Goal: Task Accomplishment & Management: Manage account settings

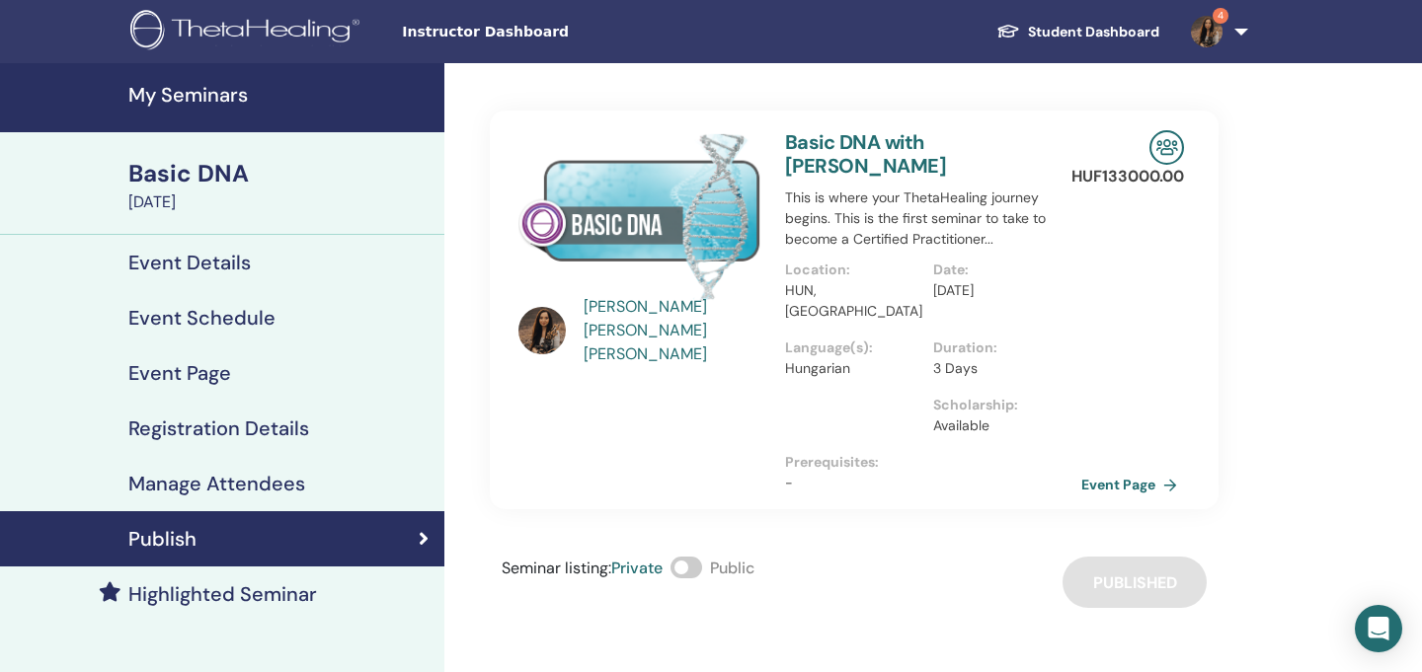
click at [221, 326] on h4 "Event Schedule" at bounding box center [201, 318] width 147 height 24
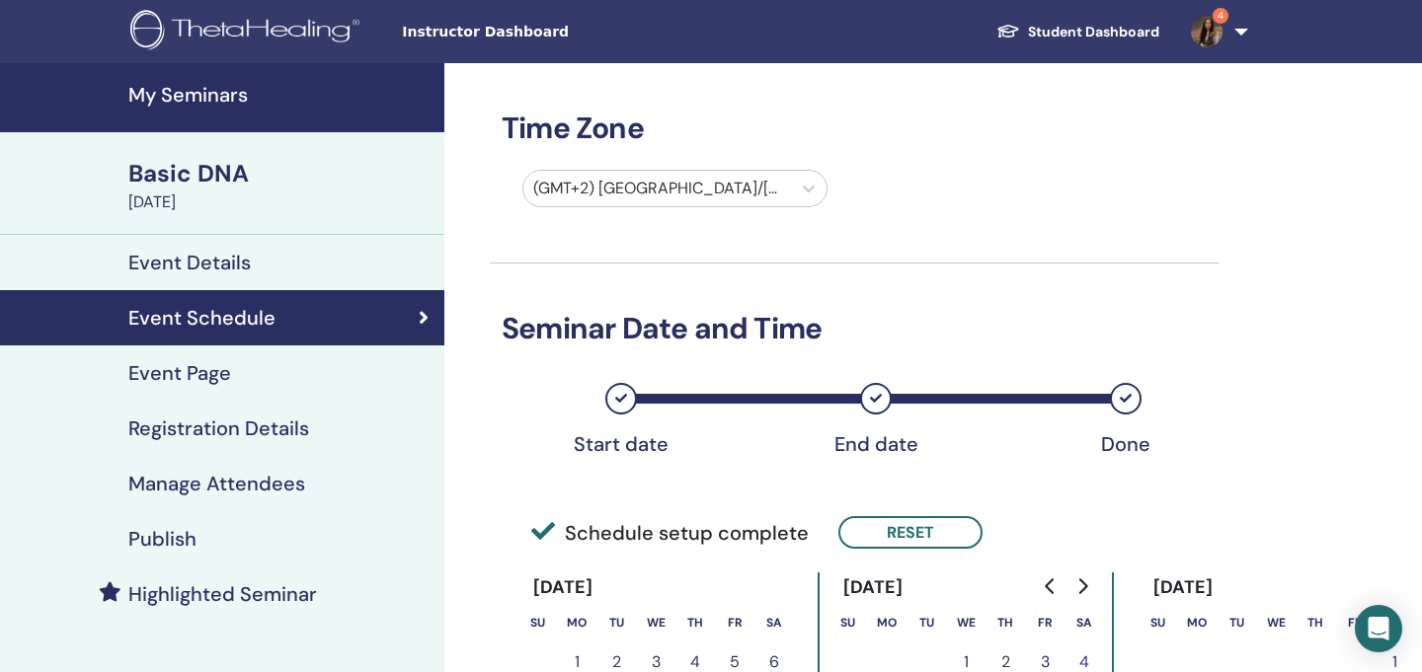
click at [198, 83] on h4 "My Seminars" at bounding box center [280, 95] width 304 height 24
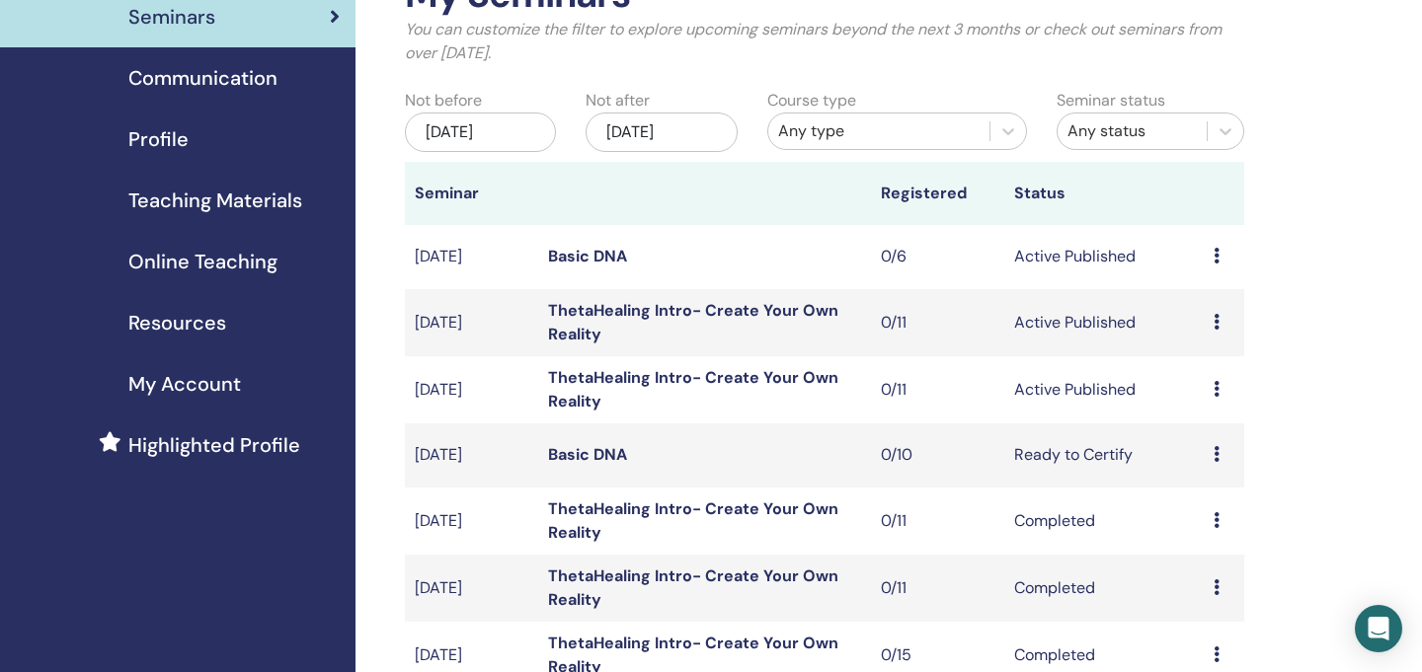
scroll to position [147, 0]
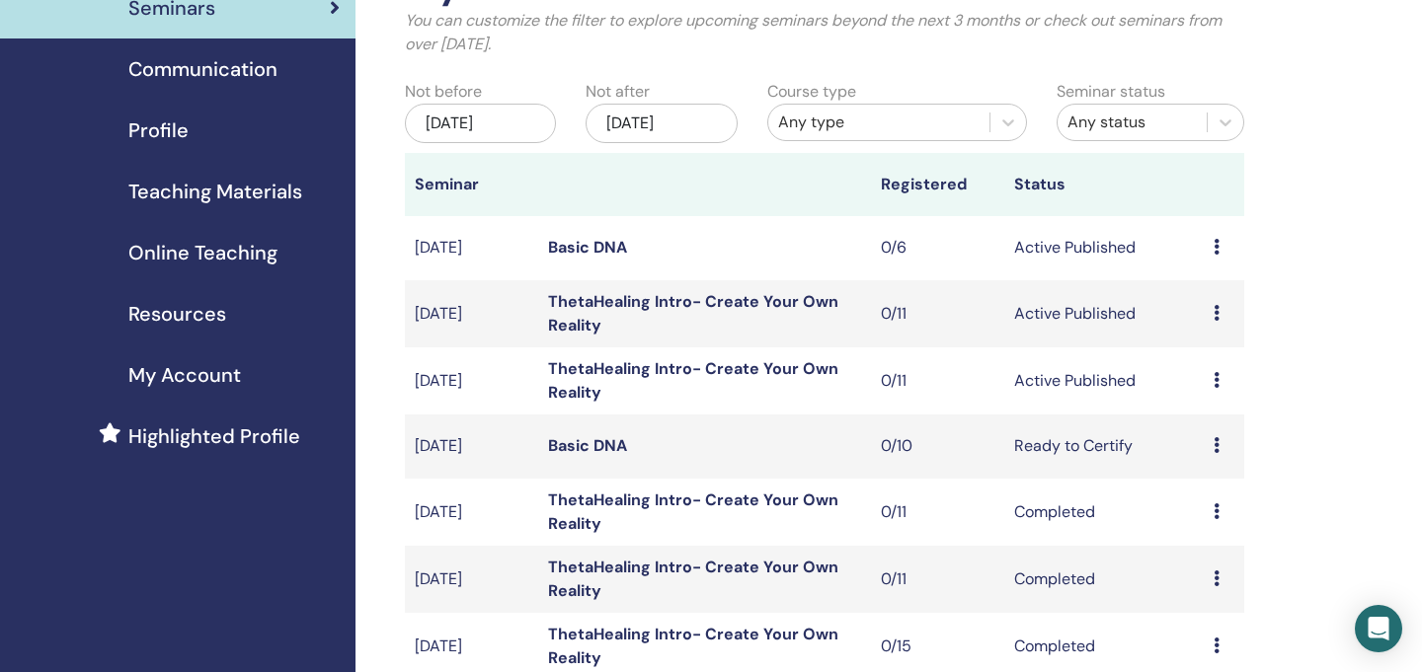
click at [1217, 378] on icon at bounding box center [1217, 380] width 6 height 16
click at [1189, 423] on link "Edit" at bounding box center [1185, 424] width 29 height 21
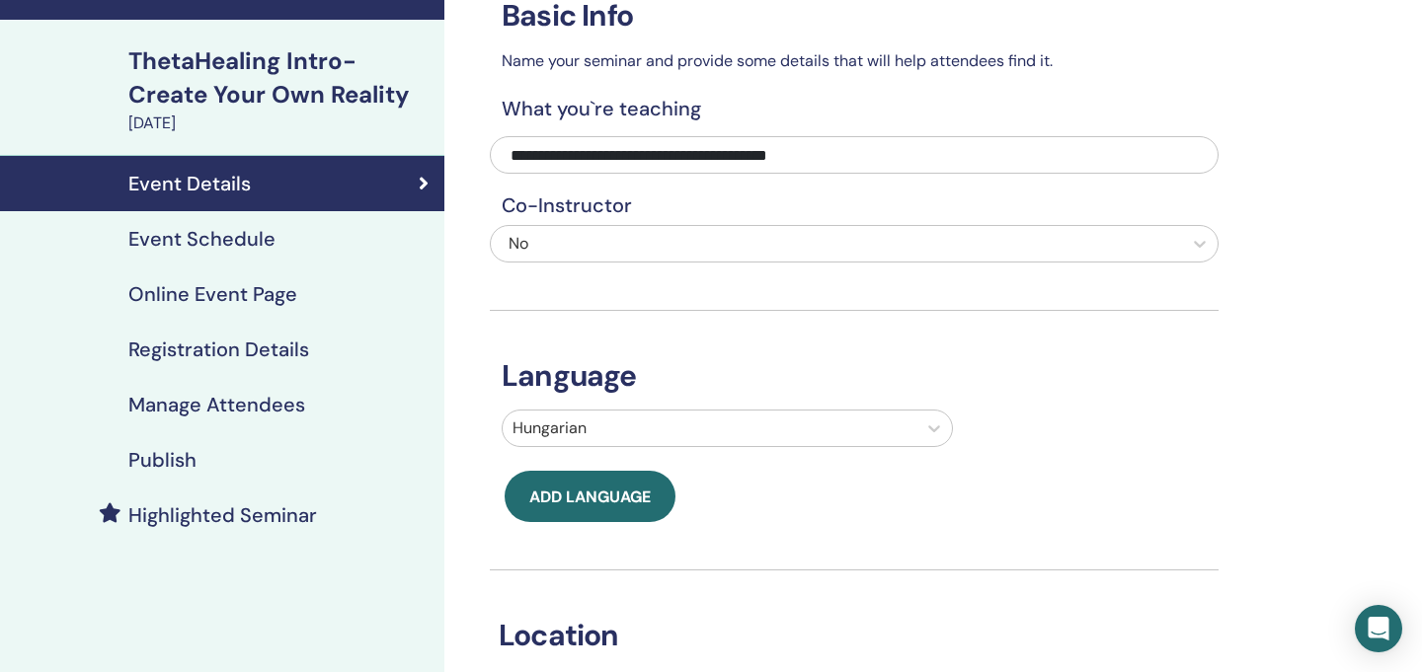
scroll to position [108, 0]
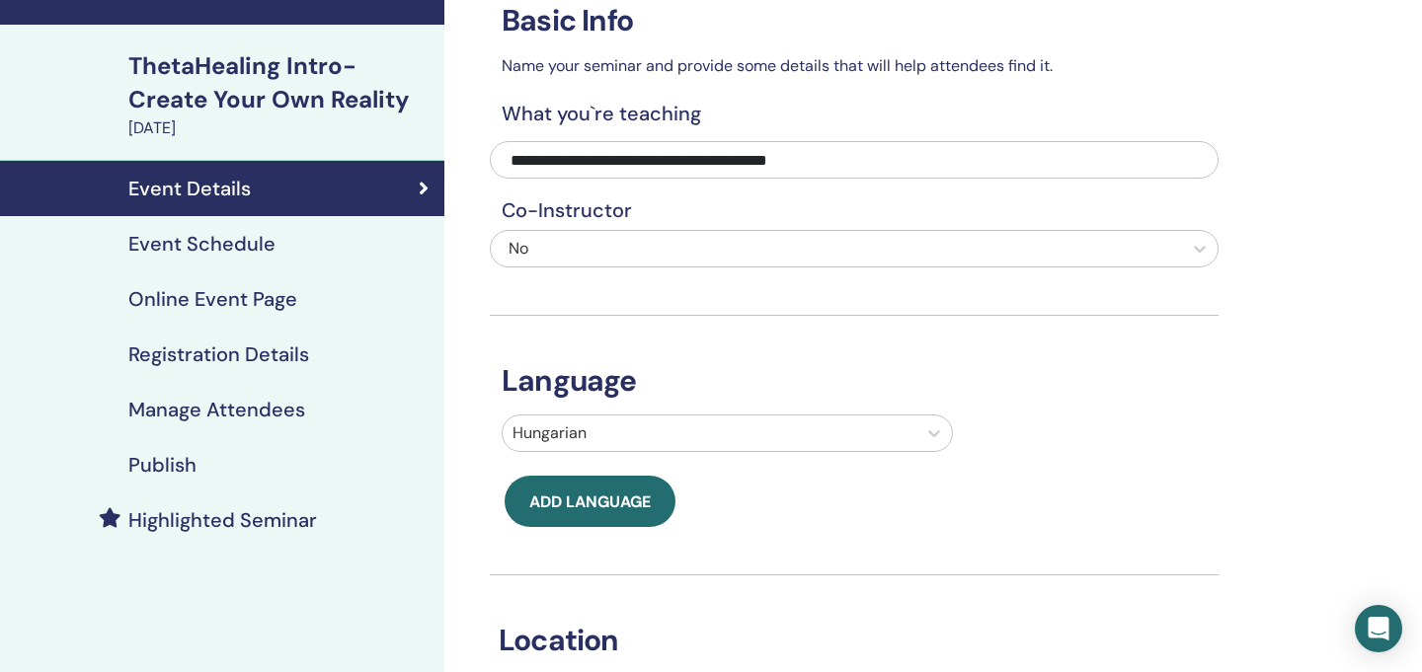
click at [266, 242] on h4 "Event Schedule" at bounding box center [201, 244] width 147 height 24
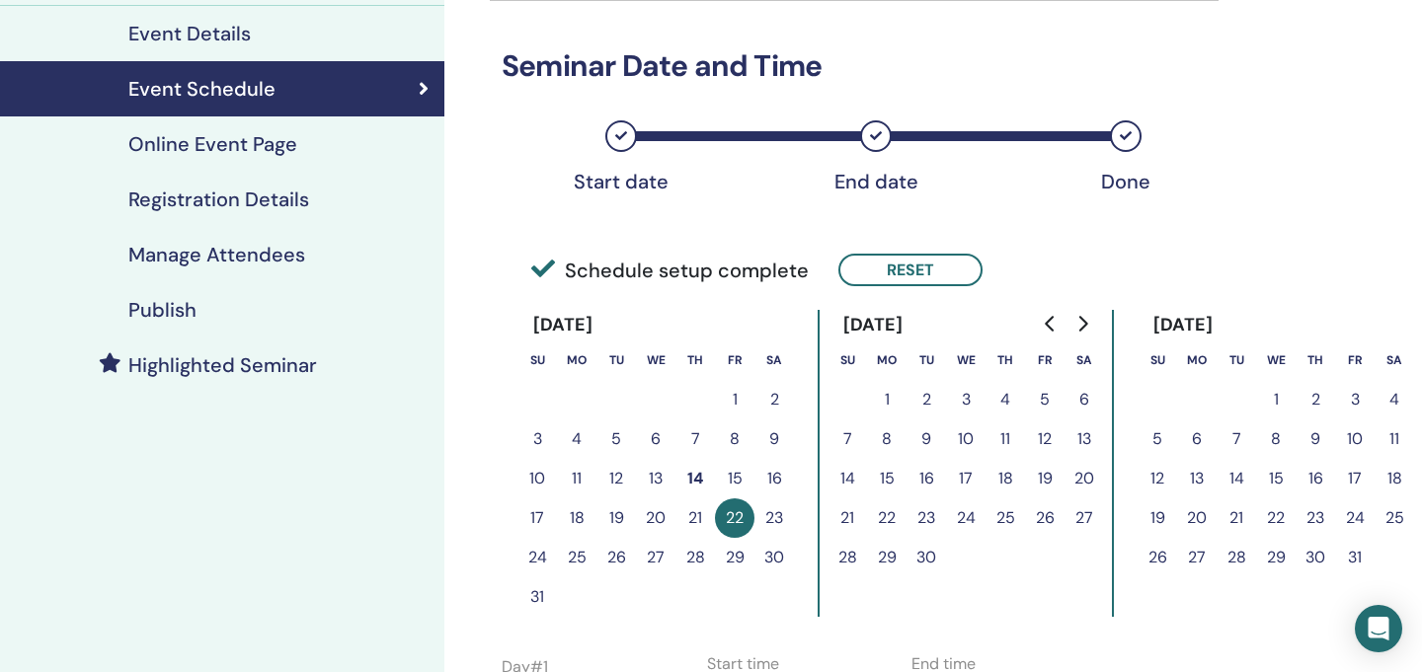
scroll to position [347, 0]
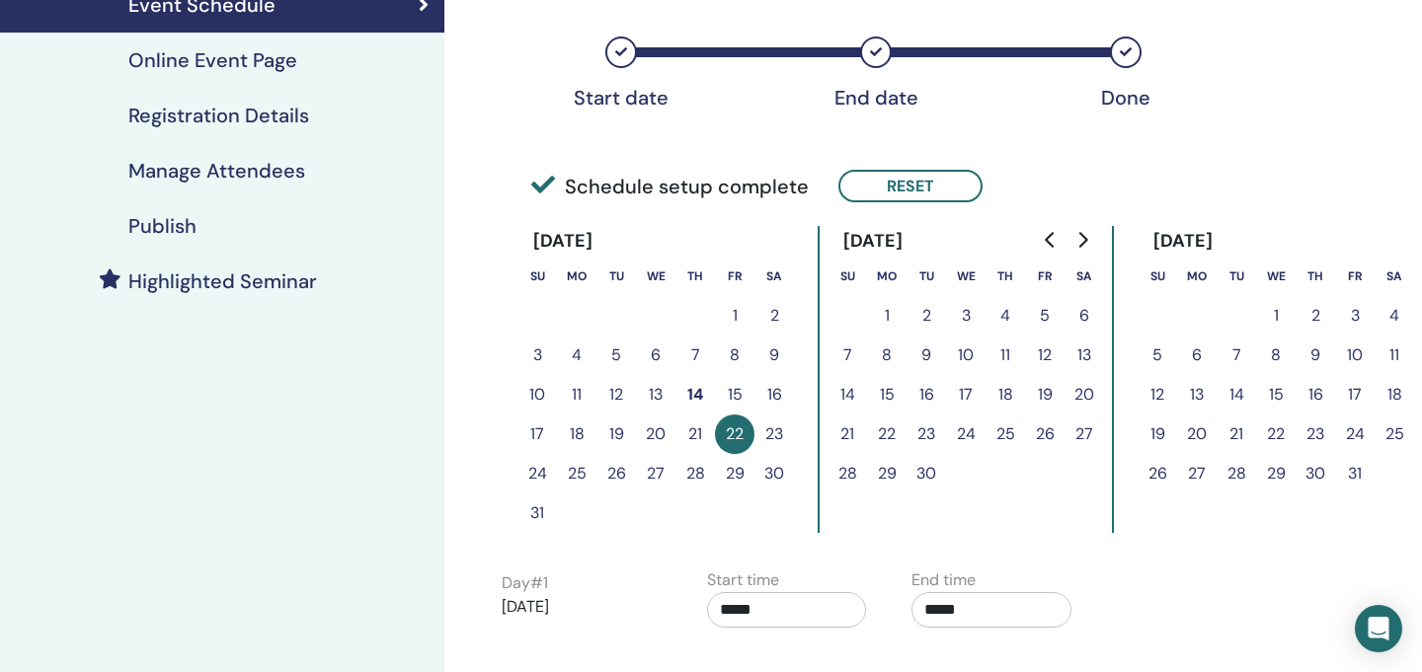
click at [655, 472] on button "27" at bounding box center [655, 473] width 39 height 39
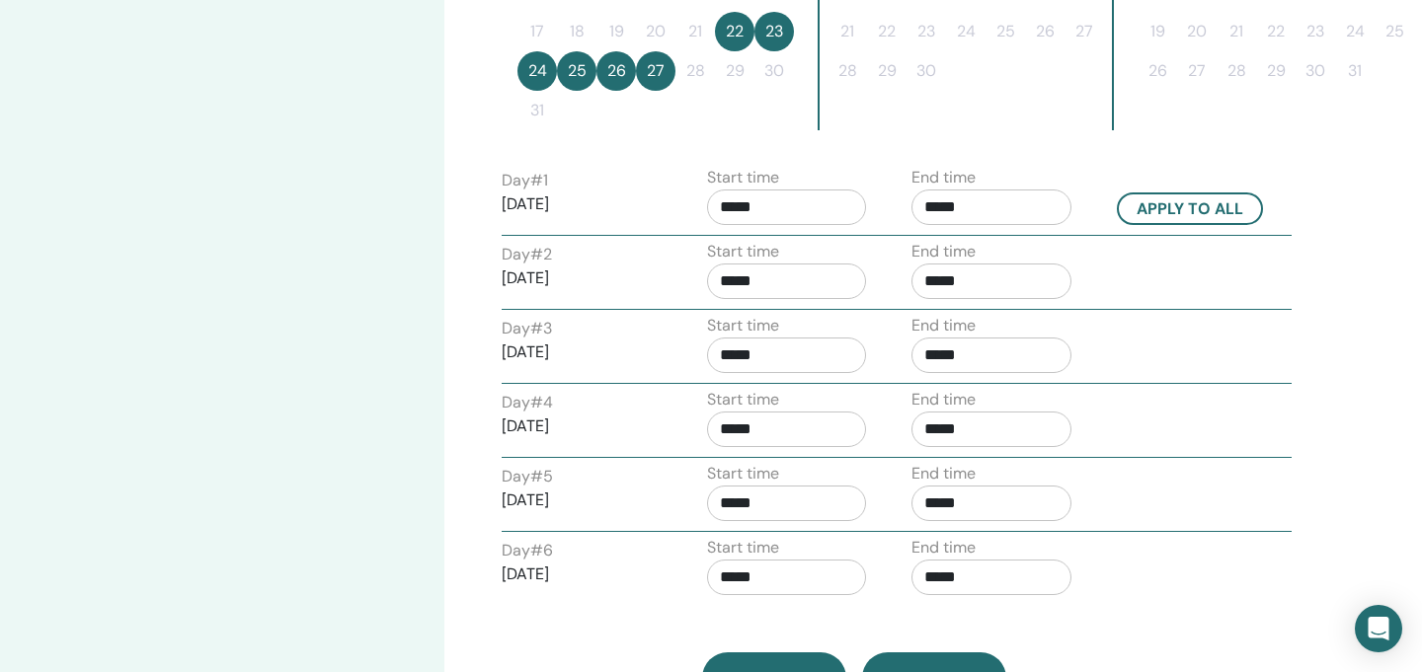
scroll to position [497, 0]
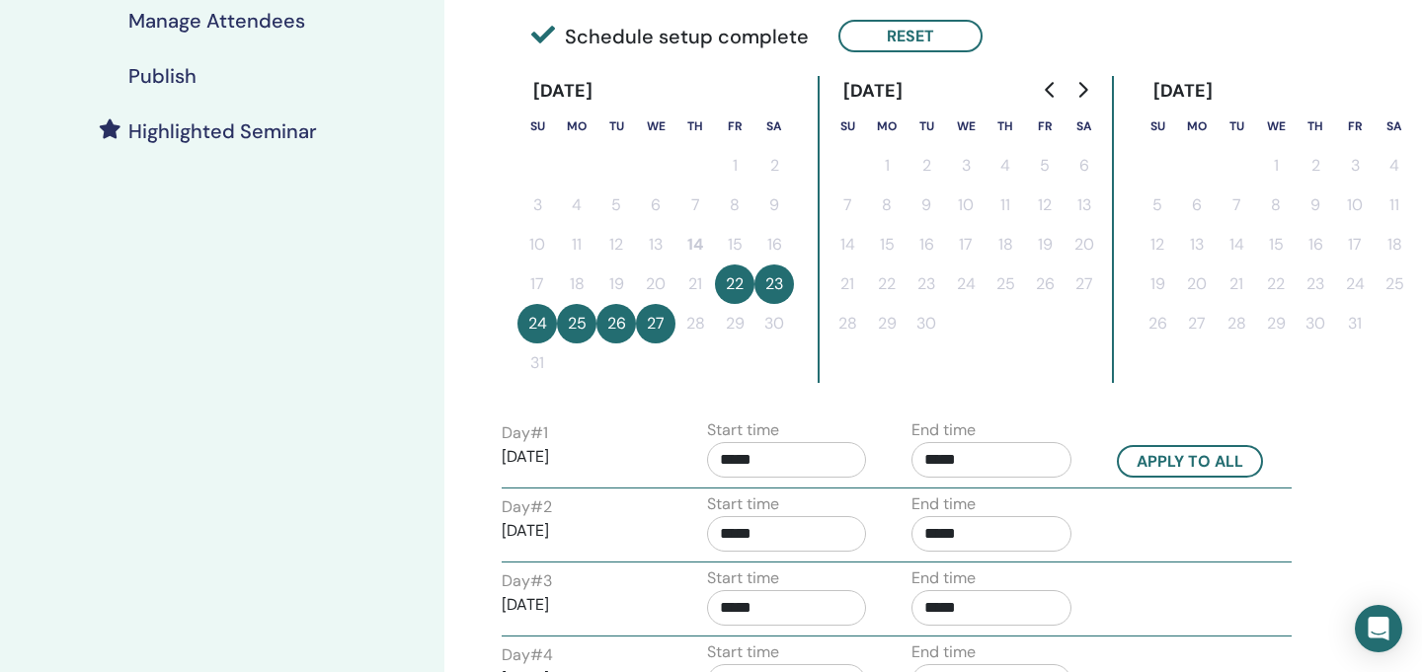
click at [739, 288] on button "22" at bounding box center [734, 284] width 39 height 39
click at [652, 322] on button "27" at bounding box center [655, 323] width 39 height 39
click at [888, 34] on button "Reset" at bounding box center [910, 36] width 144 height 33
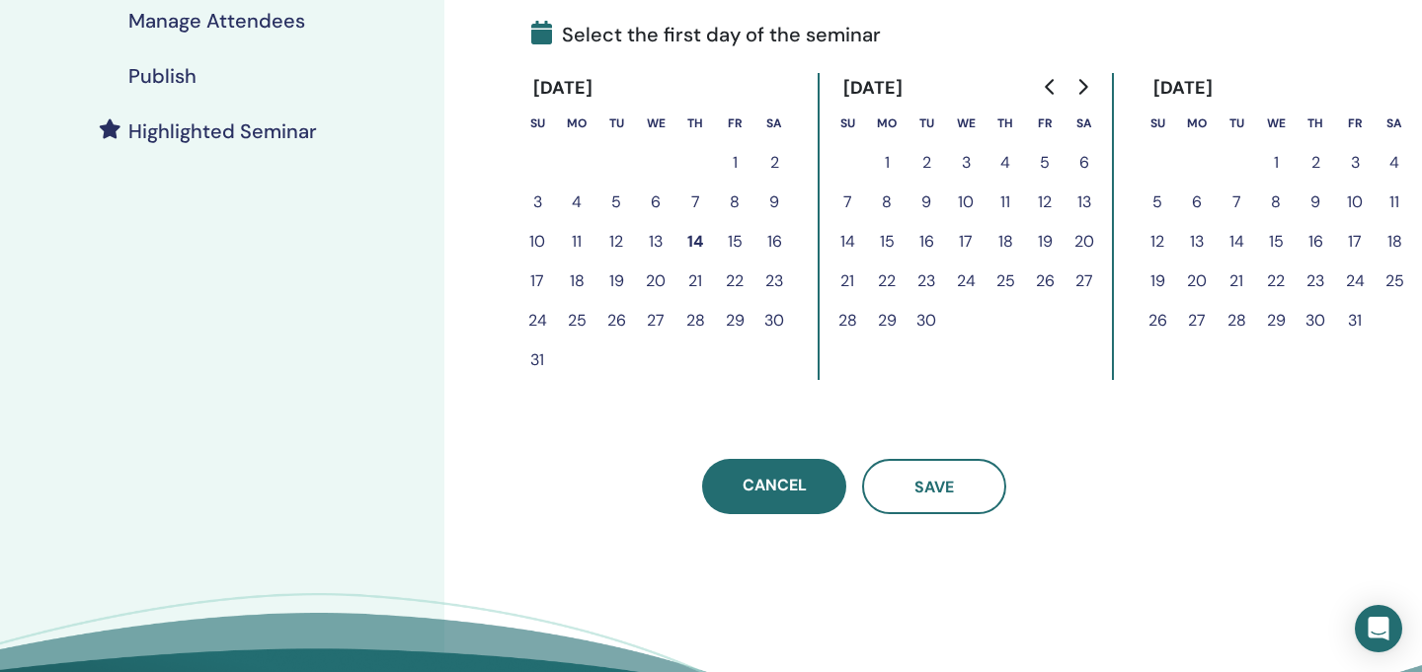
click at [733, 325] on button "29" at bounding box center [734, 320] width 39 height 39
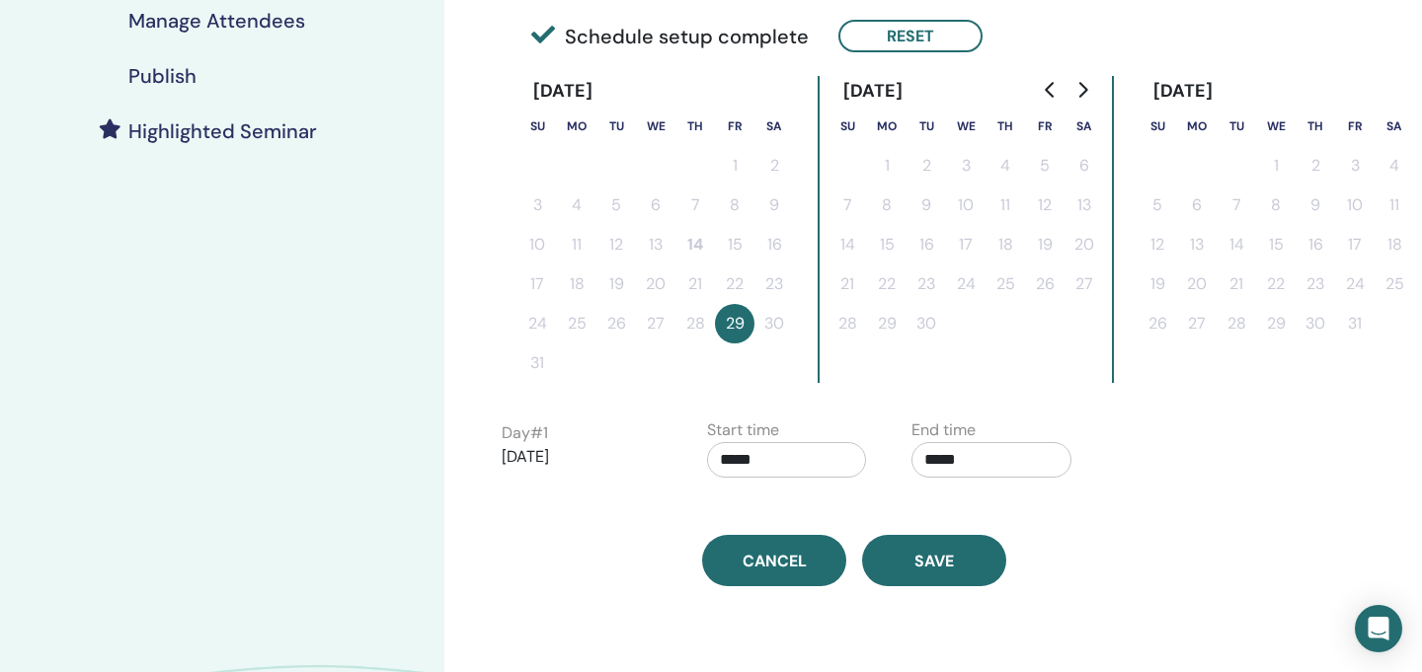
click at [933, 461] on input "*****" at bounding box center [991, 460] width 160 height 36
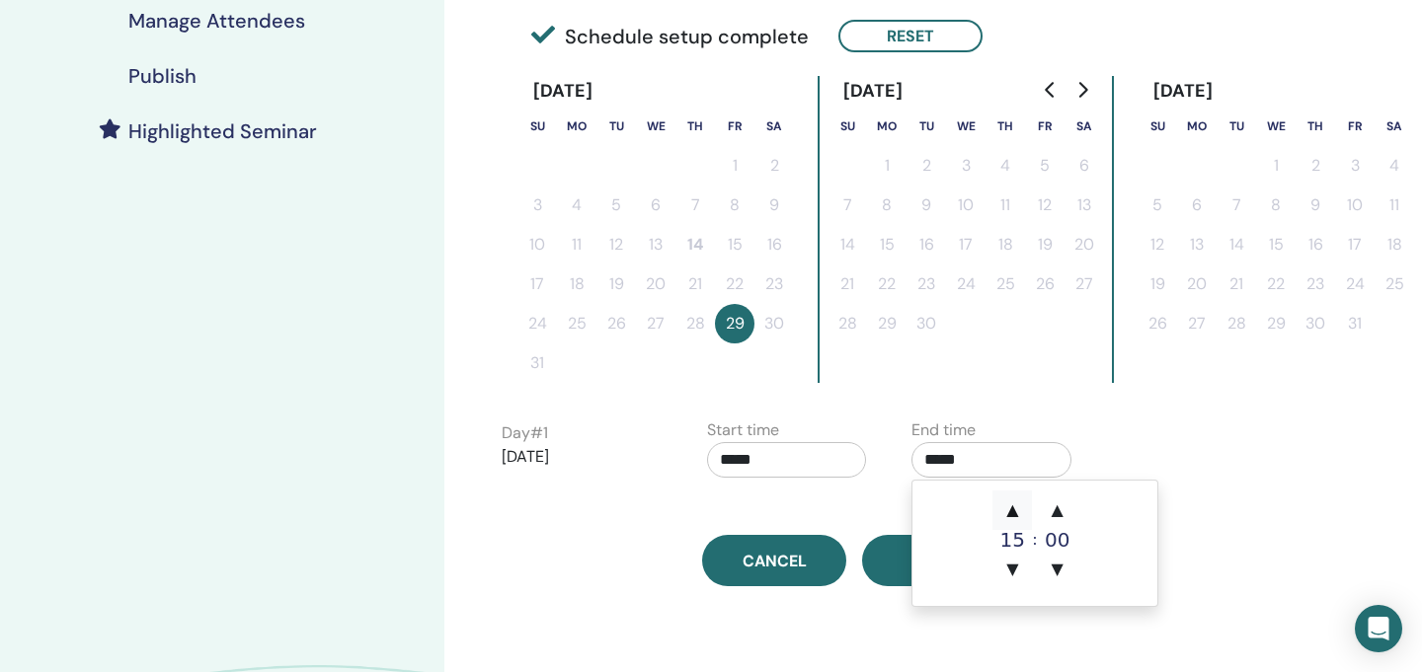
click at [1010, 505] on span "▲" at bounding box center [1011, 510] width 39 height 39
click at [1068, 513] on span "▲" at bounding box center [1057, 510] width 39 height 39
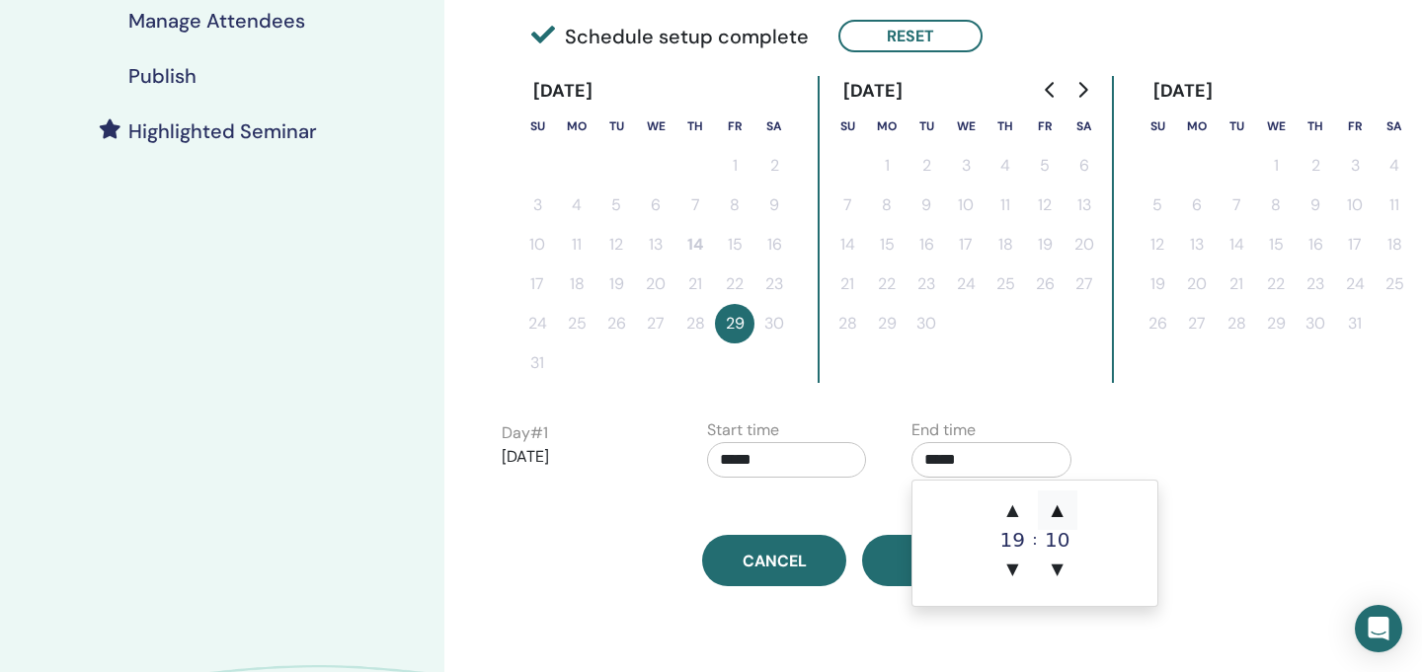
click at [1068, 513] on span "▲" at bounding box center [1057, 510] width 39 height 39
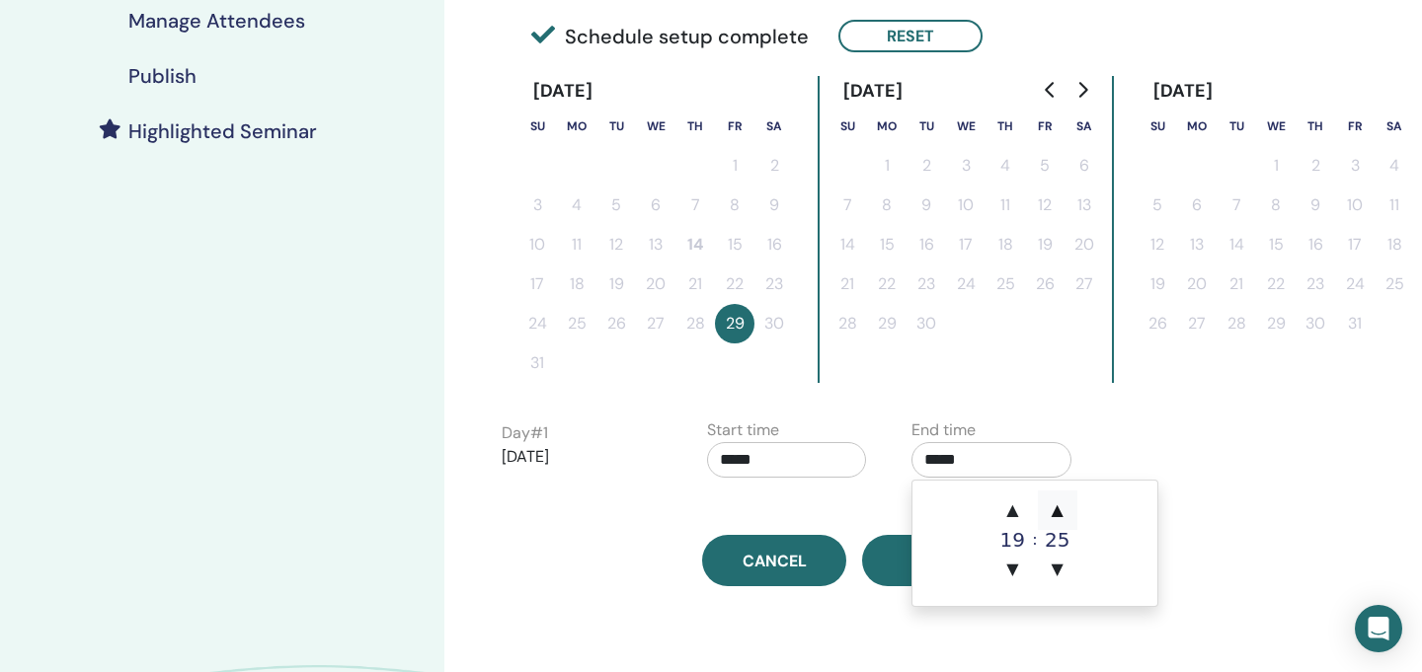
type input "*****"
click at [729, 464] on input "*****" at bounding box center [787, 460] width 160 height 36
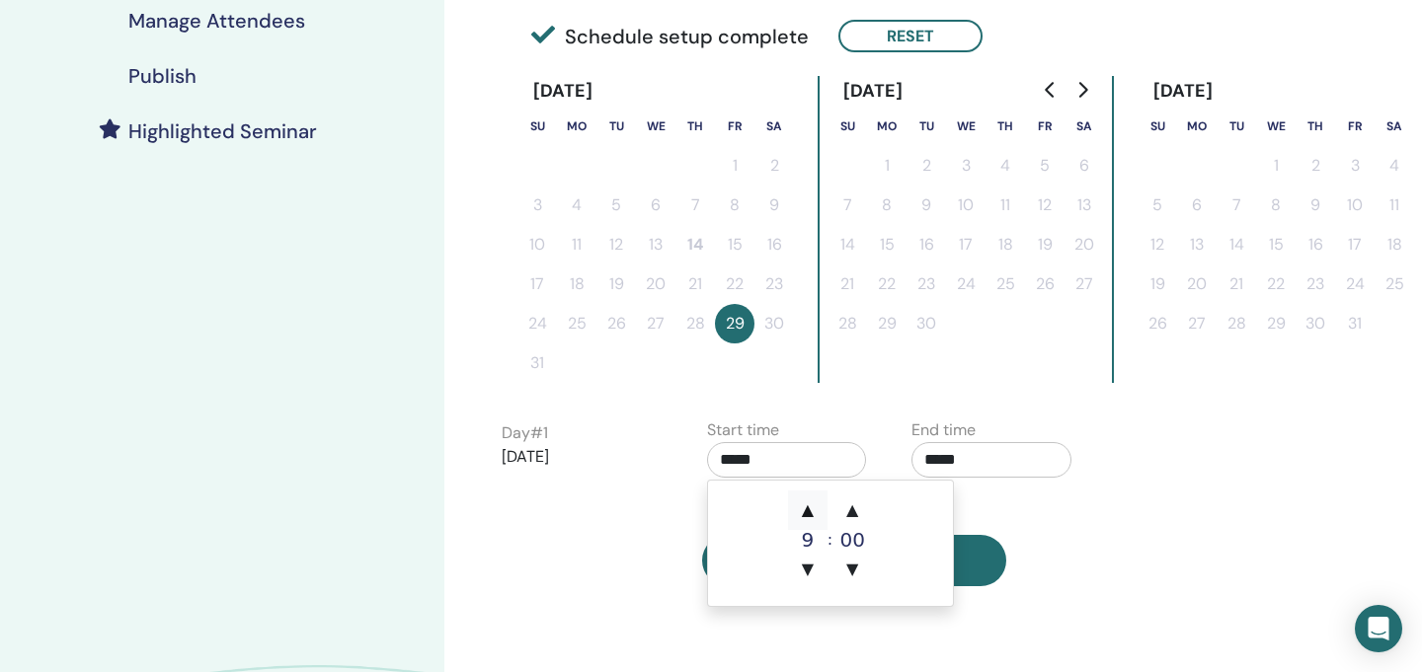
click at [812, 504] on span "▲" at bounding box center [807, 510] width 39 height 39
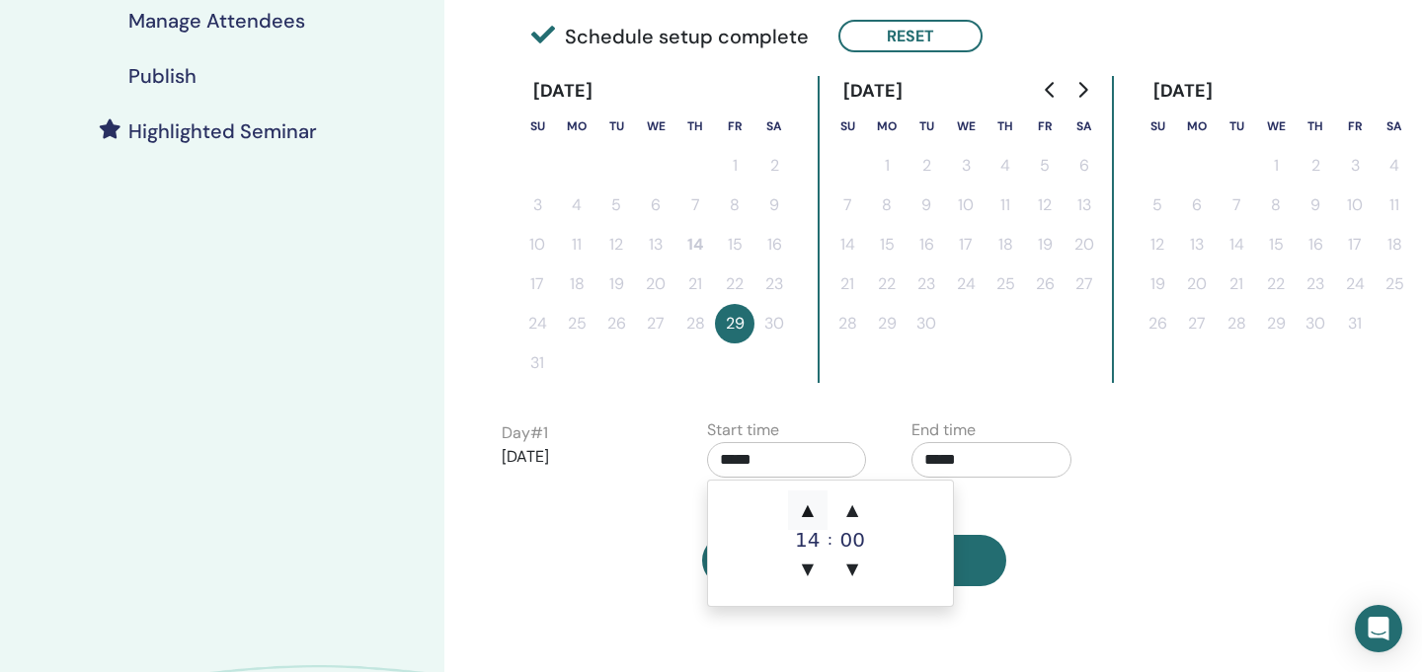
click at [812, 504] on span "▲" at bounding box center [807, 510] width 39 height 39
type input "*****"
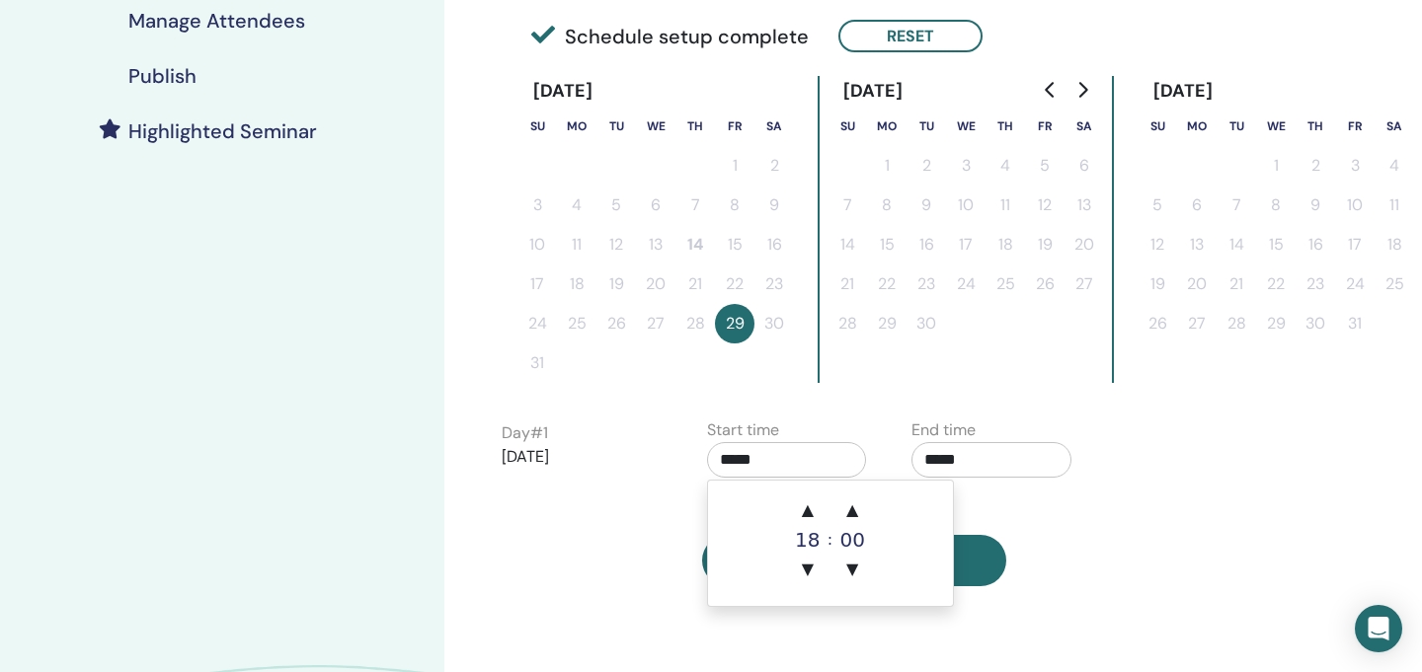
click at [633, 538] on div "Cancel Save" at bounding box center [854, 560] width 729 height 51
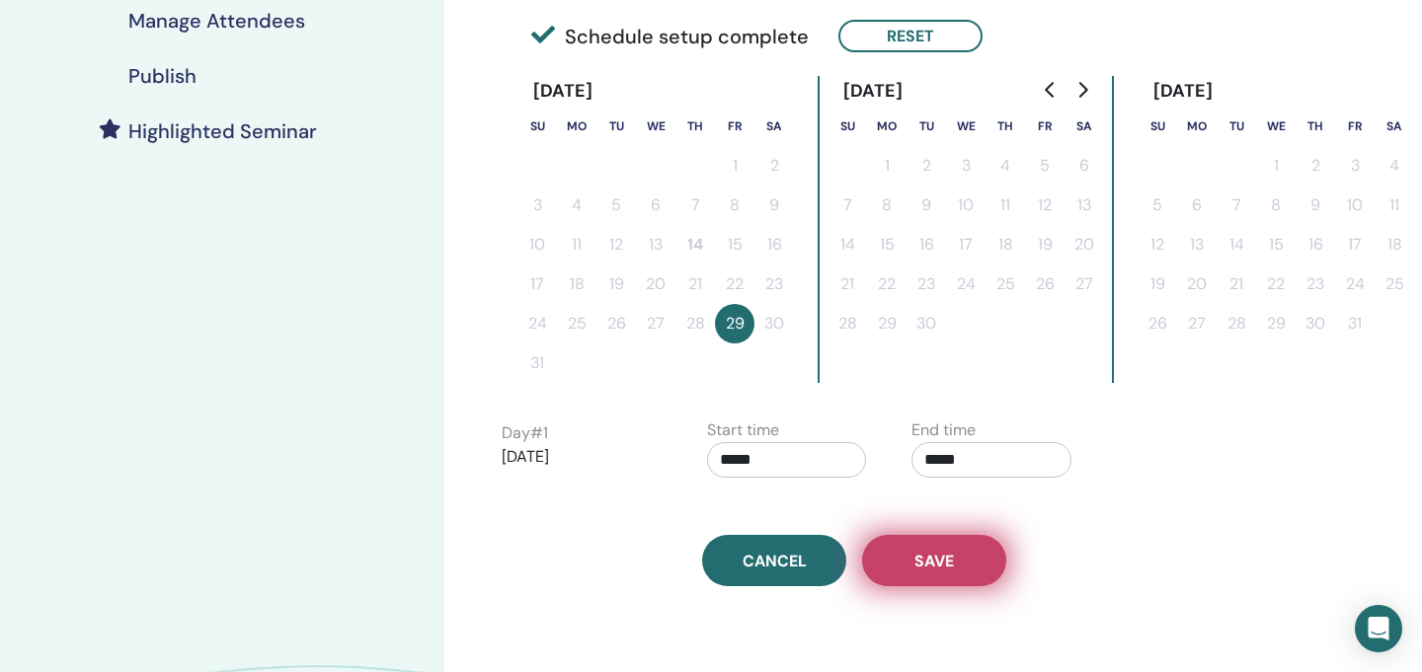
click at [945, 566] on span "Save" at bounding box center [933, 561] width 39 height 21
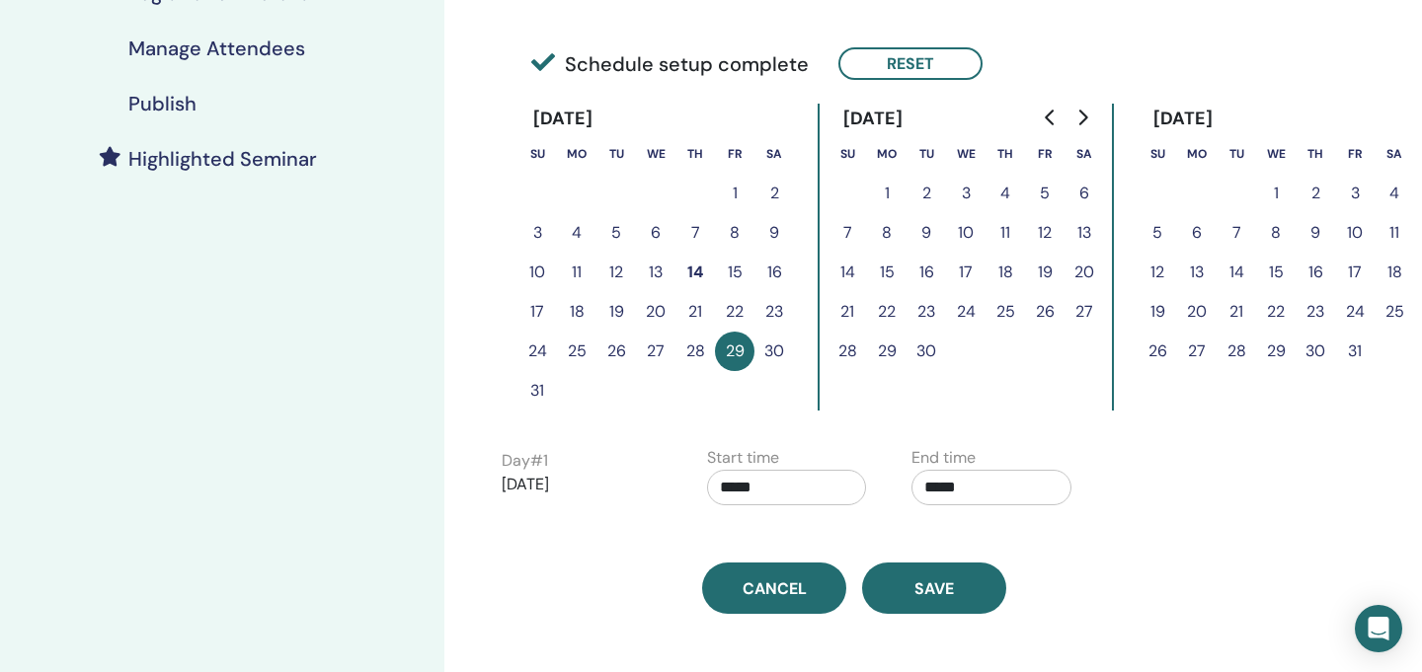
scroll to position [470, 0]
click at [191, 98] on h4 "Publish" at bounding box center [162, 103] width 68 height 24
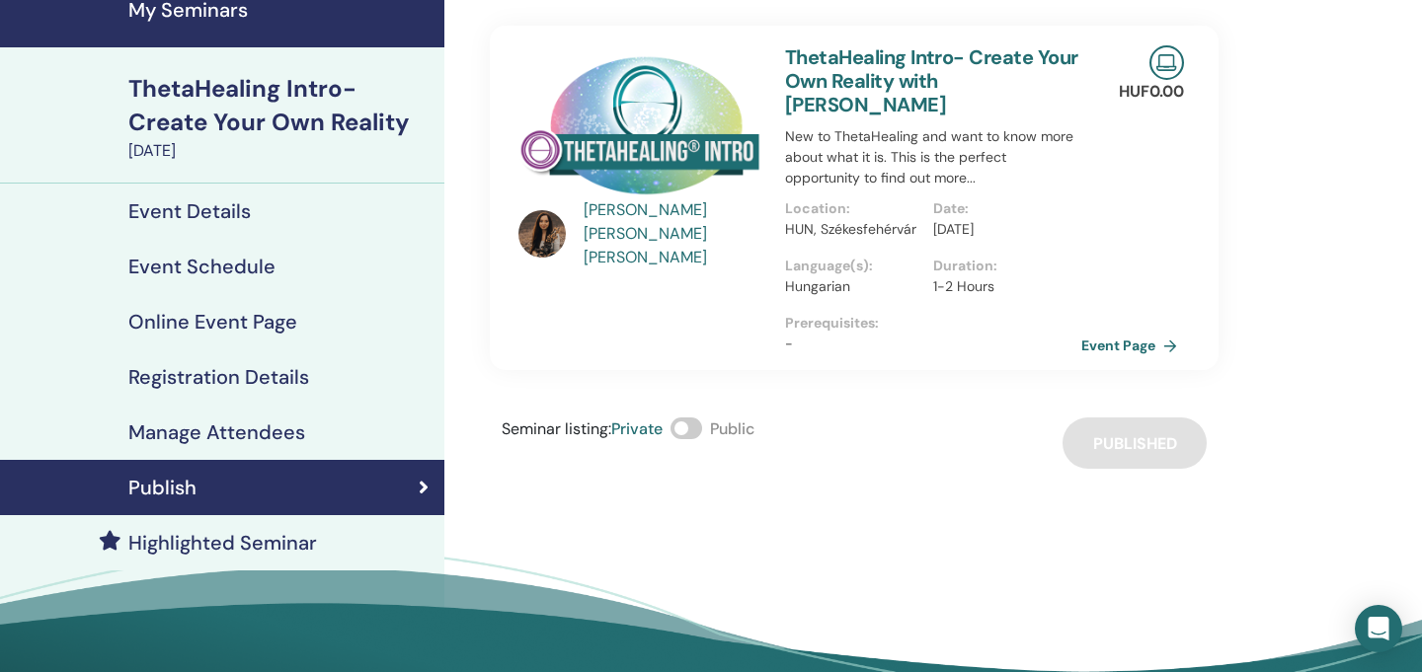
scroll to position [46, 0]
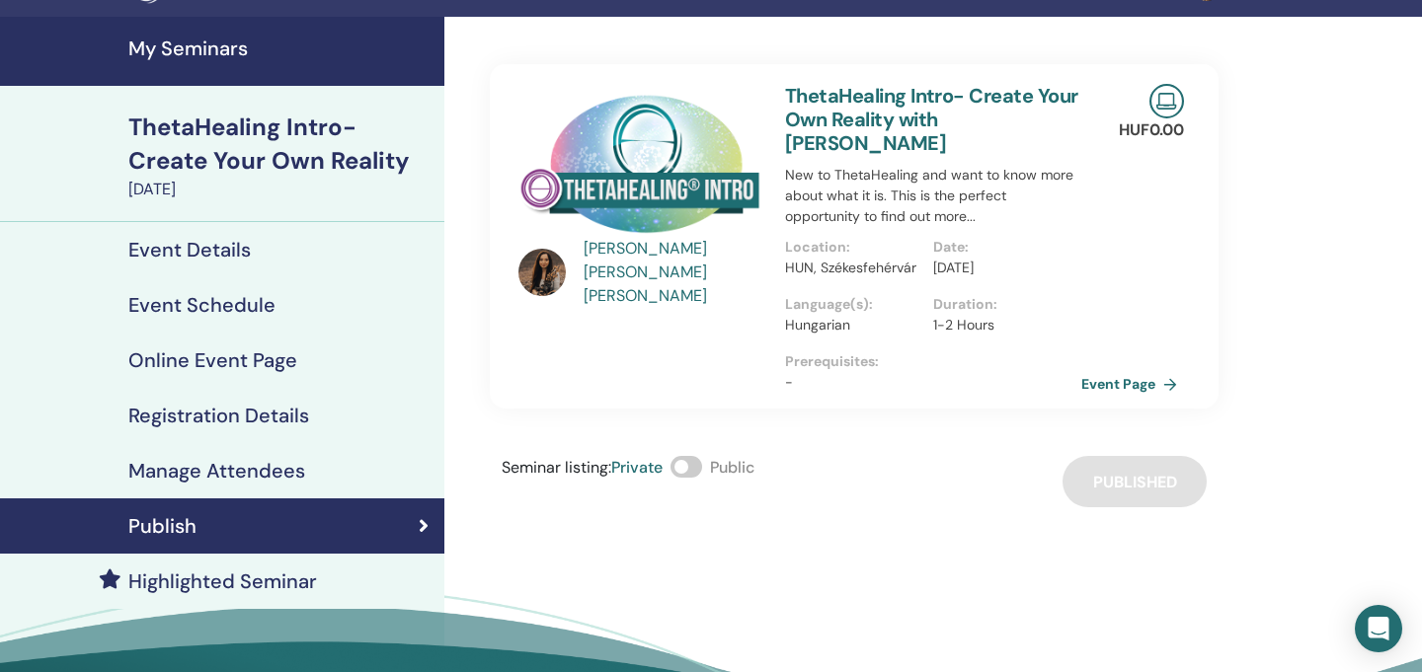
click at [242, 126] on div "ThetaHealing Intro- Create Your Own Reality" at bounding box center [280, 144] width 304 height 67
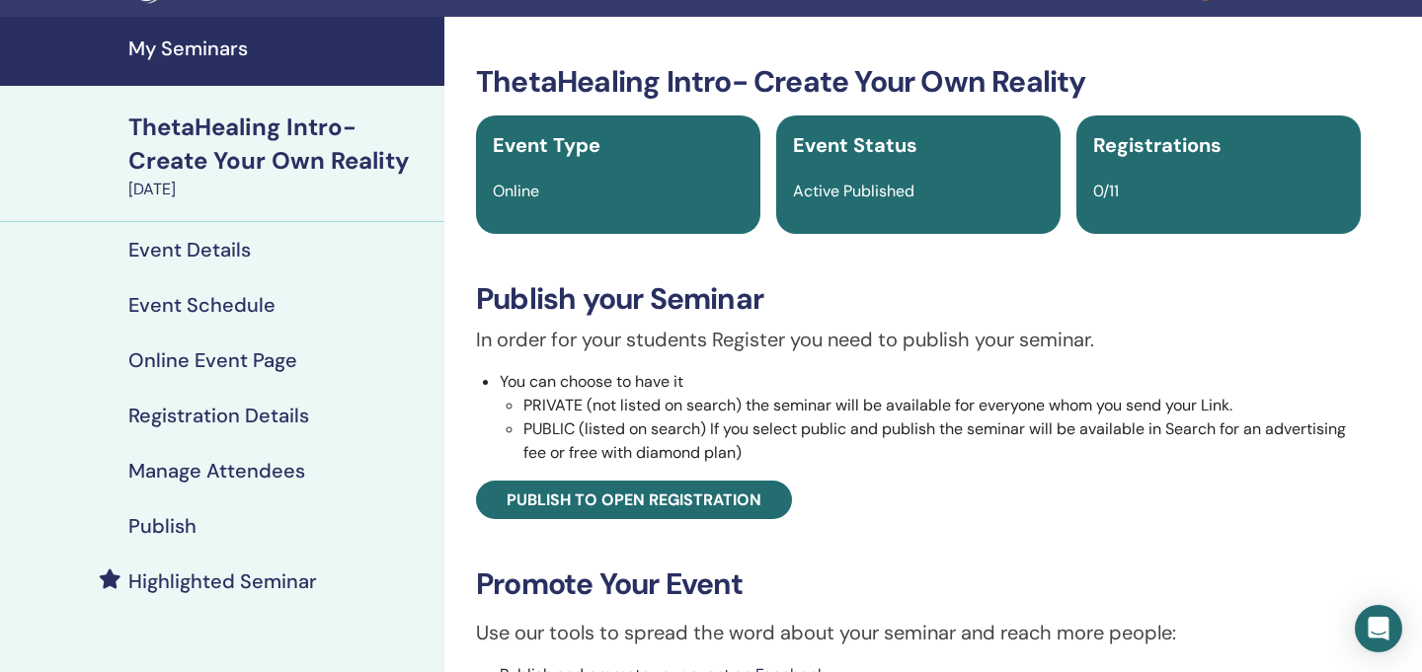
click at [239, 55] on h4 "My Seminars" at bounding box center [280, 49] width 304 height 24
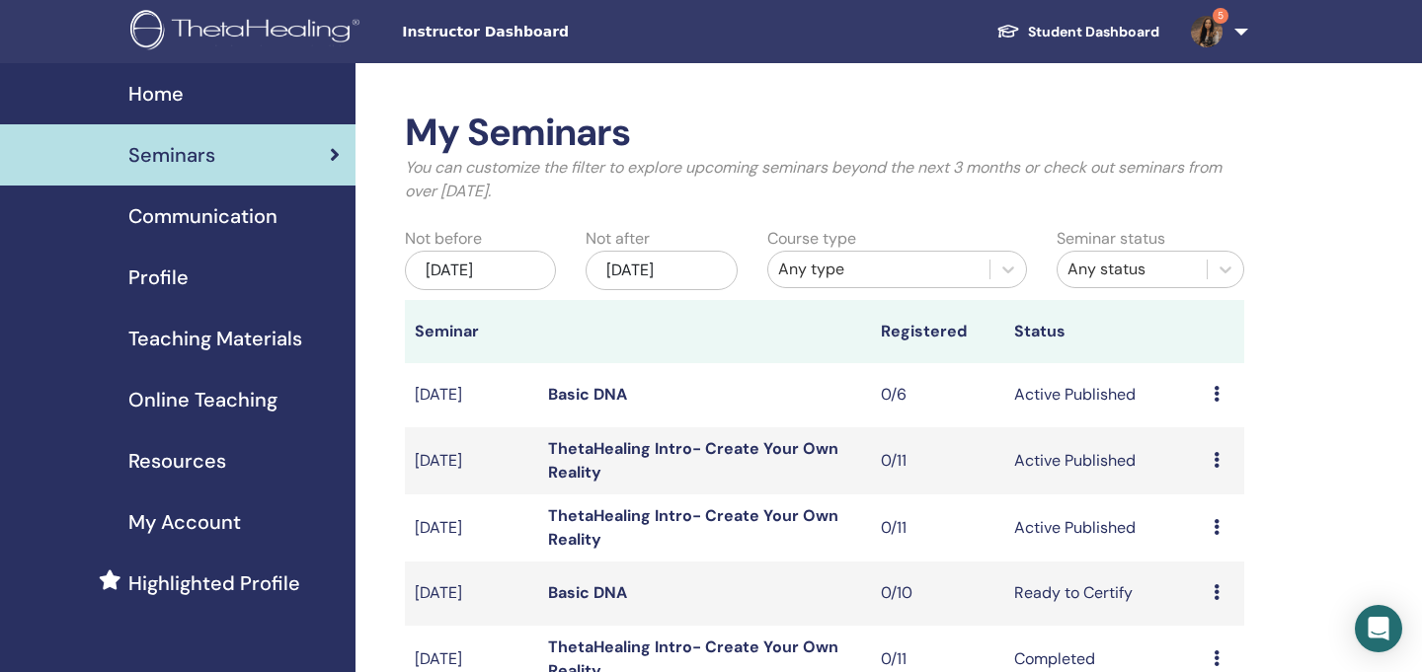
click at [1211, 528] on td "Preview Edit Attendees Cancel" at bounding box center [1224, 528] width 40 height 67
click at [1220, 531] on icon at bounding box center [1217, 527] width 6 height 16
click at [1196, 581] on link "Edit" at bounding box center [1188, 577] width 29 height 21
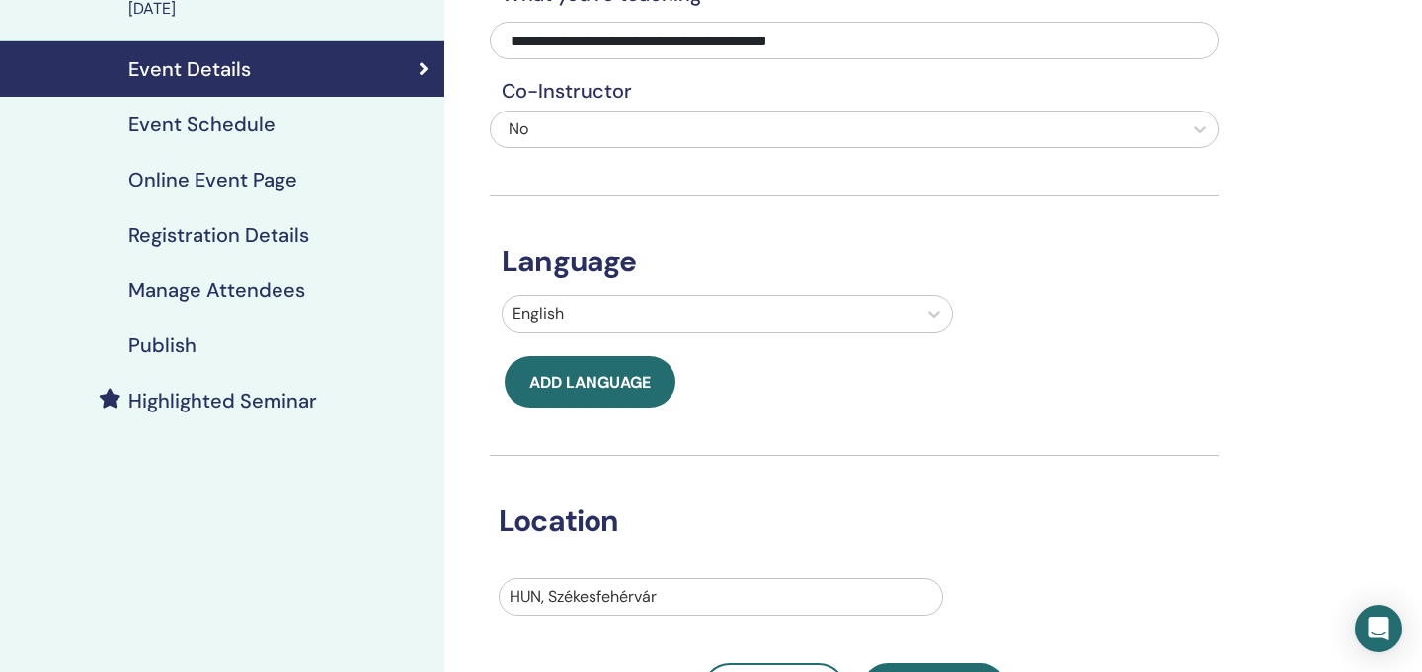
scroll to position [290, 0]
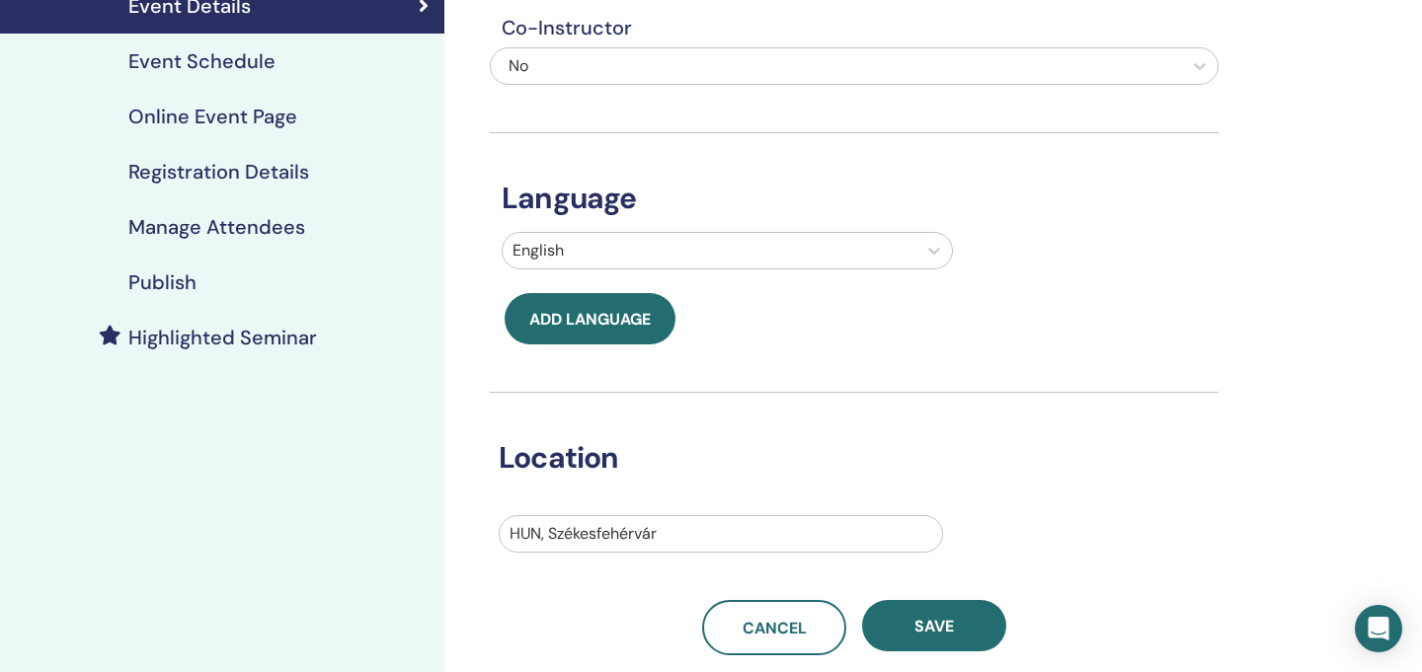
click at [192, 108] on h4 "Online Event Page" at bounding box center [212, 117] width 169 height 24
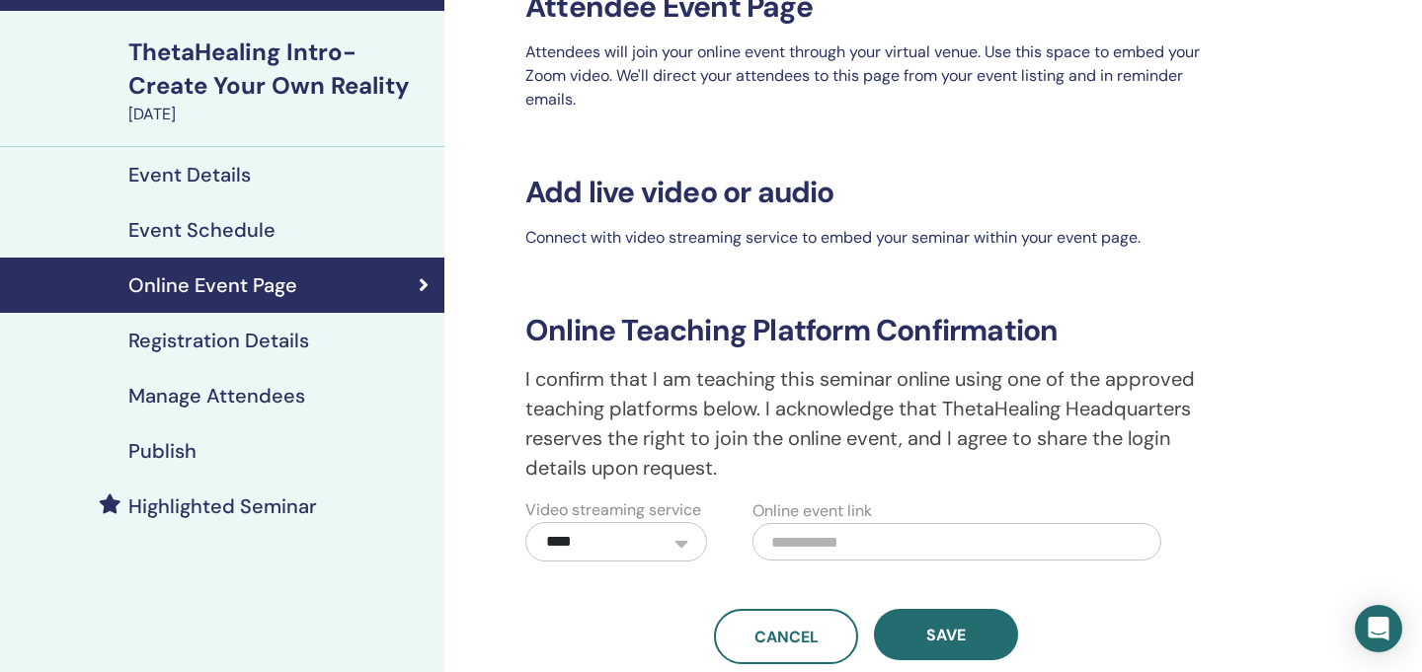
scroll to position [120, 0]
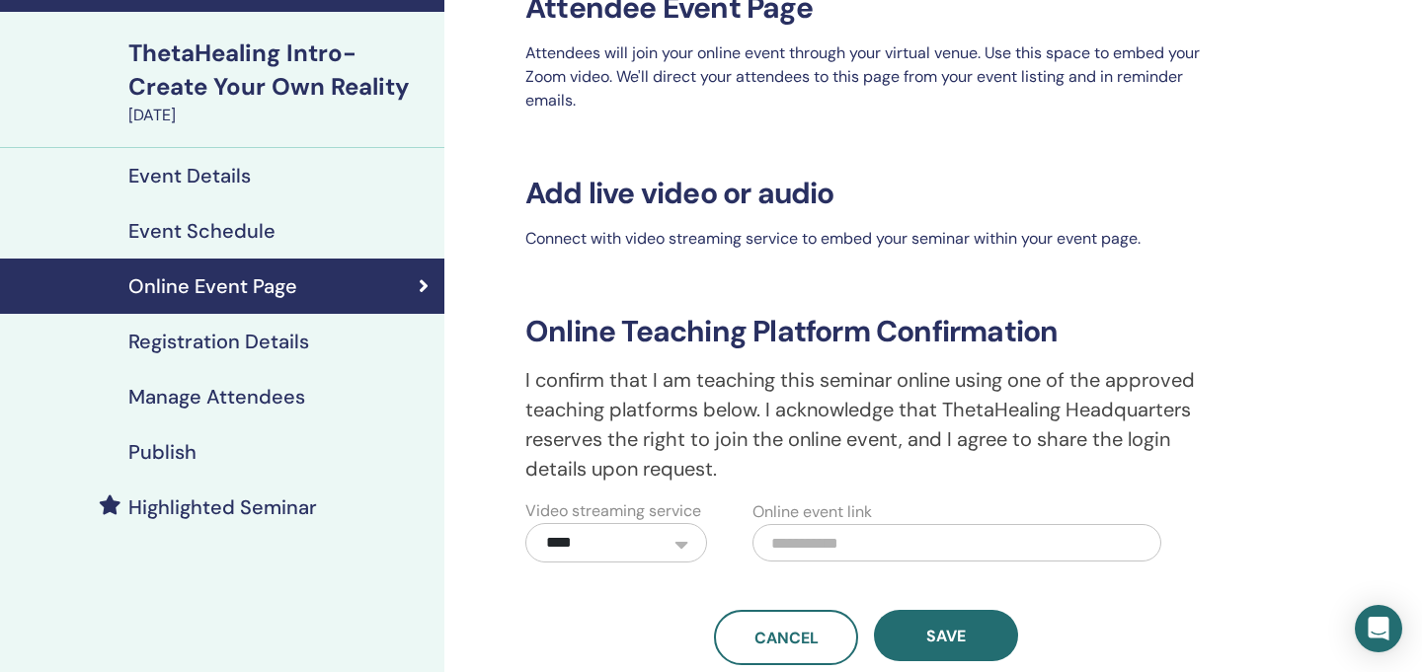
click at [177, 341] on h4 "Registration Details" at bounding box center [218, 342] width 181 height 24
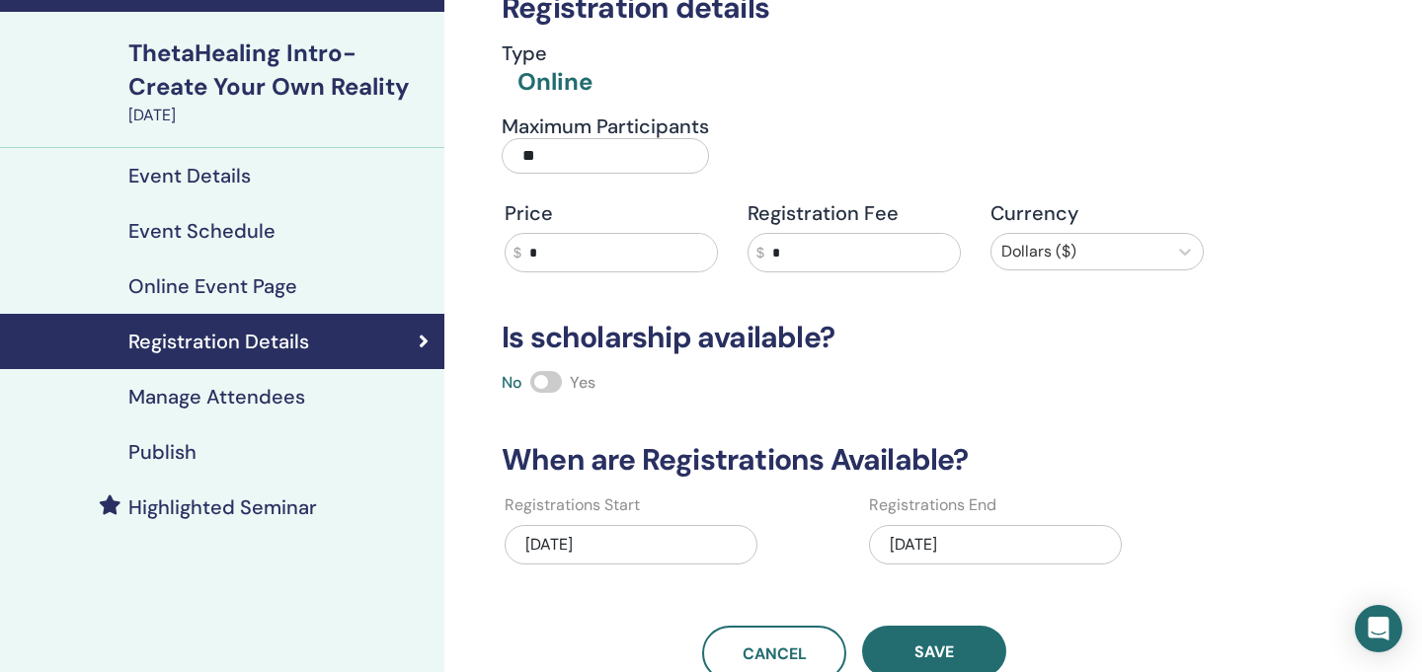
click at [219, 228] on h4 "Event Schedule" at bounding box center [201, 231] width 147 height 24
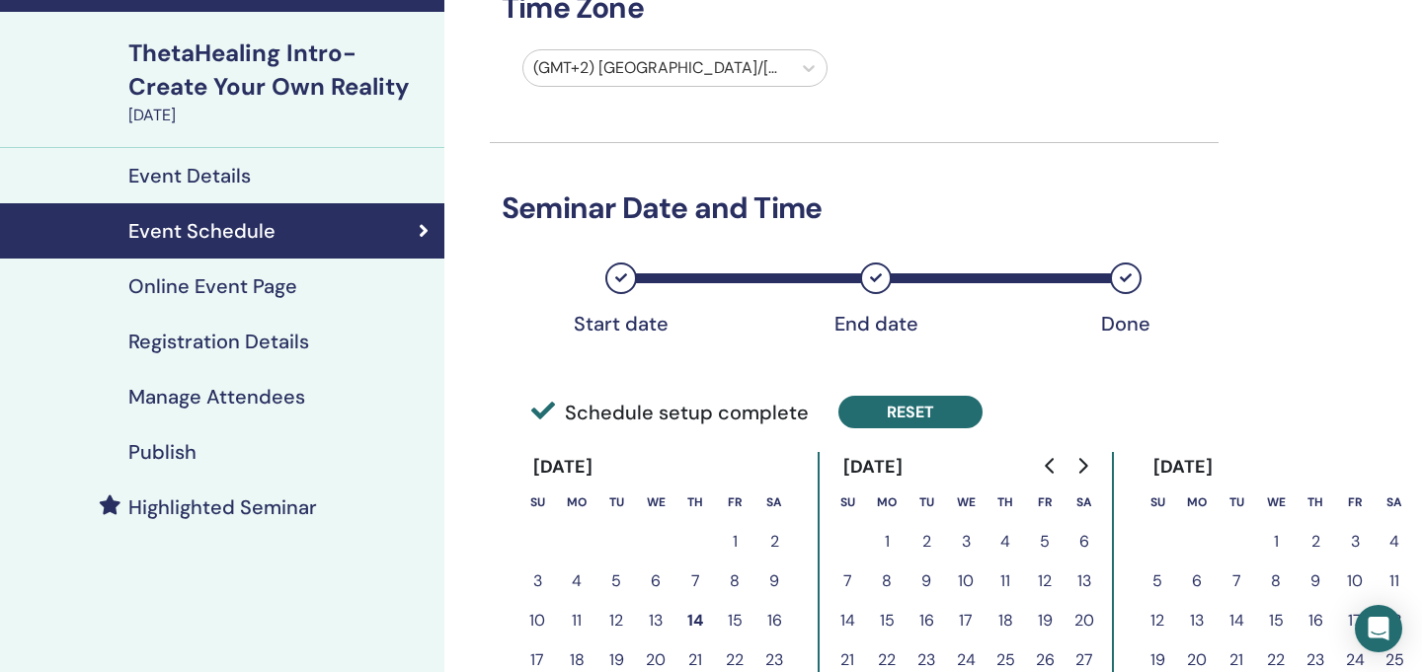
click at [896, 408] on button "Reset" at bounding box center [910, 412] width 144 height 33
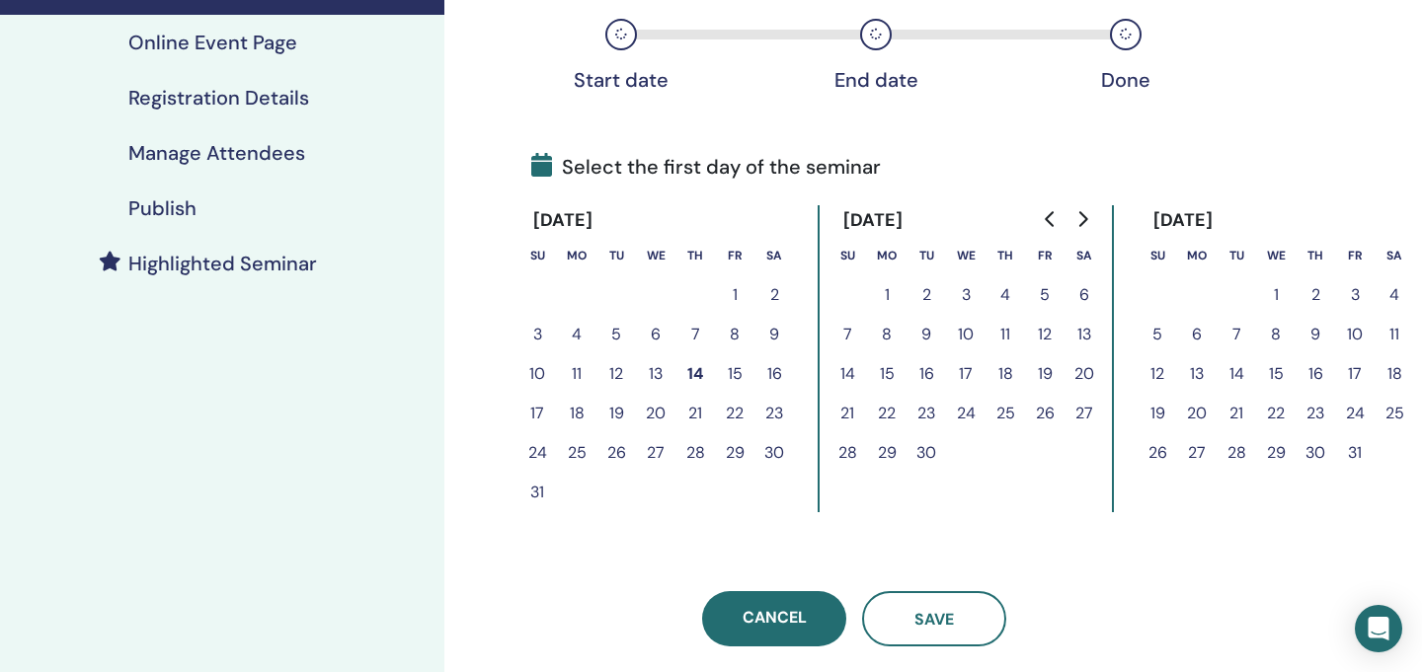
scroll to position [368, 0]
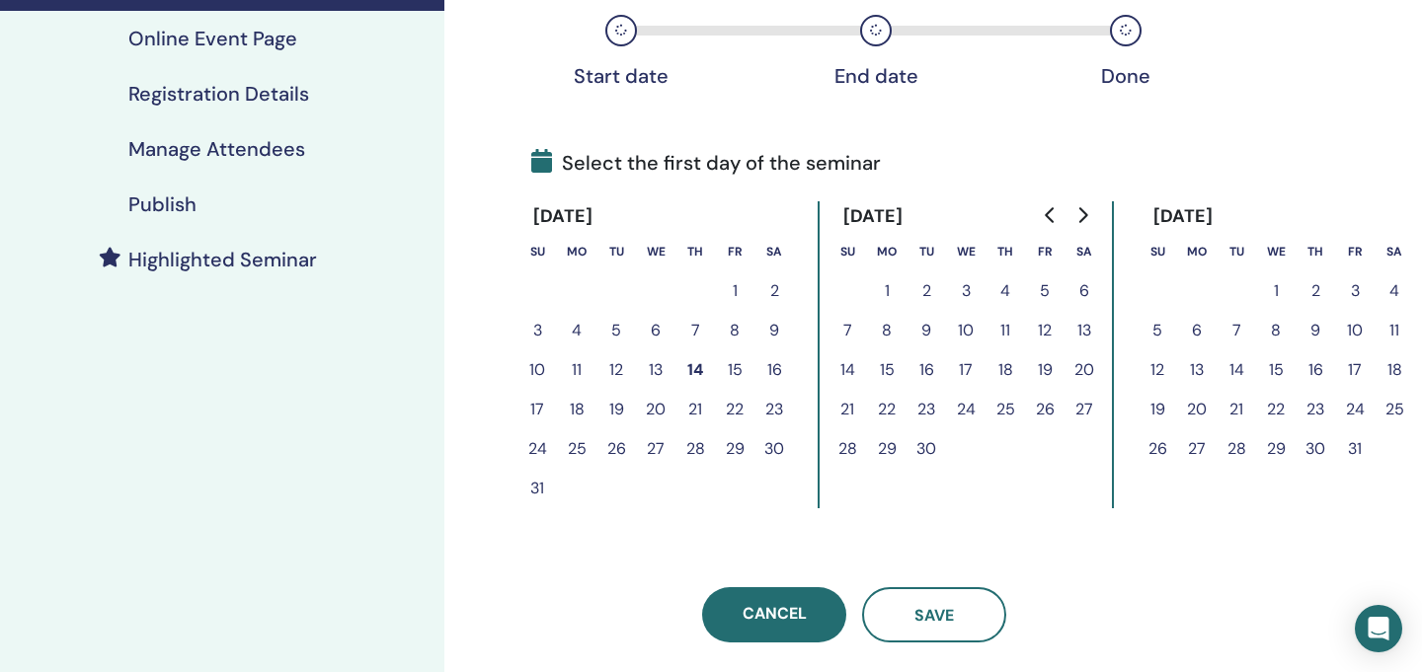
click at [736, 448] on button "29" at bounding box center [734, 449] width 39 height 39
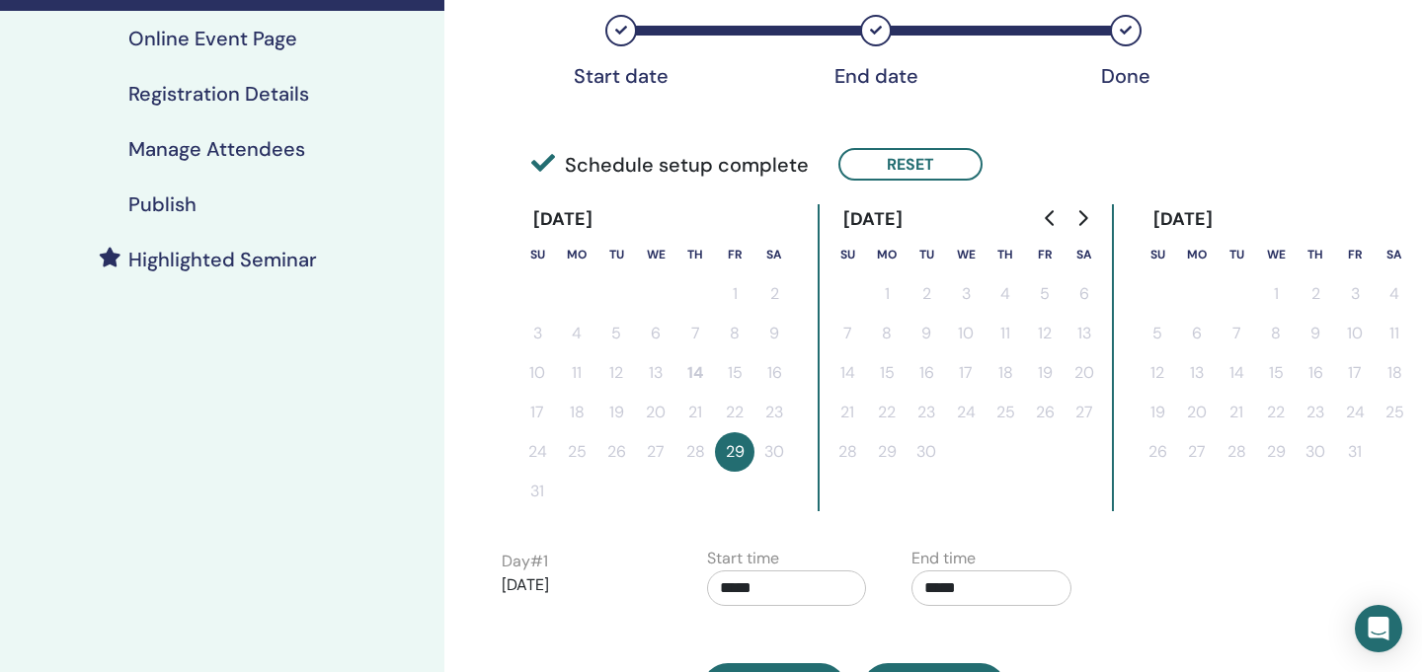
click at [899, 146] on div "Schedule setup complete Reset" at bounding box center [854, 144] width 729 height 90
click at [889, 161] on button "Reset" at bounding box center [910, 164] width 144 height 33
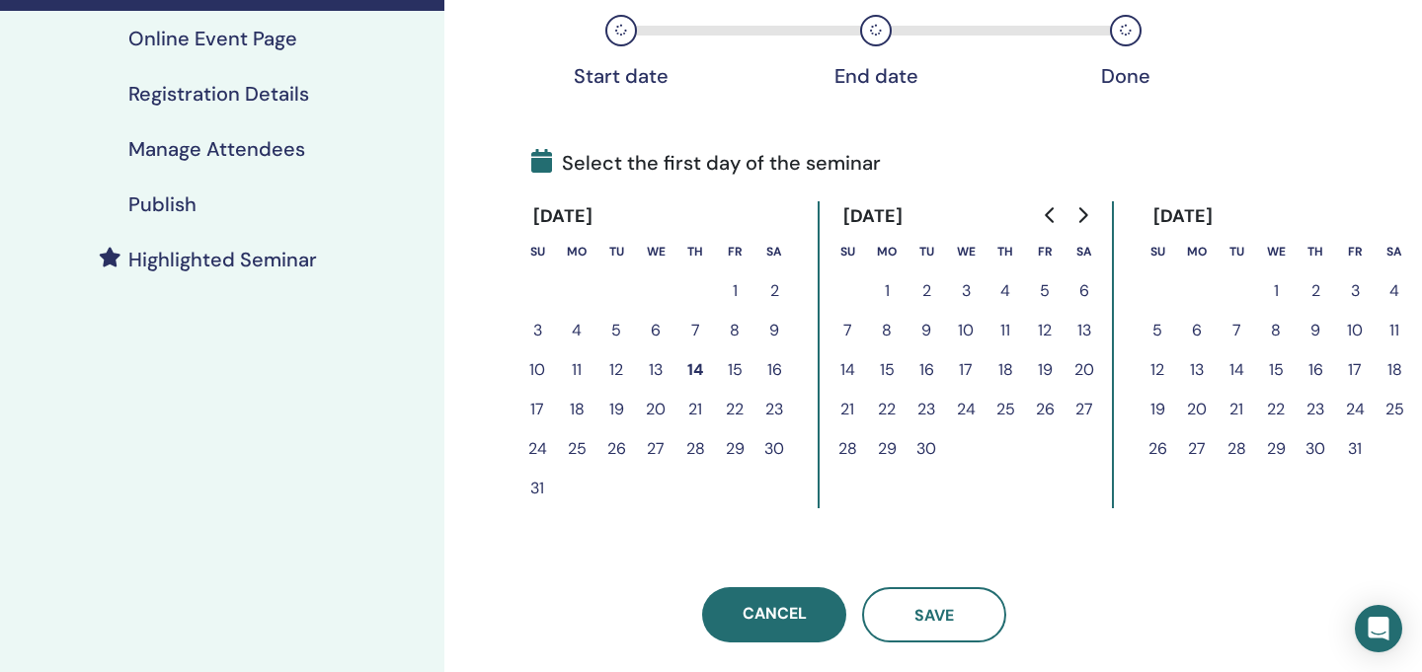
scroll to position [0, 0]
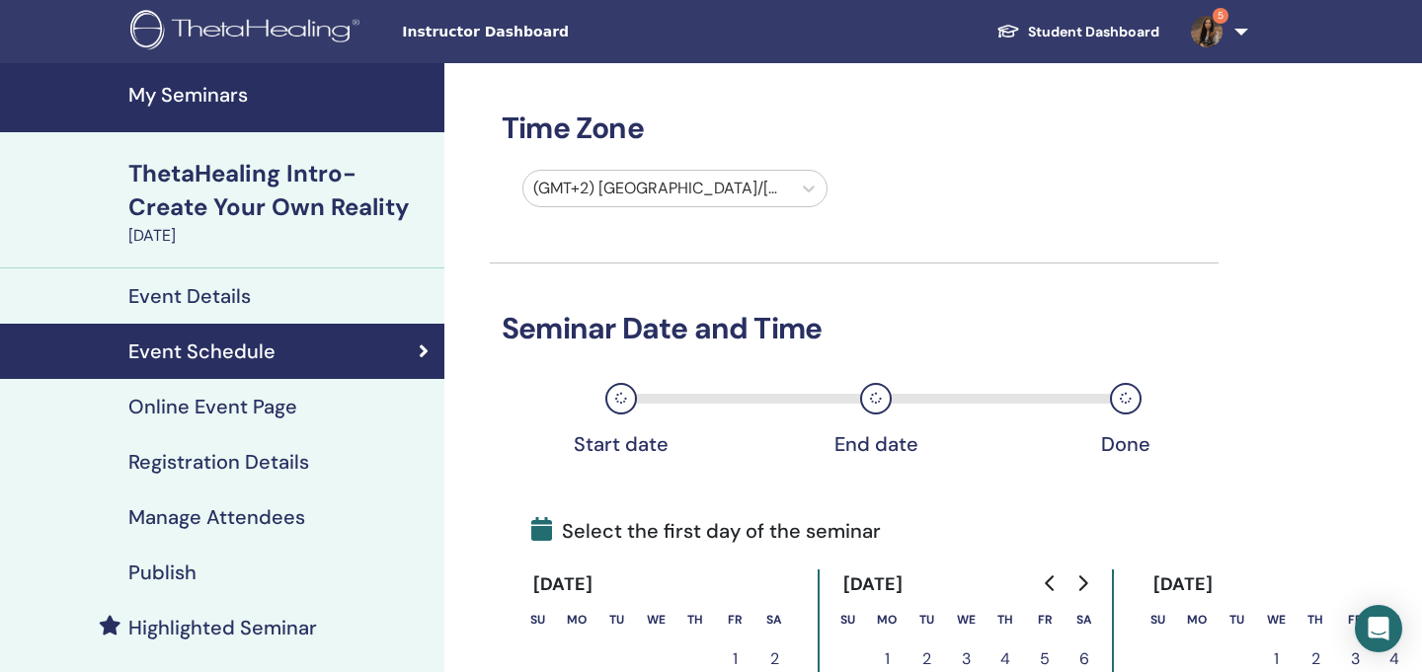
click at [198, 100] on h4 "My Seminars" at bounding box center [280, 95] width 304 height 24
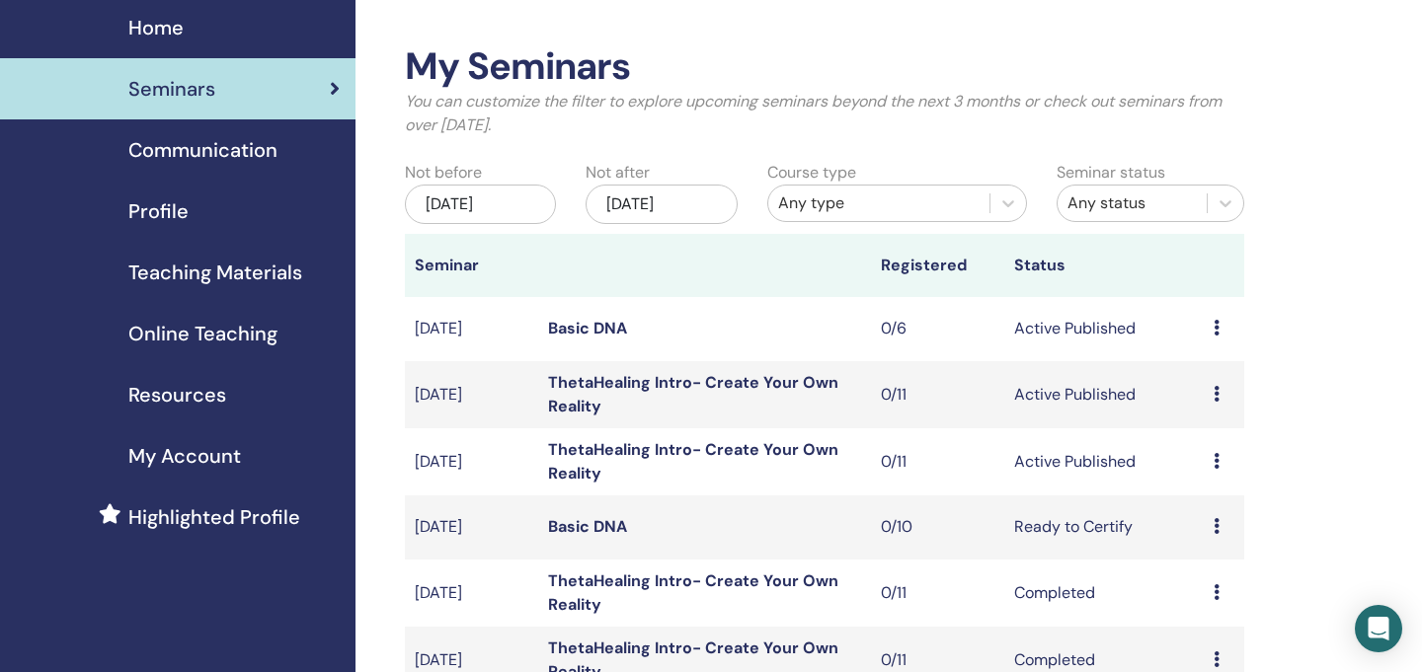
scroll to position [133, 0]
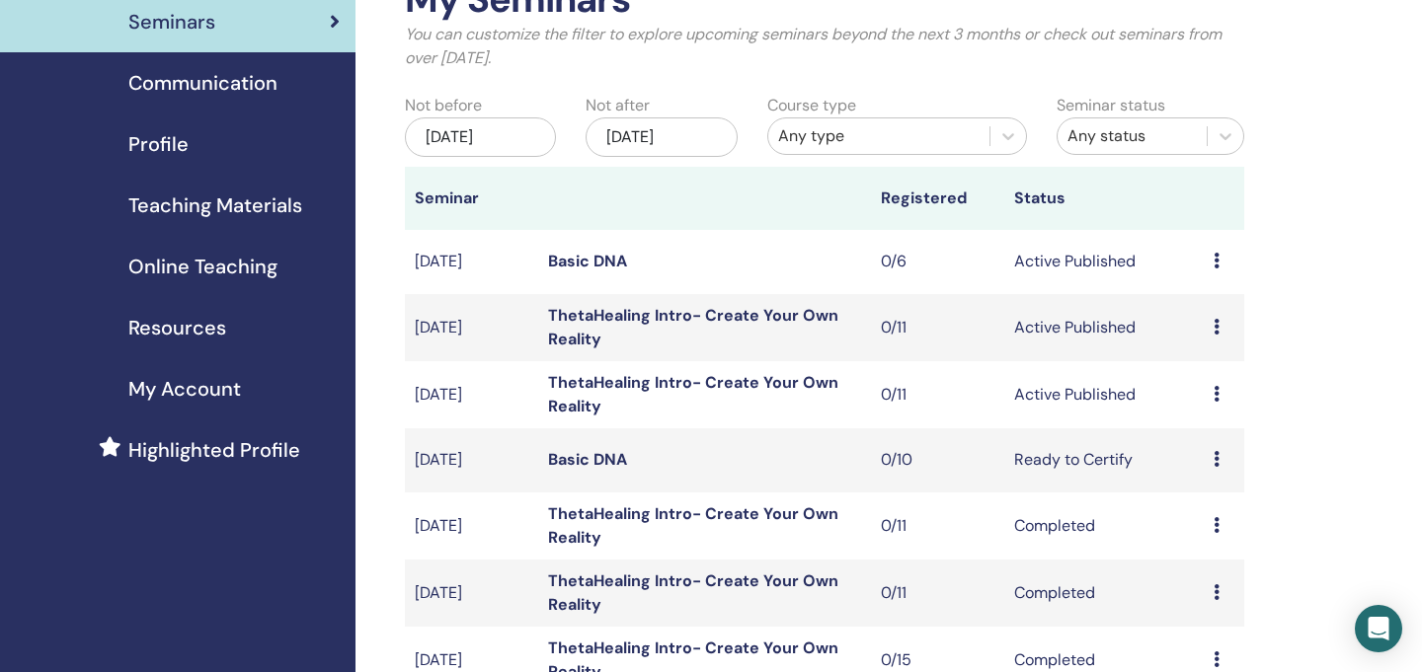
click at [1216, 330] on icon at bounding box center [1217, 327] width 6 height 16
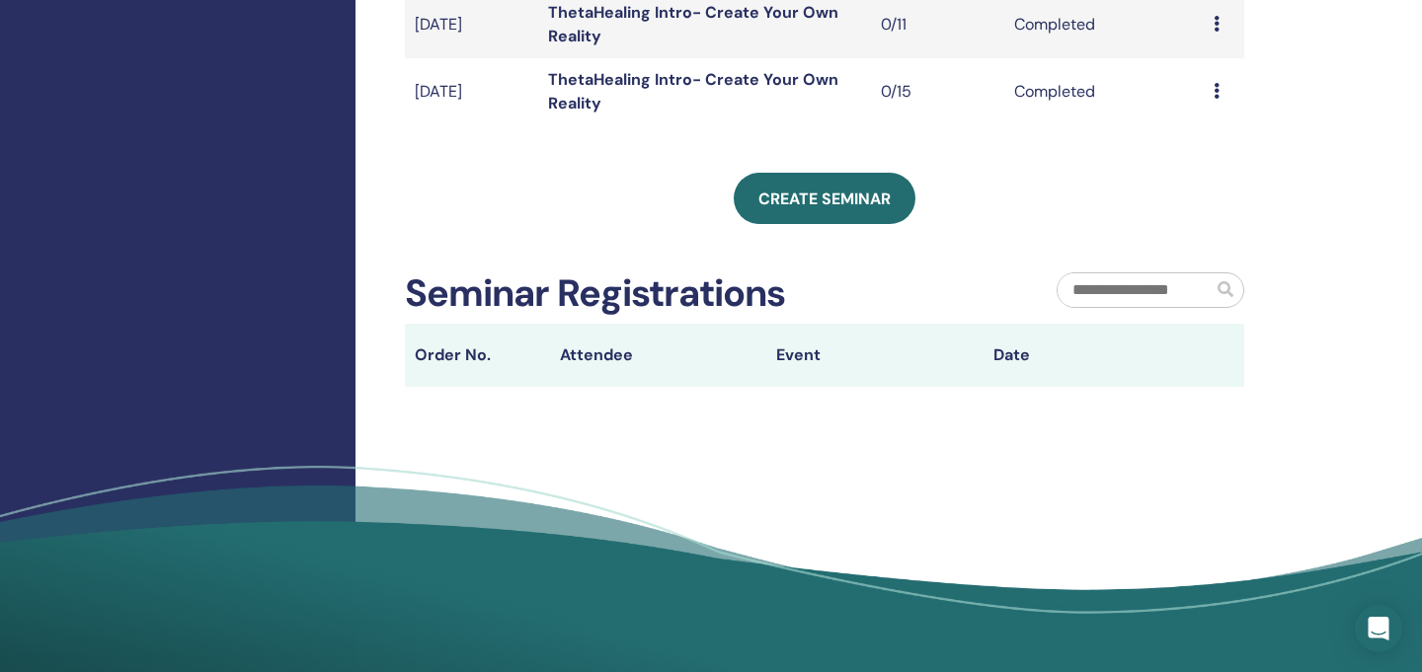
scroll to position [771, 0]
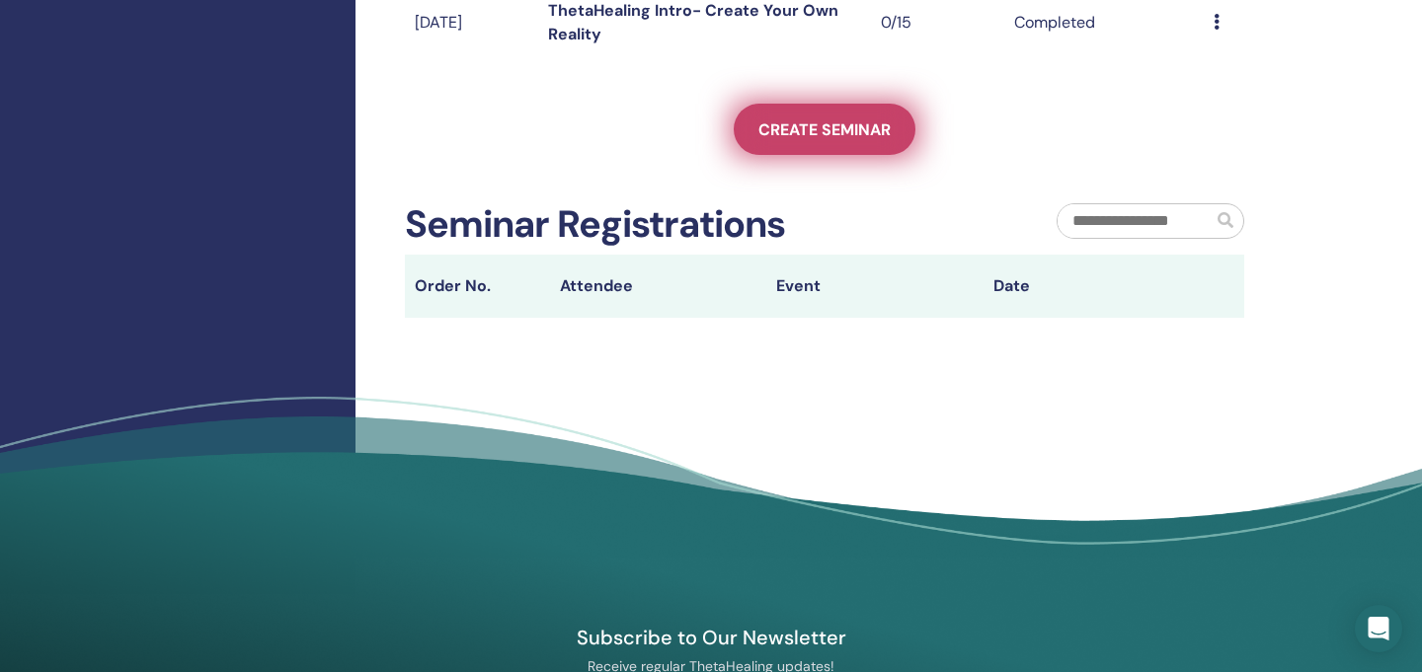
click at [884, 151] on link "Create seminar" at bounding box center [825, 129] width 182 height 51
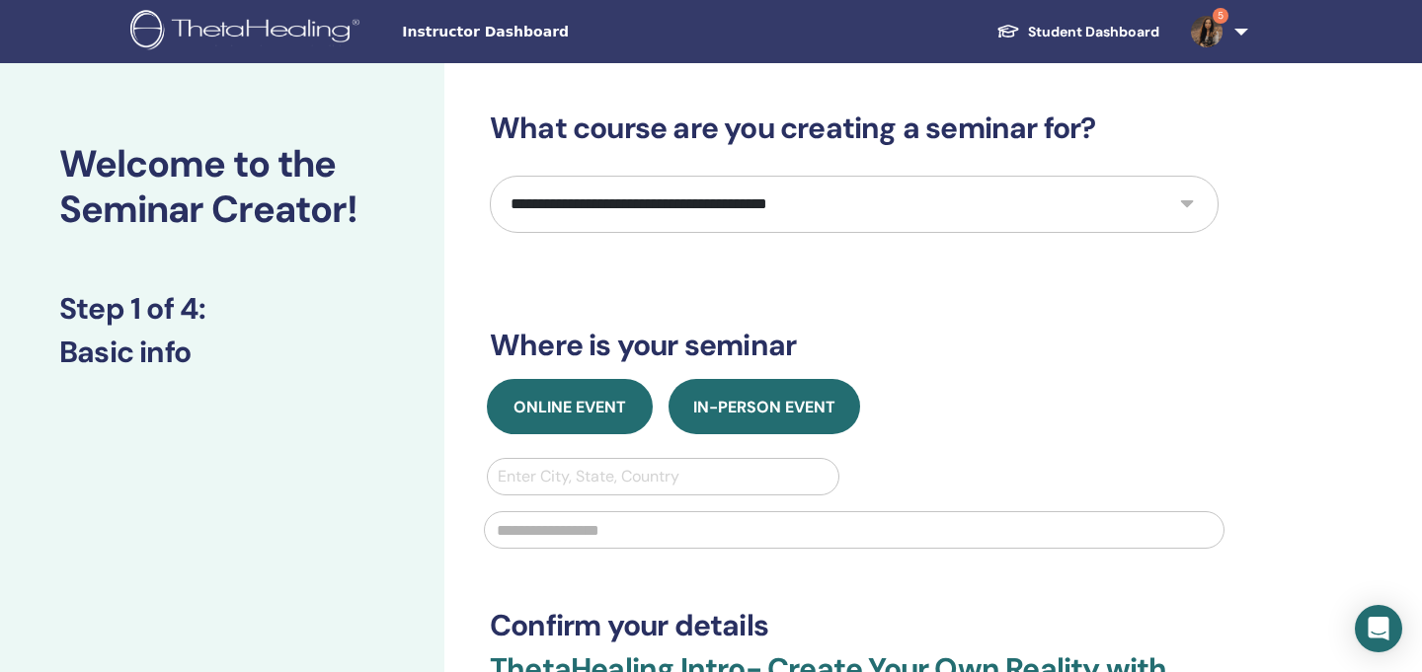
click at [535, 425] on button "Online Event" at bounding box center [570, 406] width 166 height 55
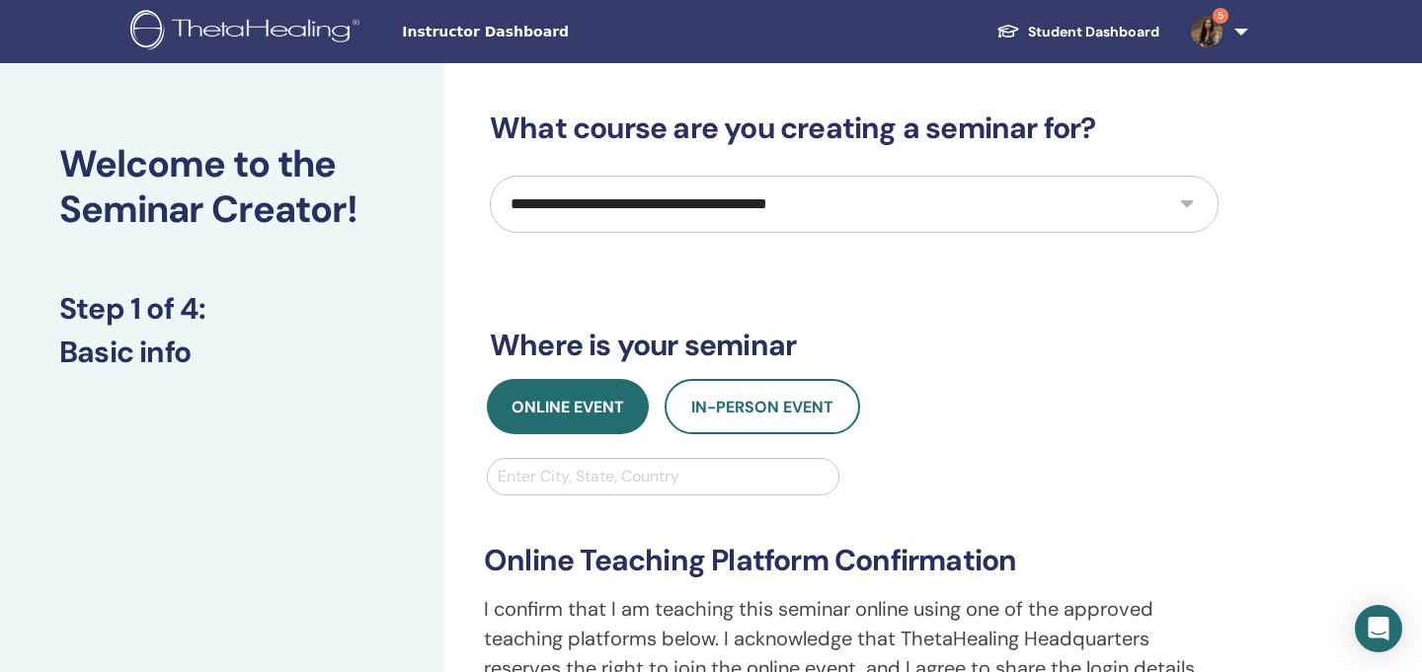
click at [541, 491] on div "Enter City, State, Country" at bounding box center [663, 477] width 351 height 36
type input "****"
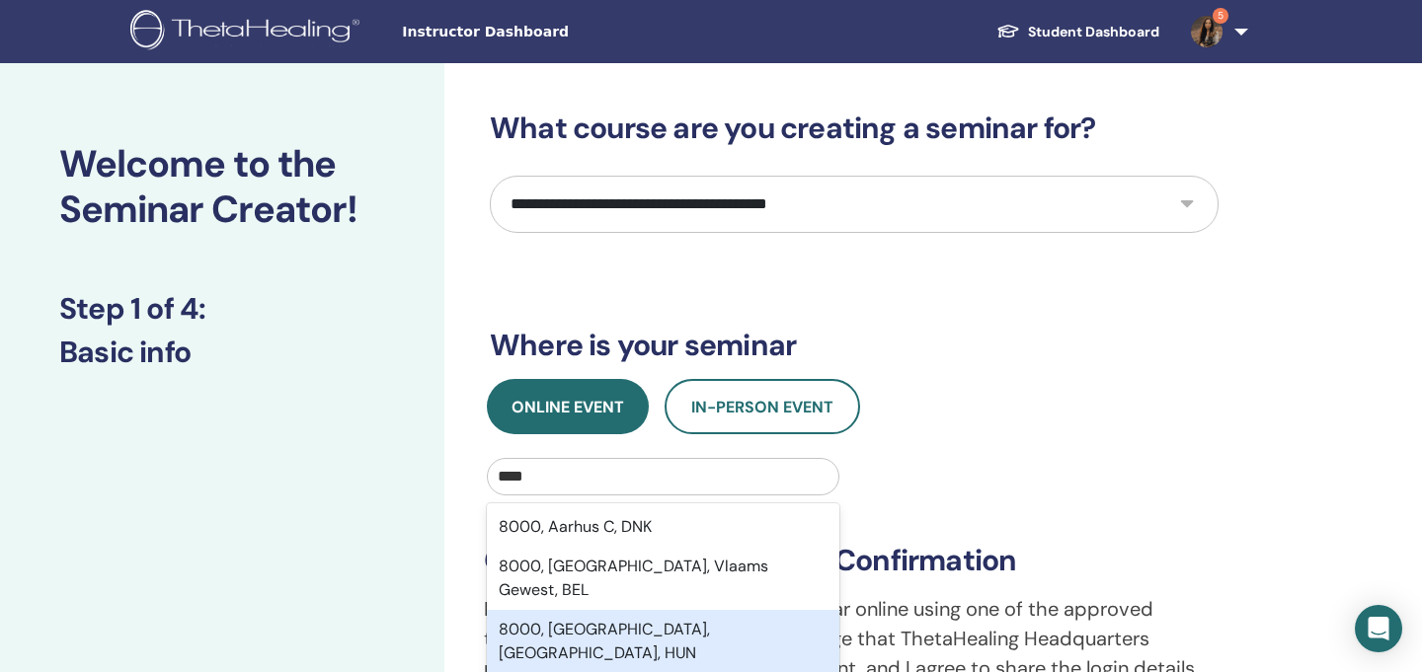
click at [551, 621] on div "8000, Székesfehérvár, Fejér, HUN" at bounding box center [663, 641] width 353 height 63
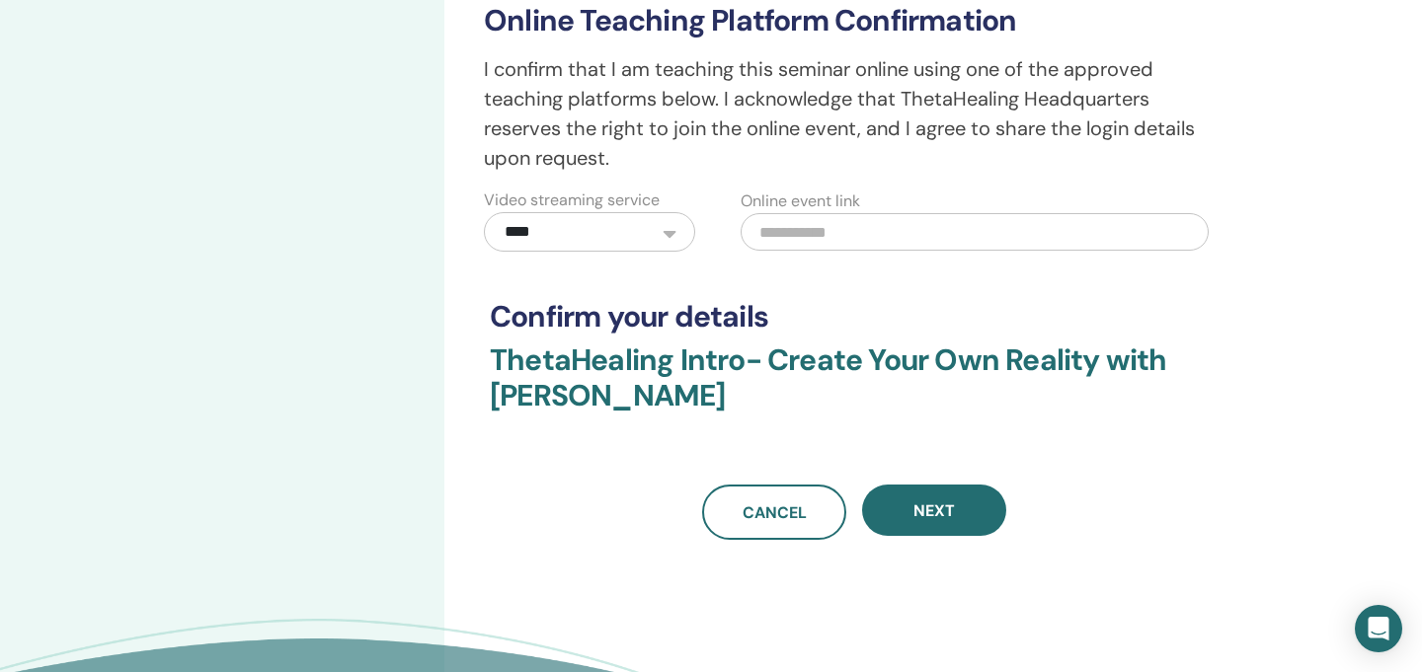
scroll to position [576, 0]
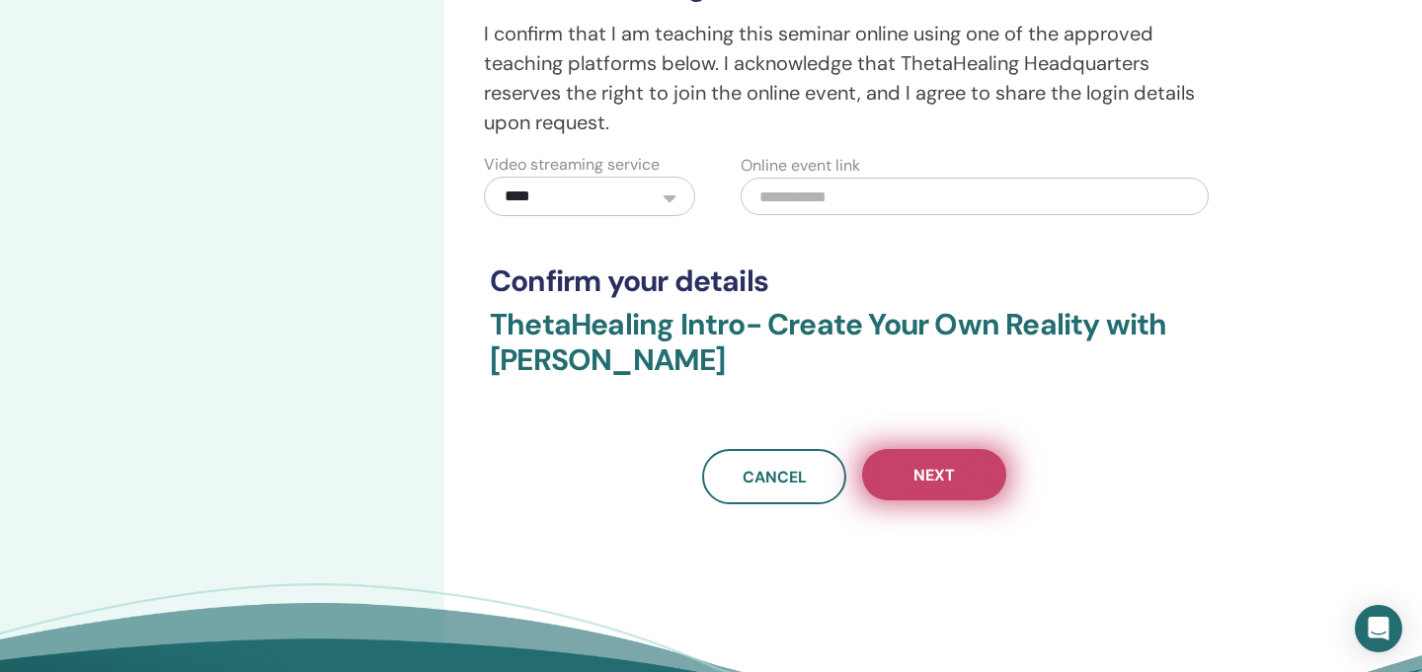
click at [959, 480] on button "Next" at bounding box center [934, 474] width 144 height 51
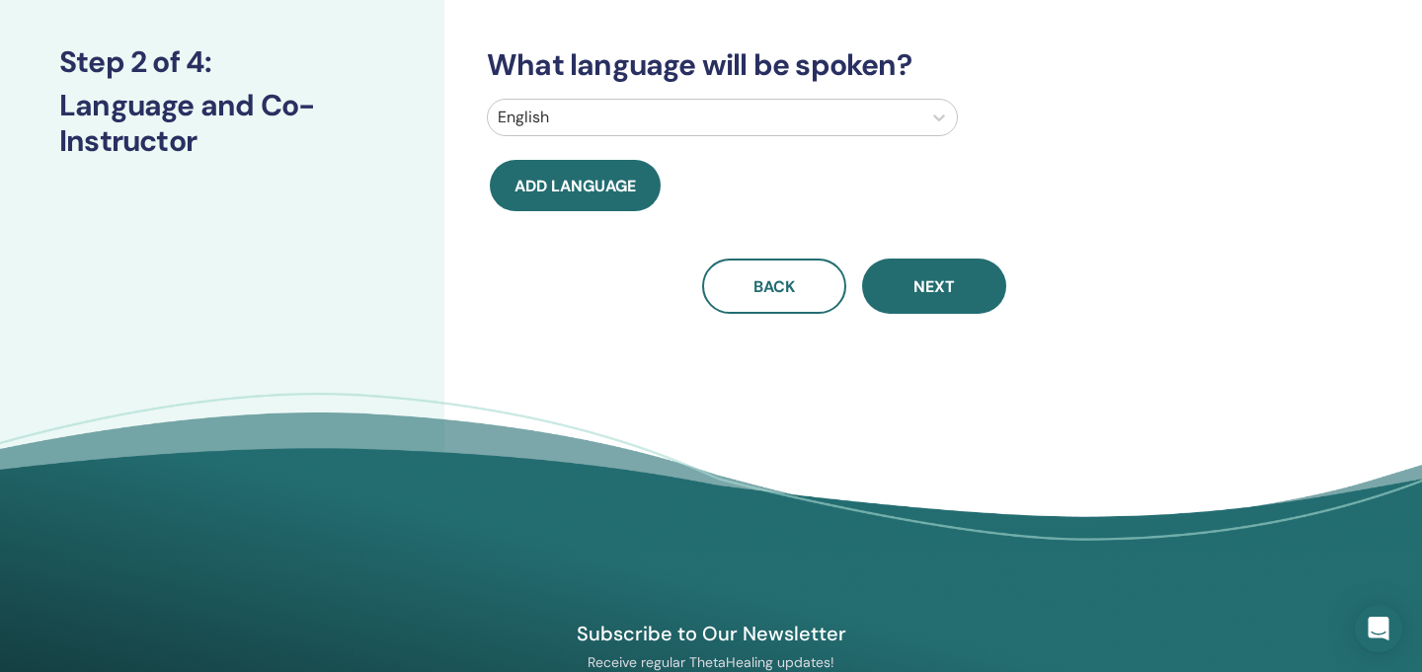
scroll to position [0, 0]
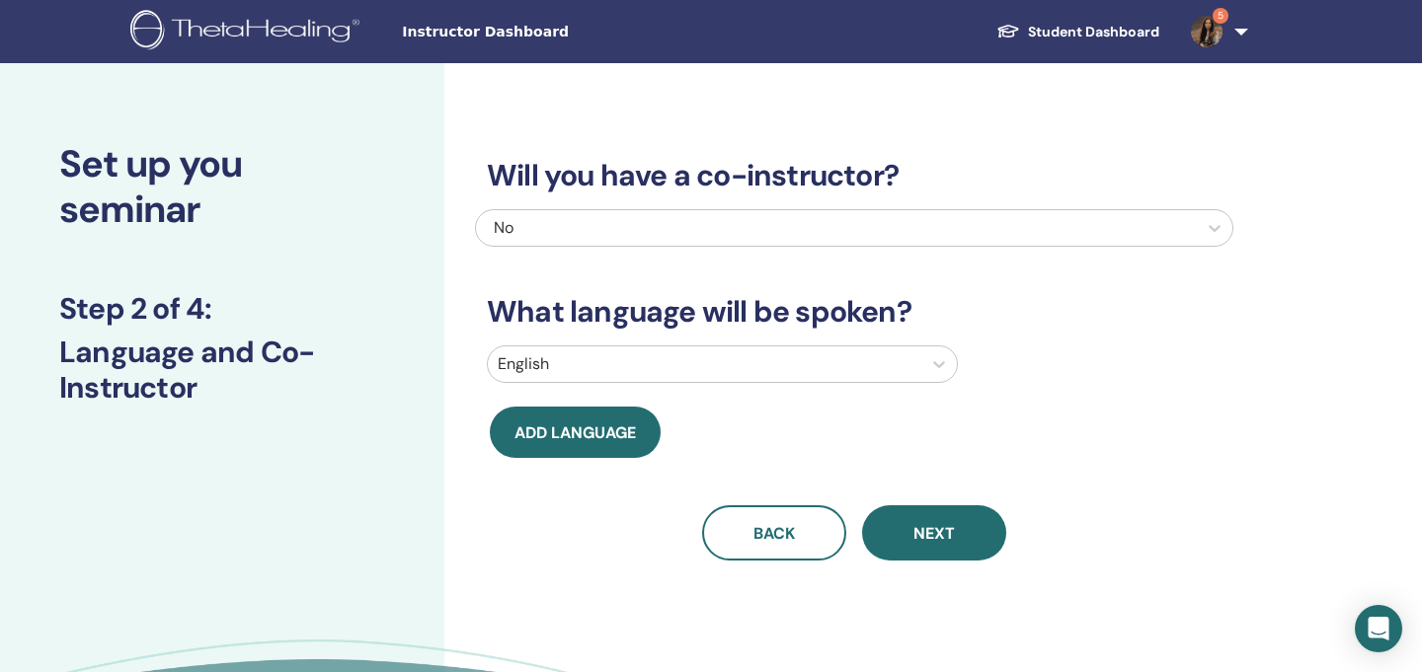
click at [642, 359] on div at bounding box center [705, 365] width 414 height 28
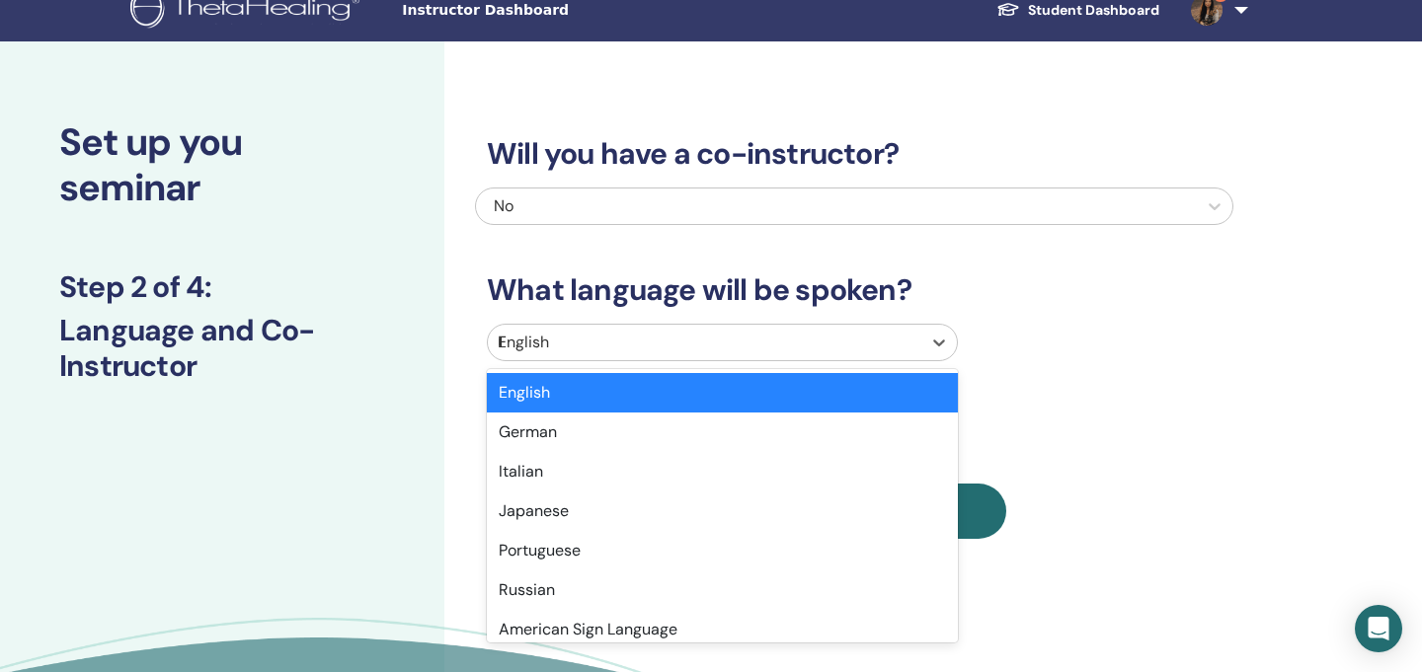
scroll to position [23, 0]
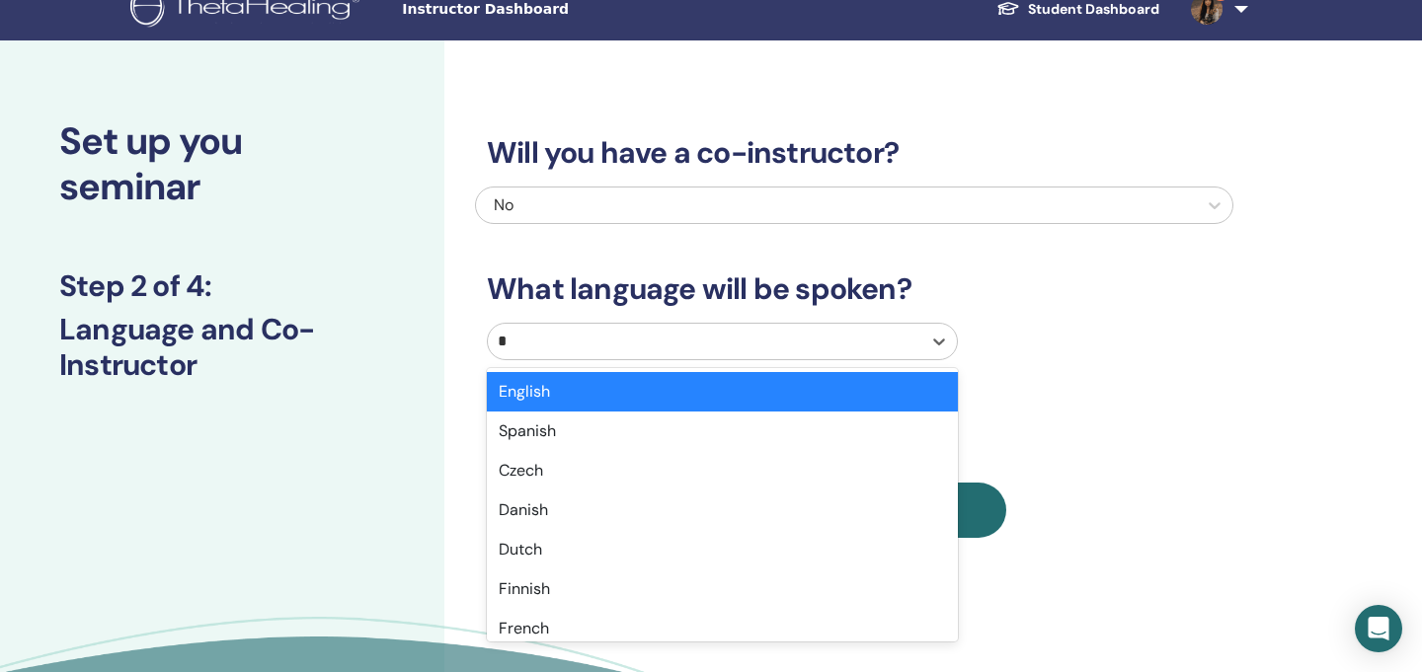
type input "**"
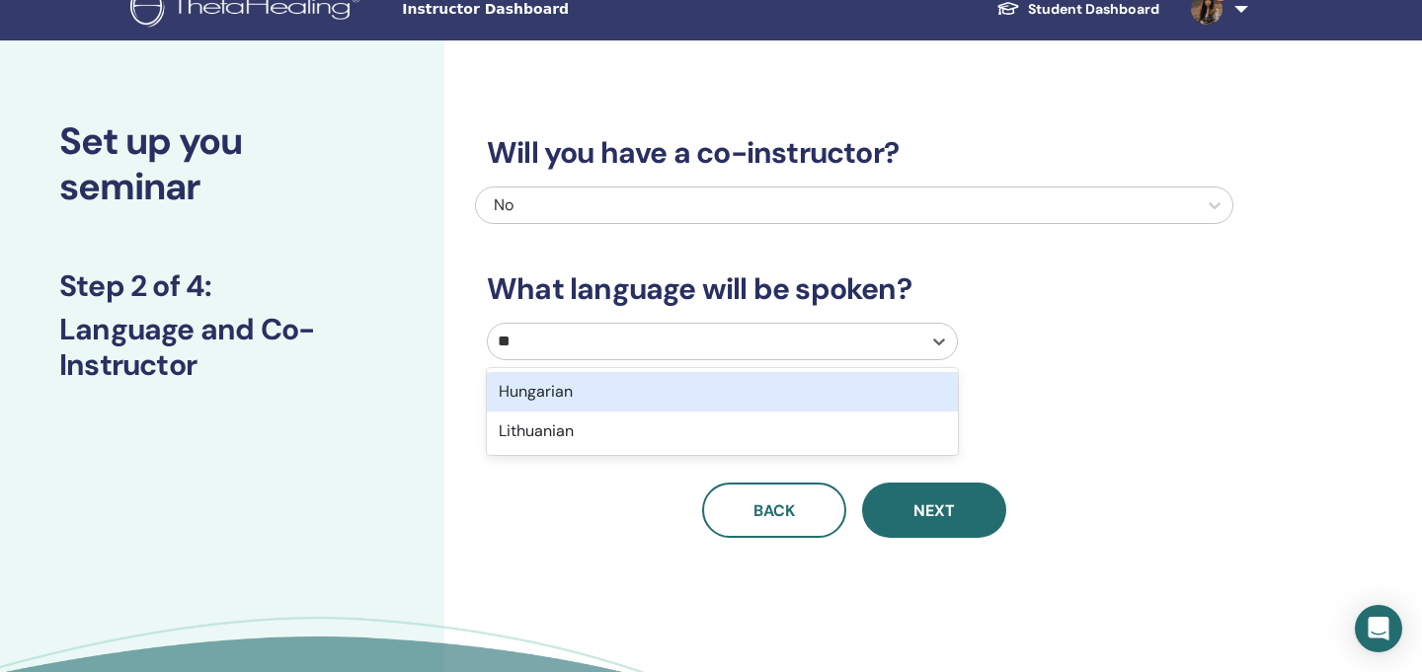
click at [545, 384] on div "Hungarian" at bounding box center [722, 391] width 471 height 39
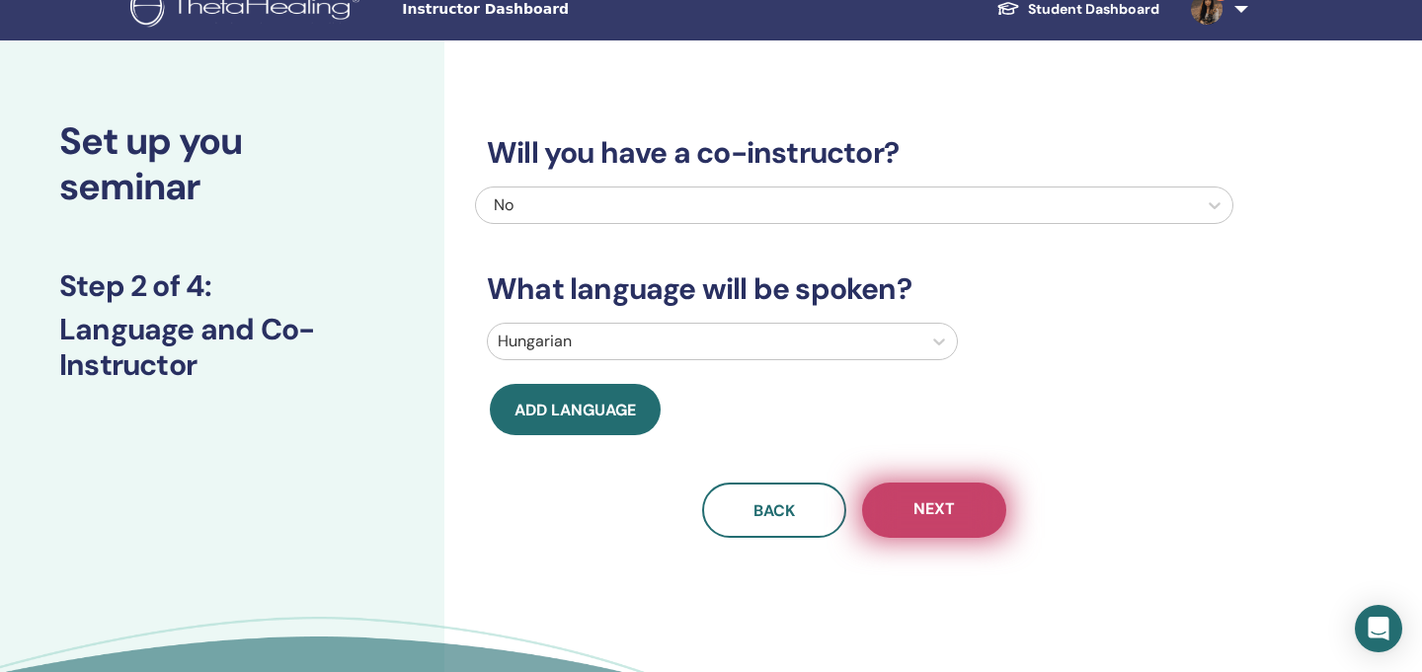
click at [936, 521] on span "Next" at bounding box center [933, 511] width 41 height 25
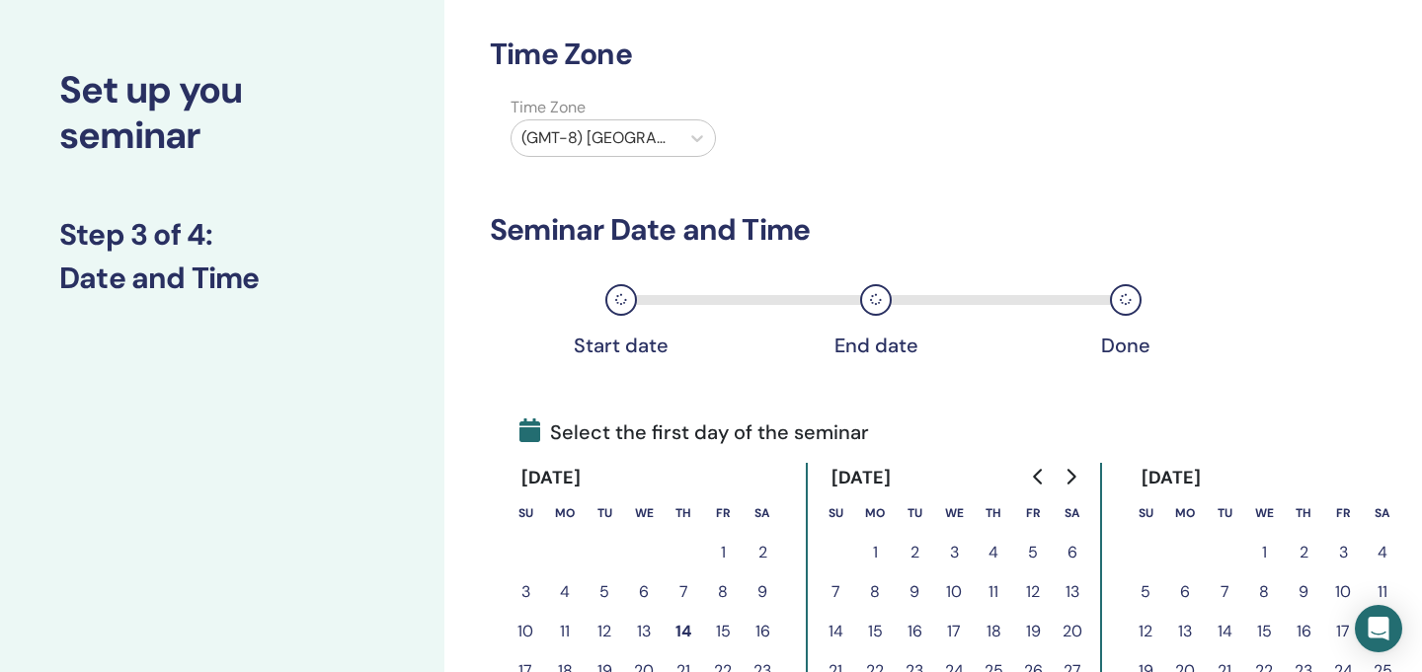
scroll to position [94, 0]
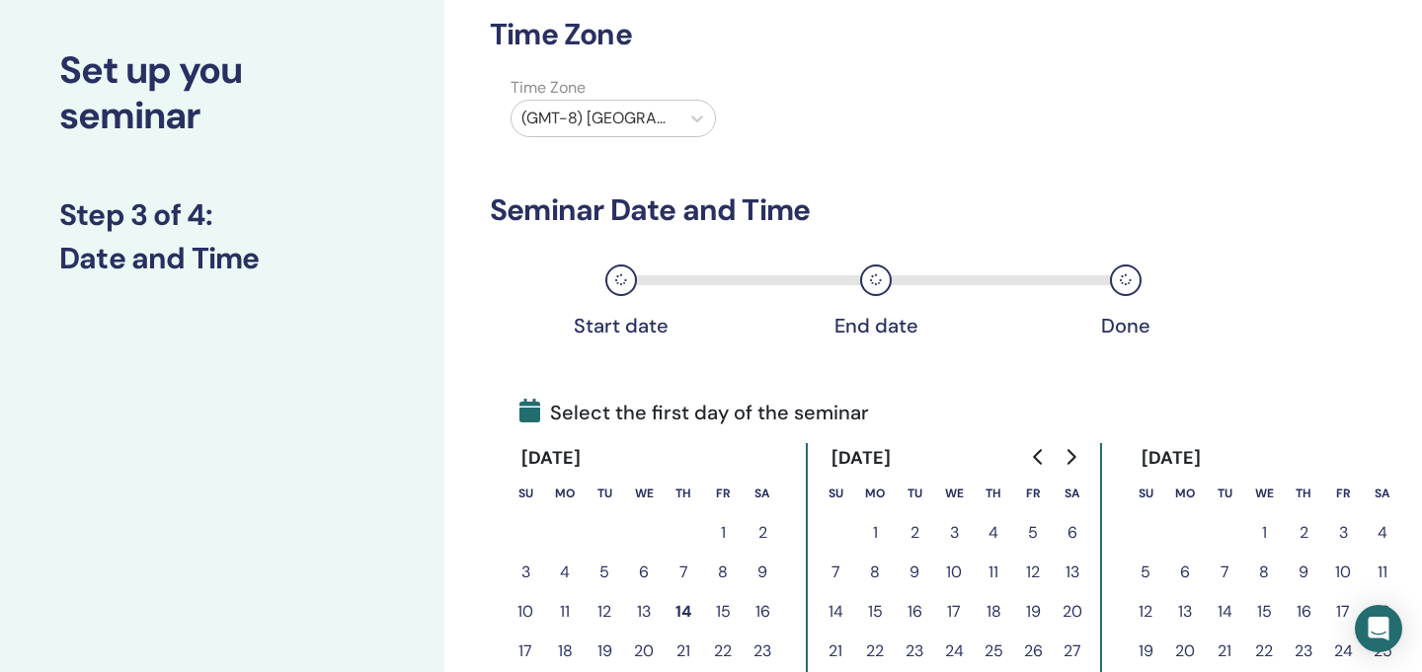
click at [649, 114] on div at bounding box center [595, 119] width 148 height 28
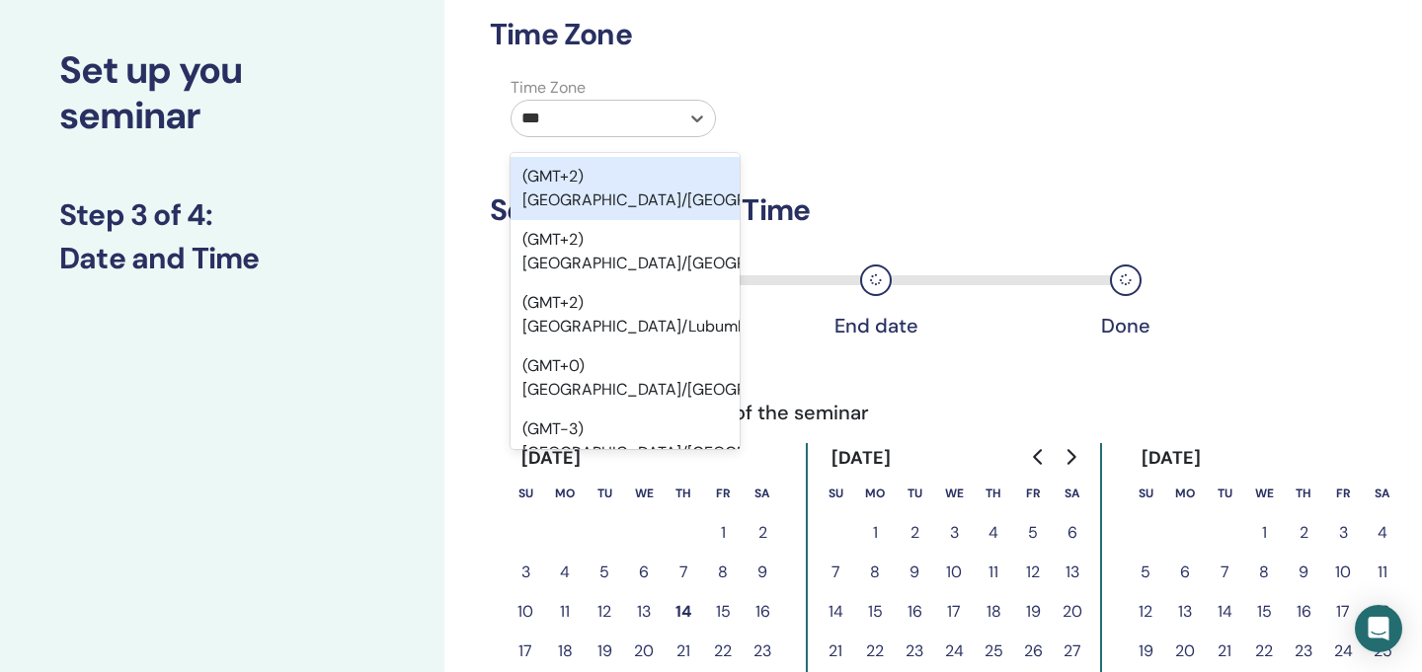
type input "****"
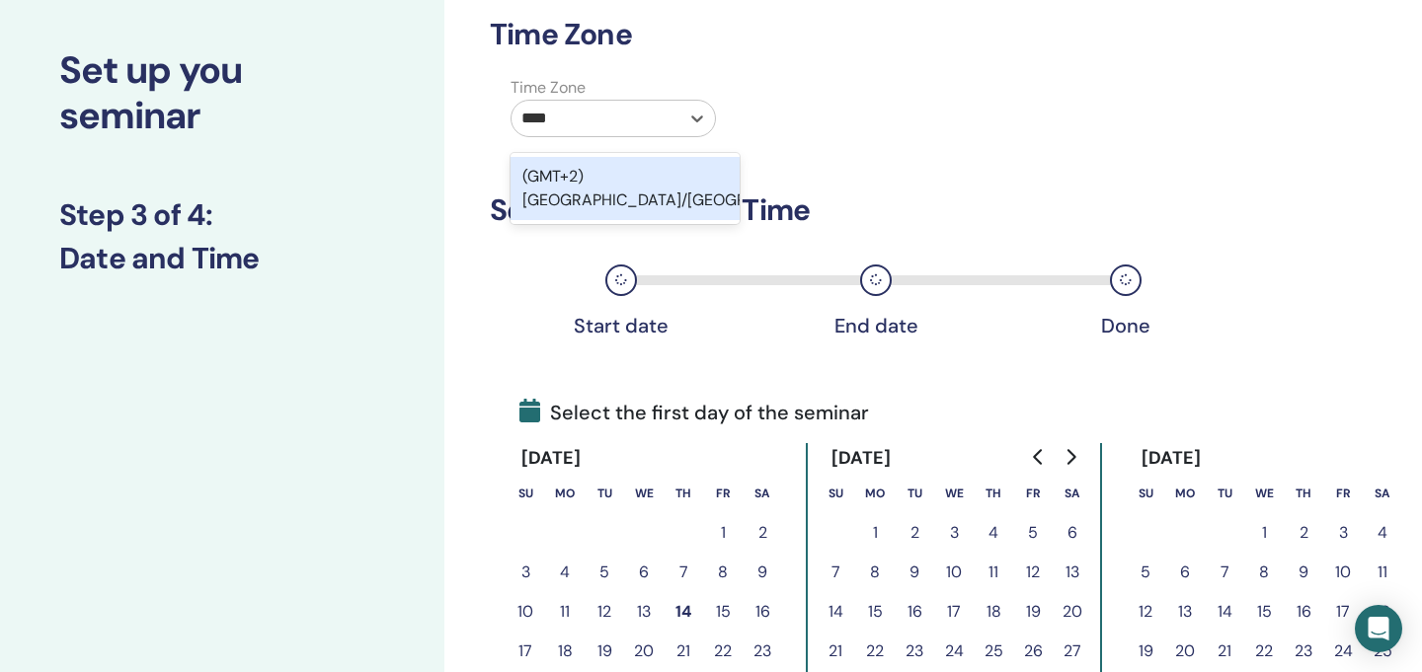
click at [619, 170] on div "(GMT+2) [GEOGRAPHIC_DATA]/[GEOGRAPHIC_DATA]" at bounding box center [625, 188] width 229 height 63
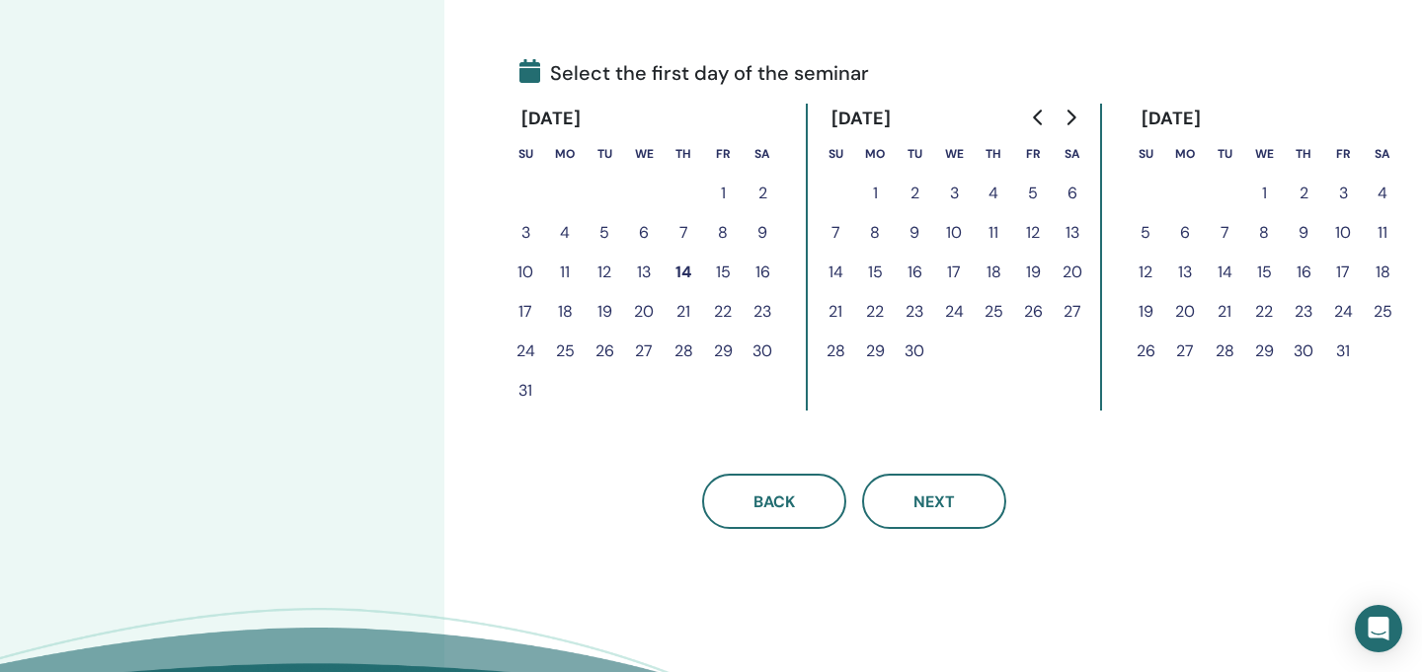
scroll to position [435, 0]
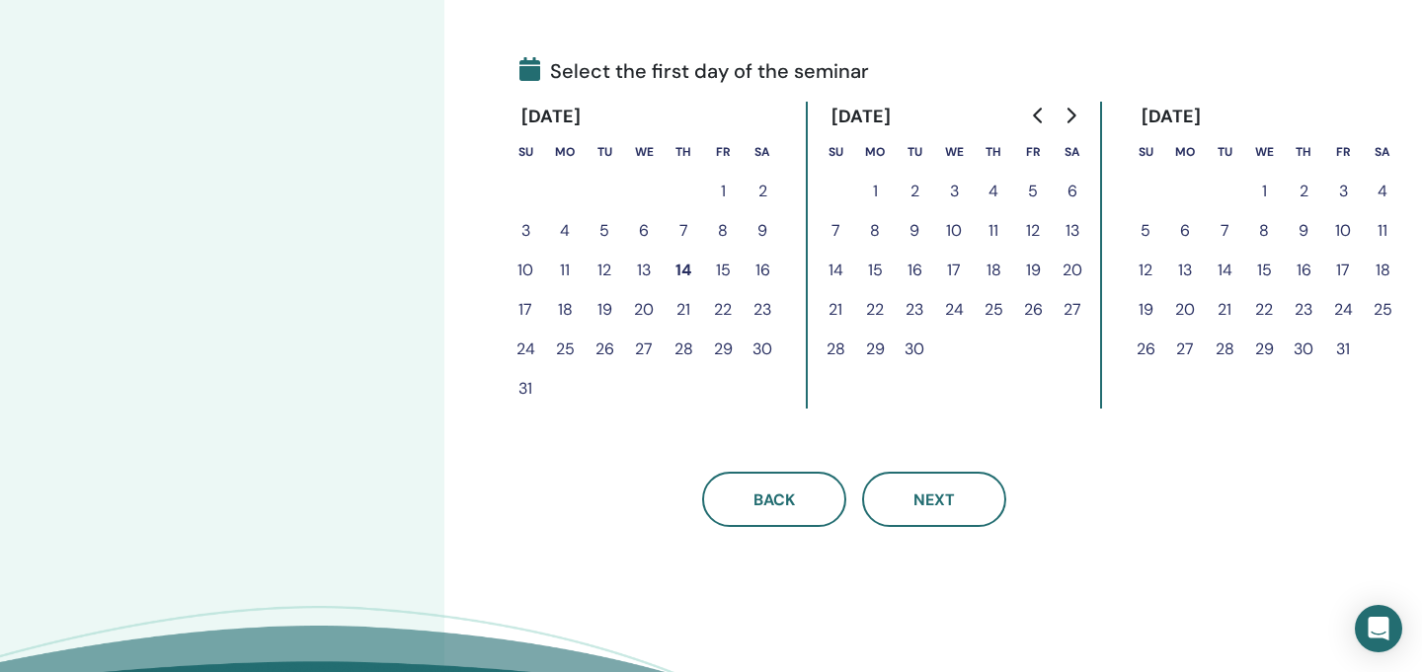
click at [1074, 193] on button "6" at bounding box center [1072, 191] width 39 height 39
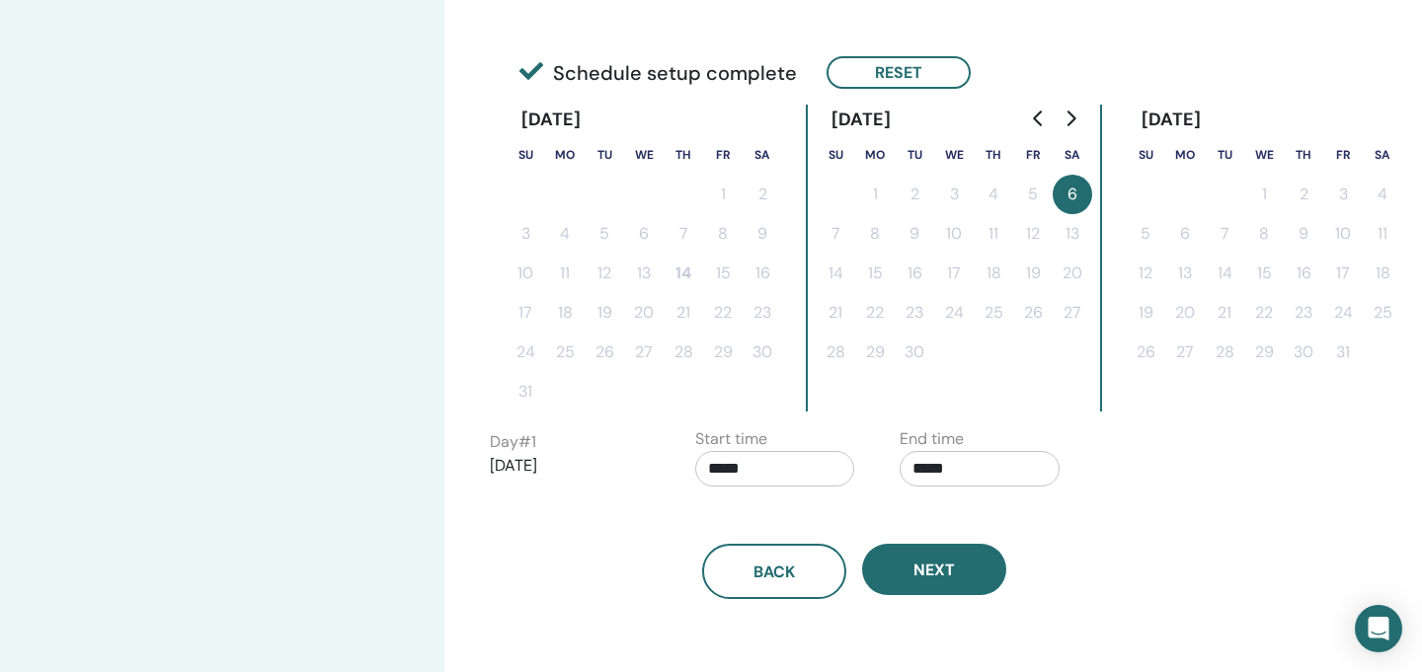
click at [724, 466] on input "*****" at bounding box center [775, 469] width 160 height 36
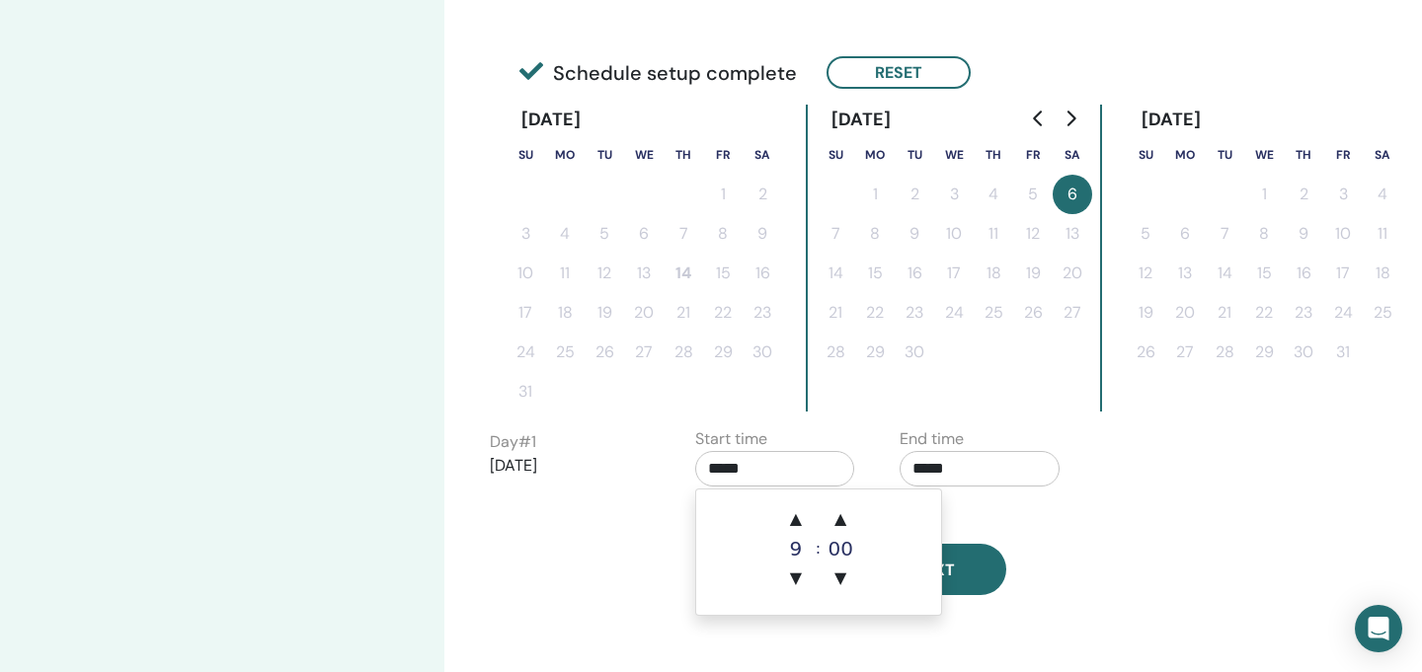
click at [943, 473] on input "*****" at bounding box center [980, 469] width 160 height 36
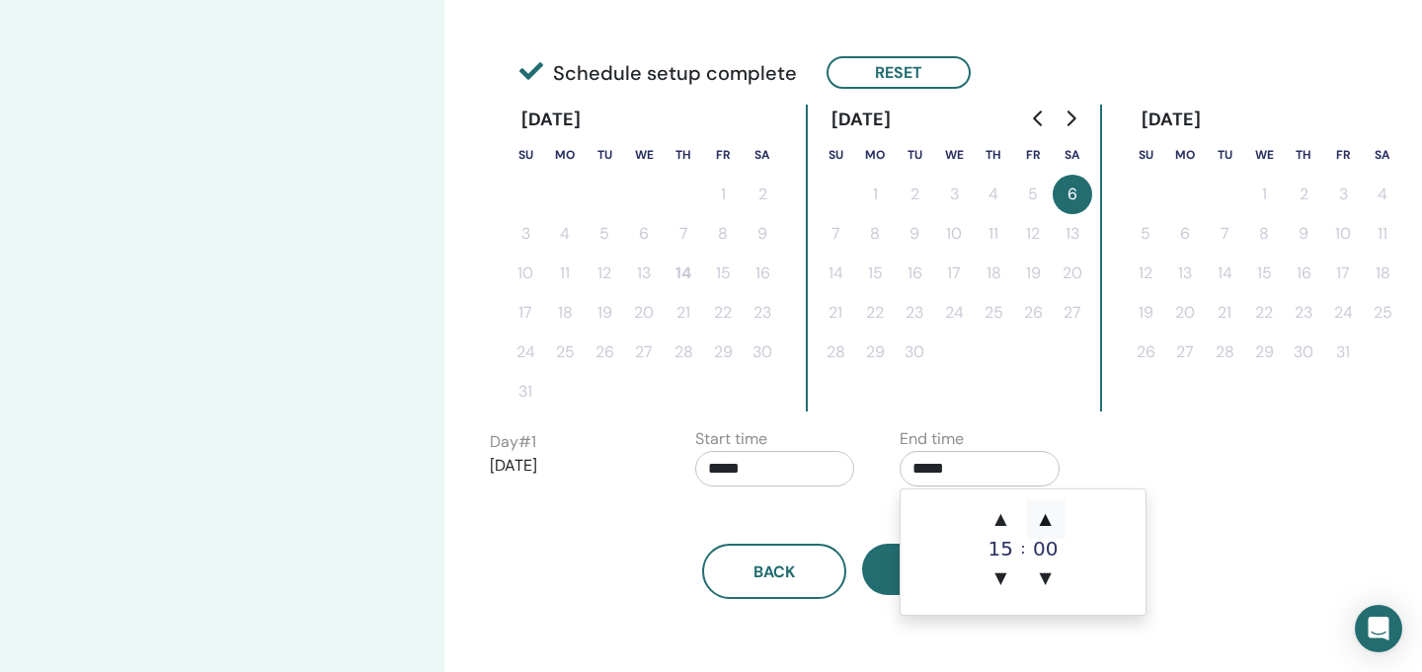
click at [1052, 524] on span "▲" at bounding box center [1045, 519] width 39 height 39
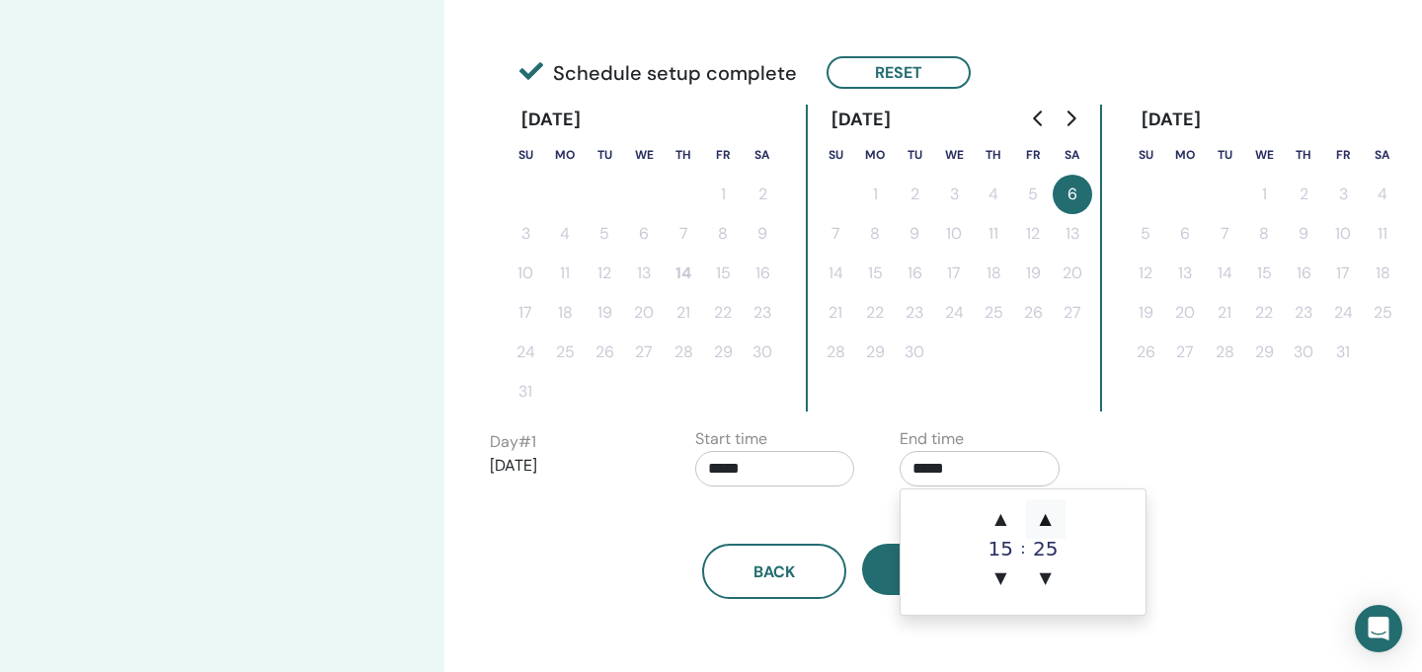
click at [1052, 524] on span "▲" at bounding box center [1045, 519] width 39 height 39
click at [920, 469] on input "*****" at bounding box center [980, 469] width 160 height 36
click at [998, 582] on span "▼" at bounding box center [1000, 578] width 39 height 39
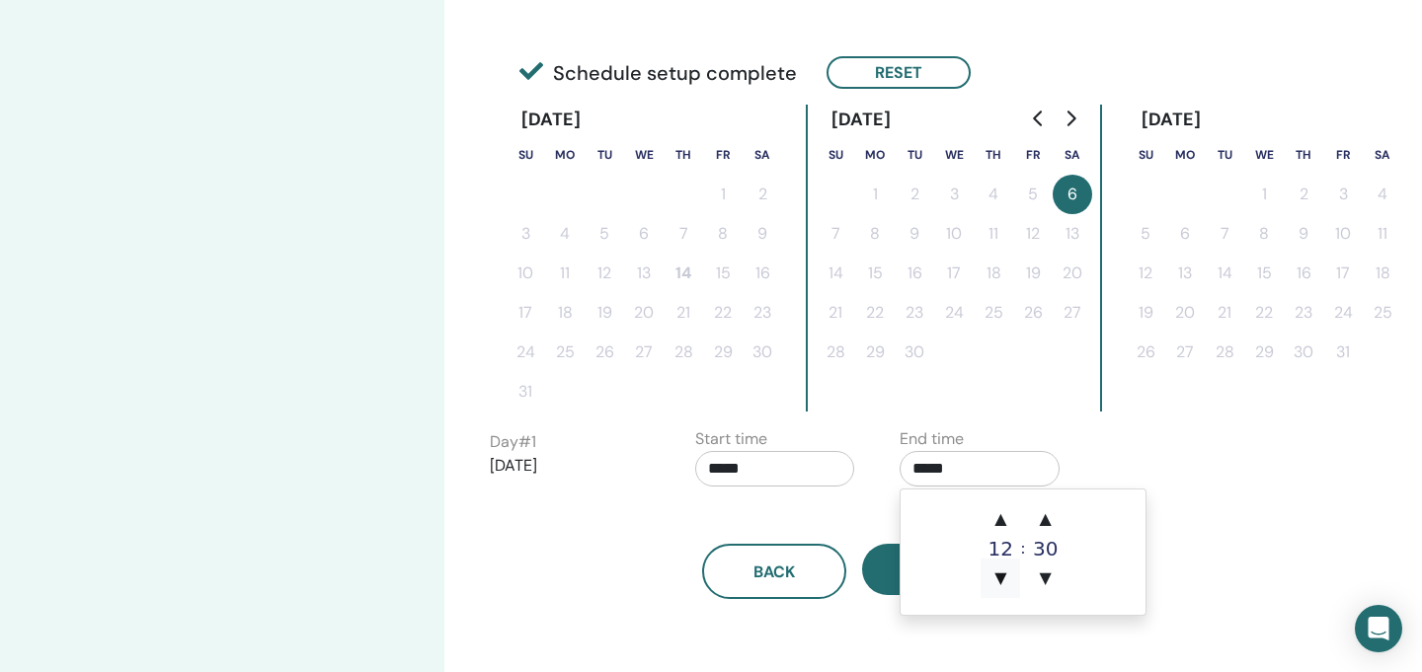
click at [998, 582] on span "▼" at bounding box center [1000, 578] width 39 height 39
click at [998, 520] on span "▲" at bounding box center [1000, 519] width 39 height 39
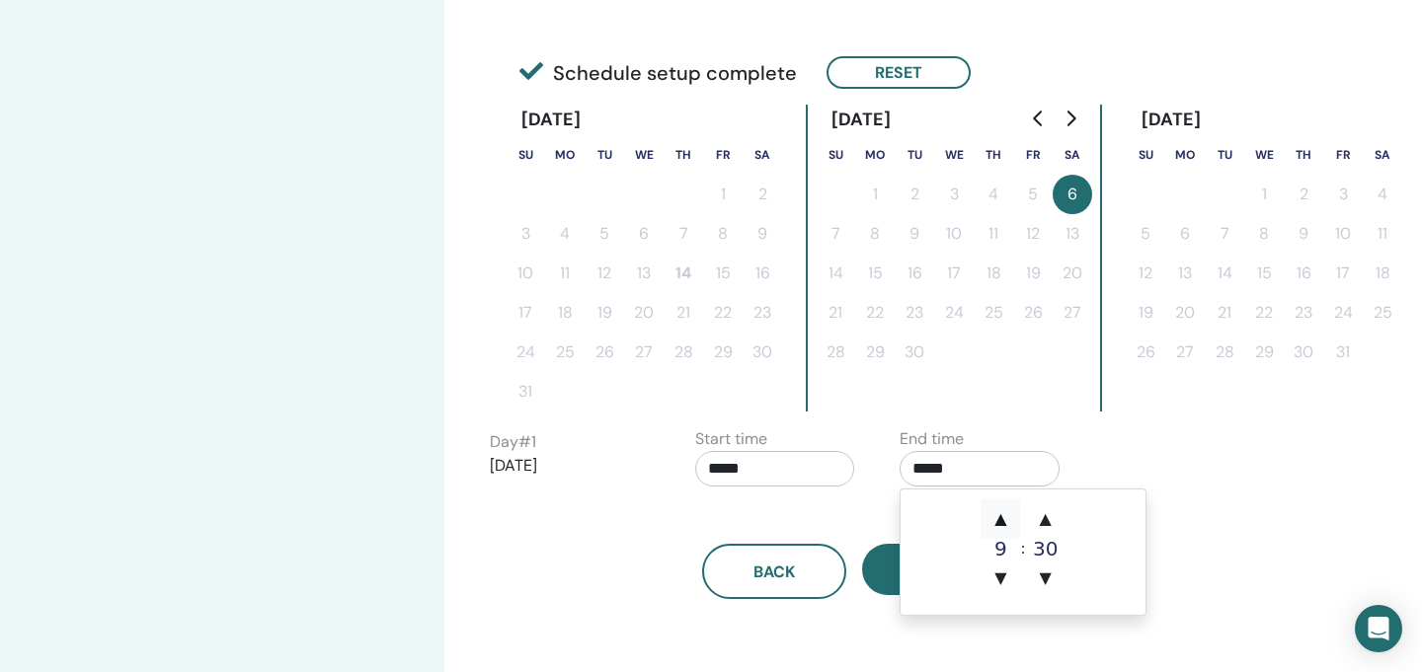
click at [998, 520] on span "▲" at bounding box center [1000, 519] width 39 height 39
type input "*****"
click at [720, 472] on input "*****" at bounding box center [775, 469] width 160 height 36
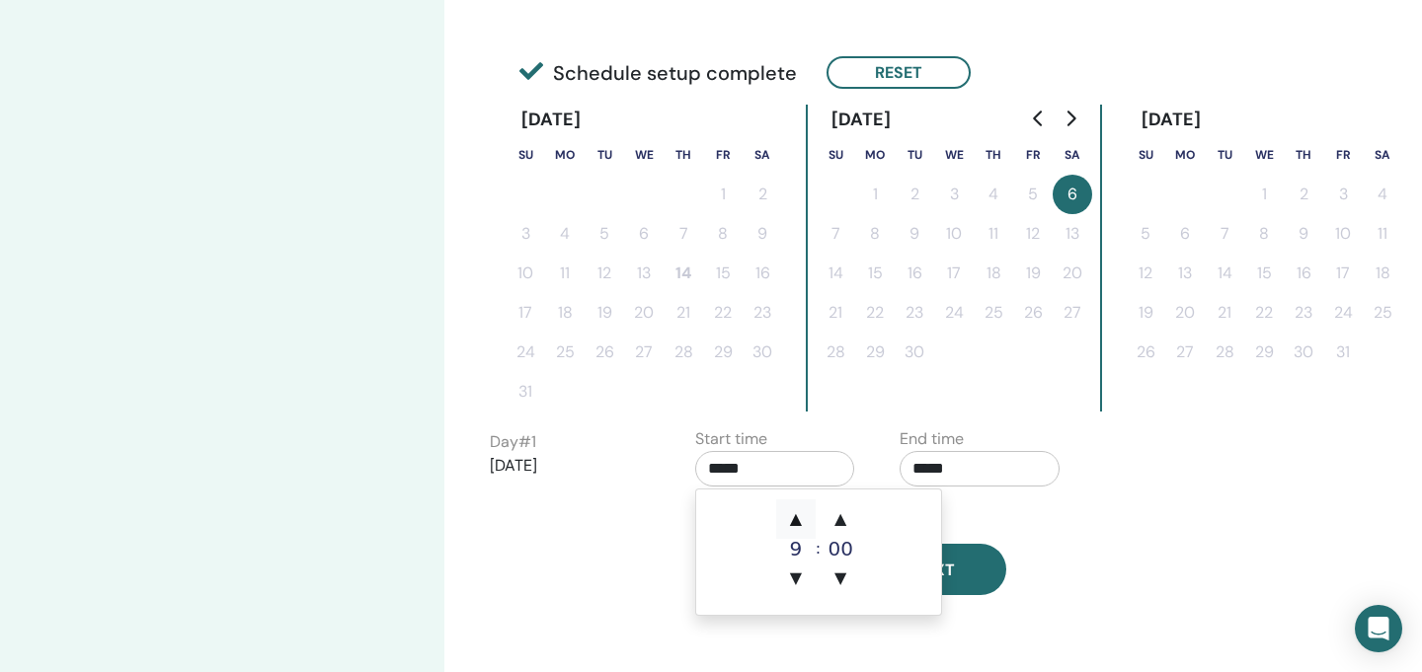
click at [801, 521] on span "▲" at bounding box center [795, 519] width 39 height 39
type input "*****"
click at [597, 555] on div "Back Next" at bounding box center [854, 571] width 758 height 55
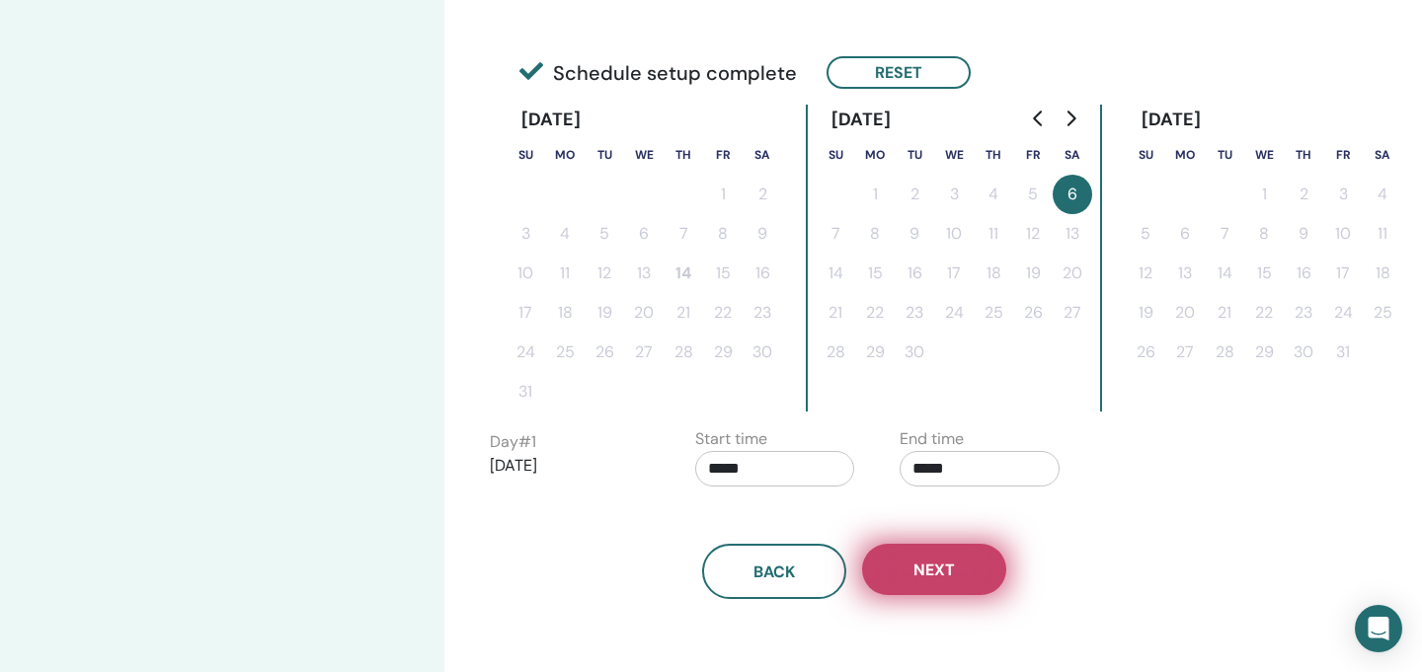
click at [945, 589] on button "Next" at bounding box center [934, 569] width 144 height 51
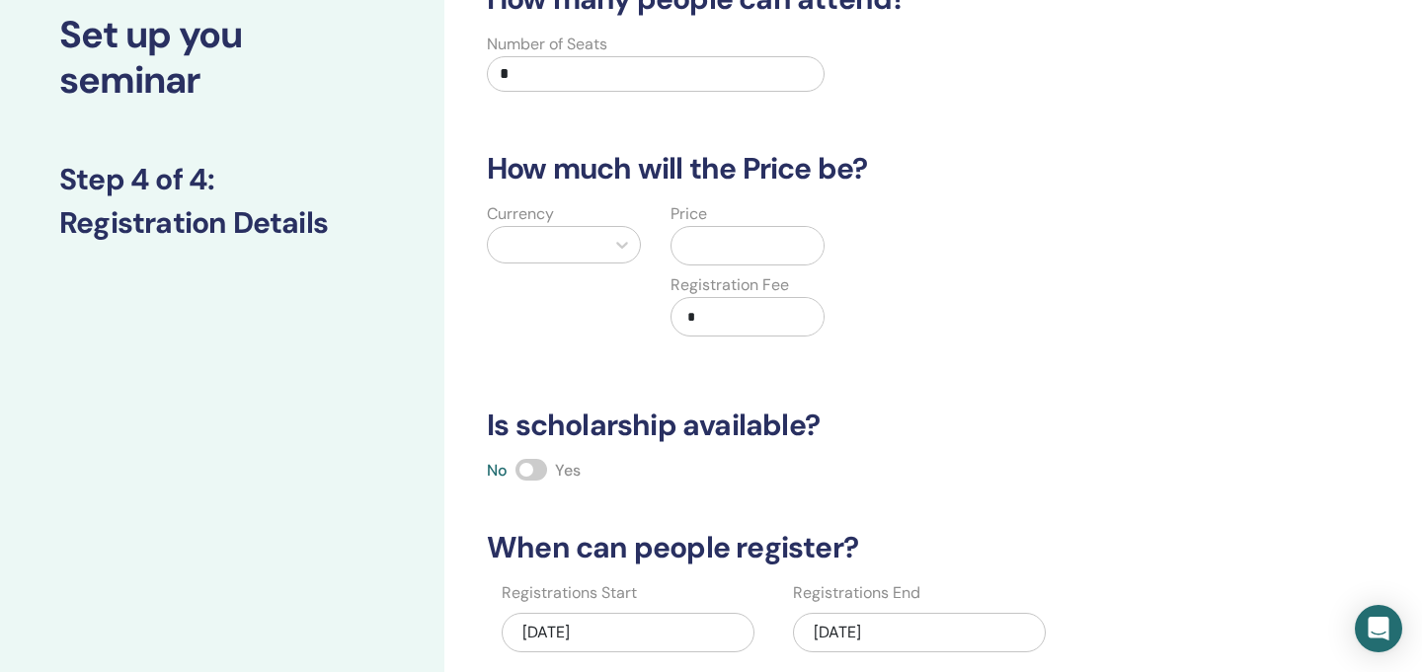
scroll to position [0, 0]
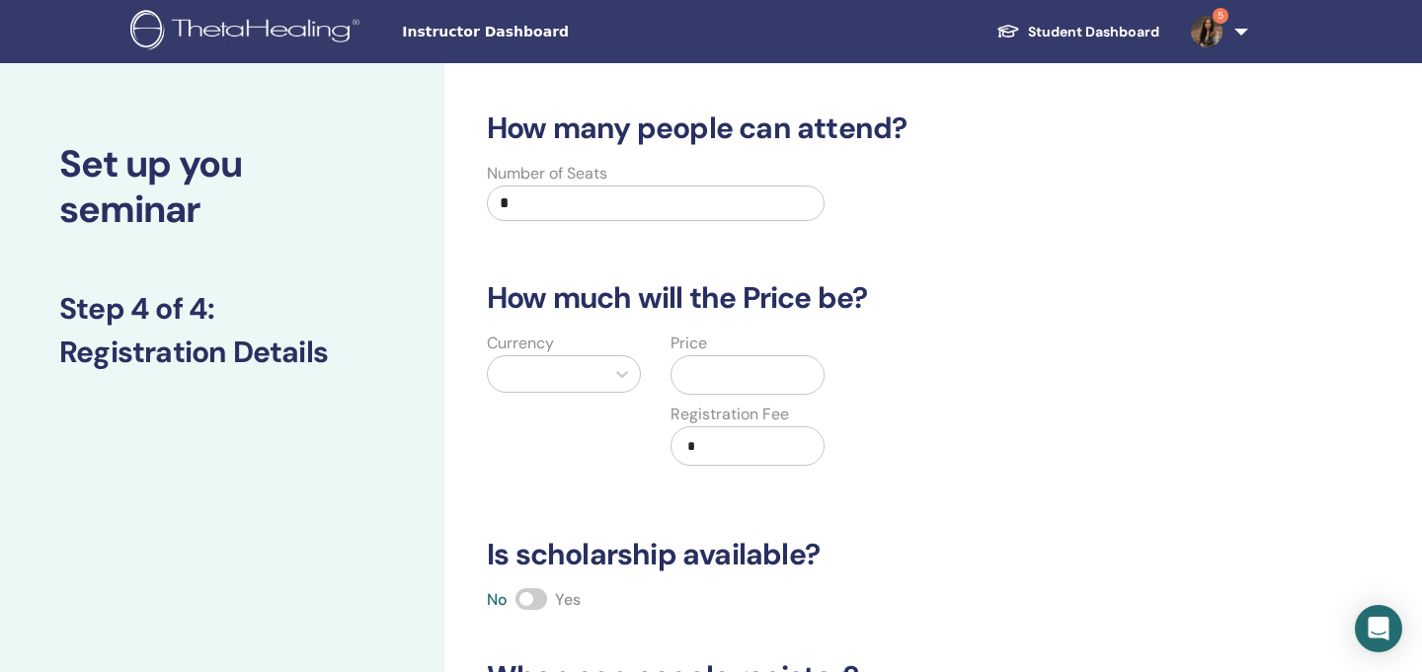
click at [559, 212] on input "*" at bounding box center [656, 204] width 338 height 36
type input "**"
click at [592, 370] on div at bounding box center [546, 374] width 97 height 28
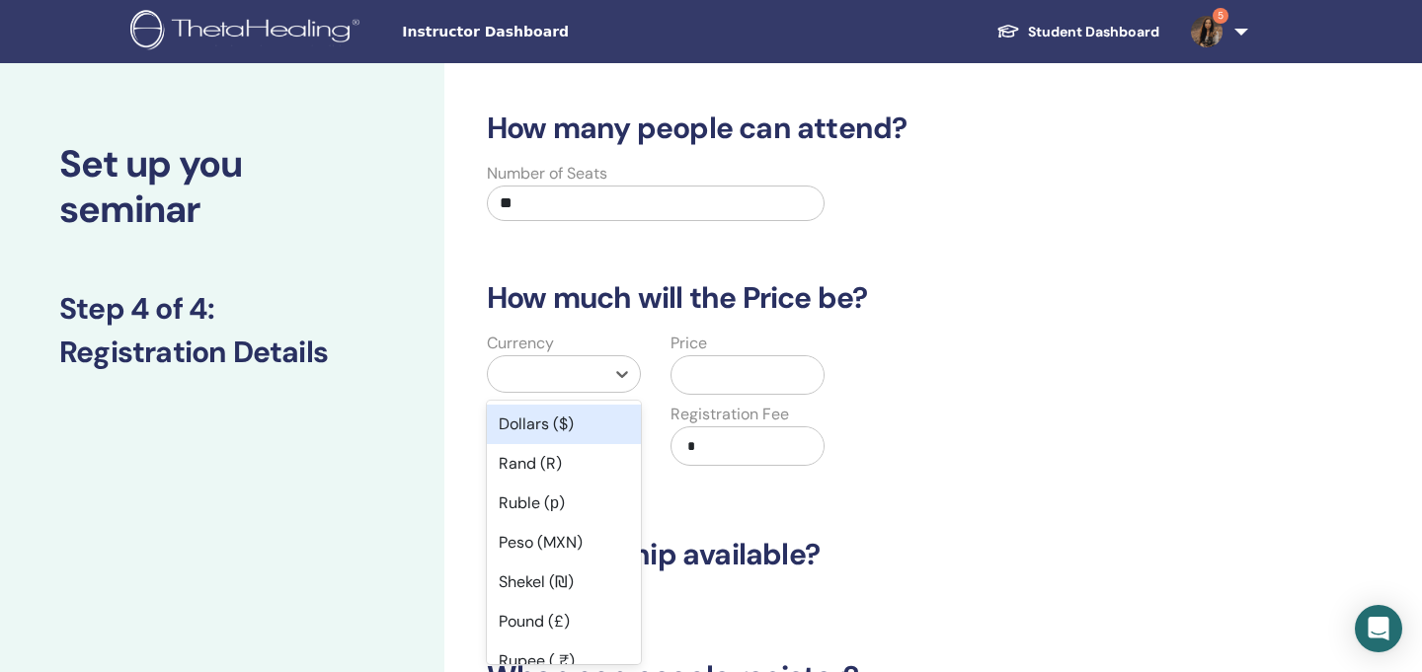
scroll to position [33, 0]
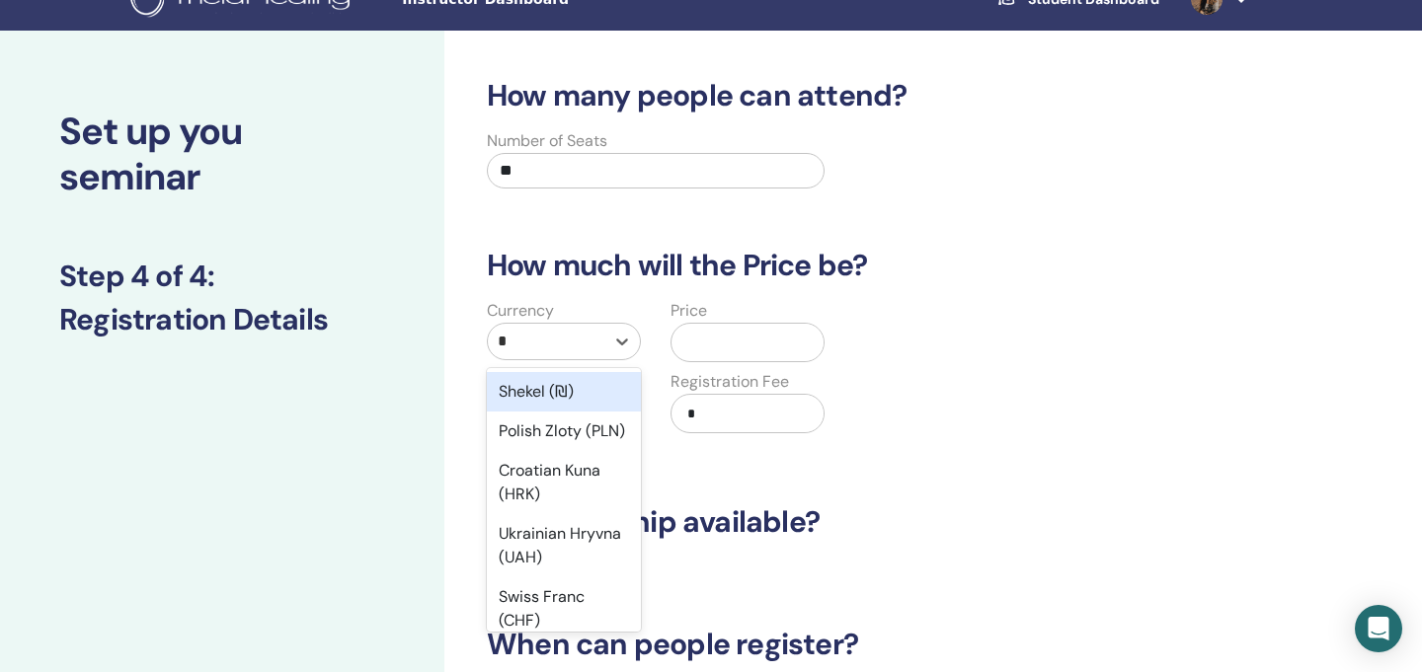
type input "**"
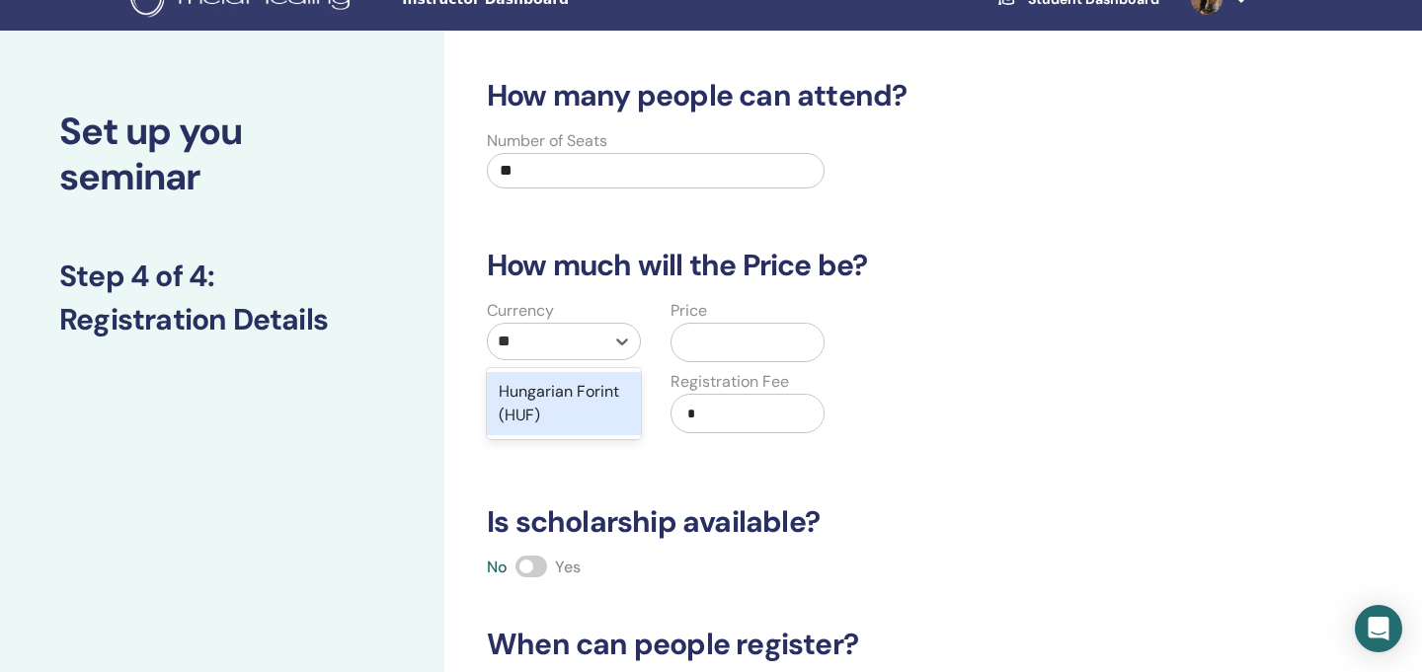
click at [561, 395] on div "Hungarian Forint (HUF)" at bounding box center [564, 403] width 154 height 63
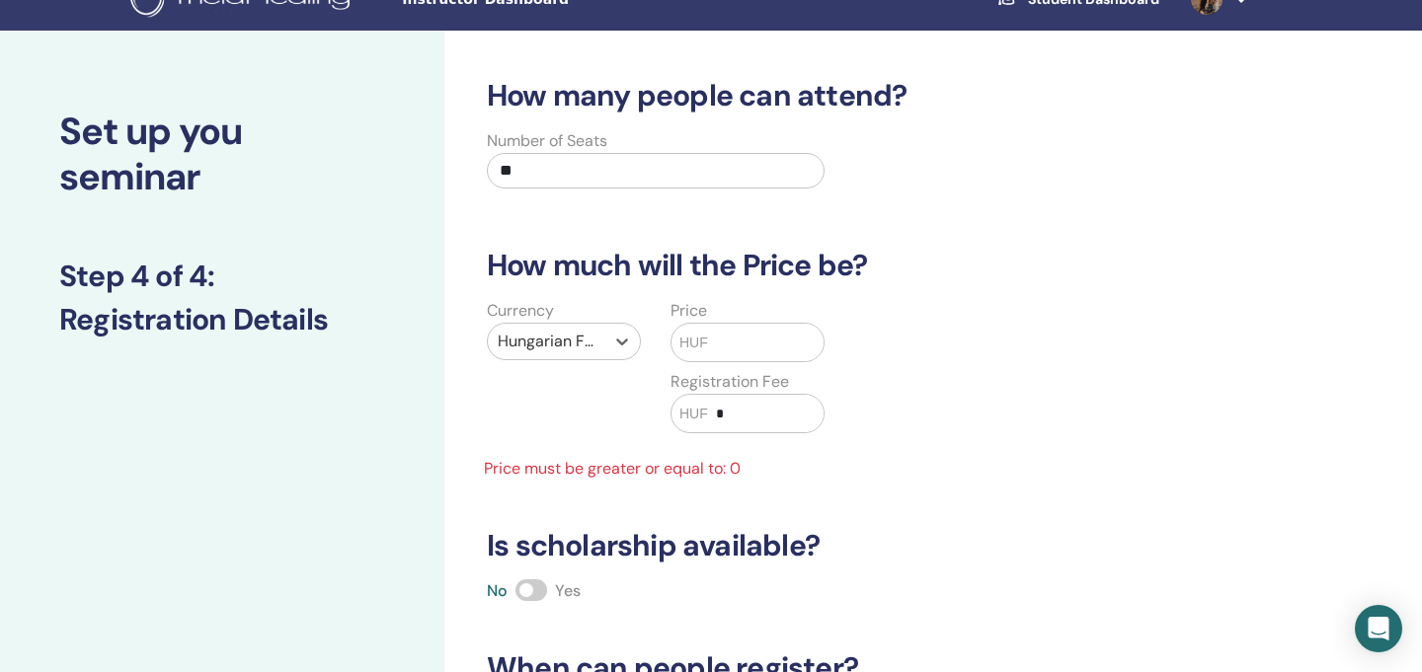
click at [709, 330] on div "HUF" at bounding box center [748, 342] width 154 height 39
click at [706, 347] on span "HUF" at bounding box center [693, 343] width 29 height 21
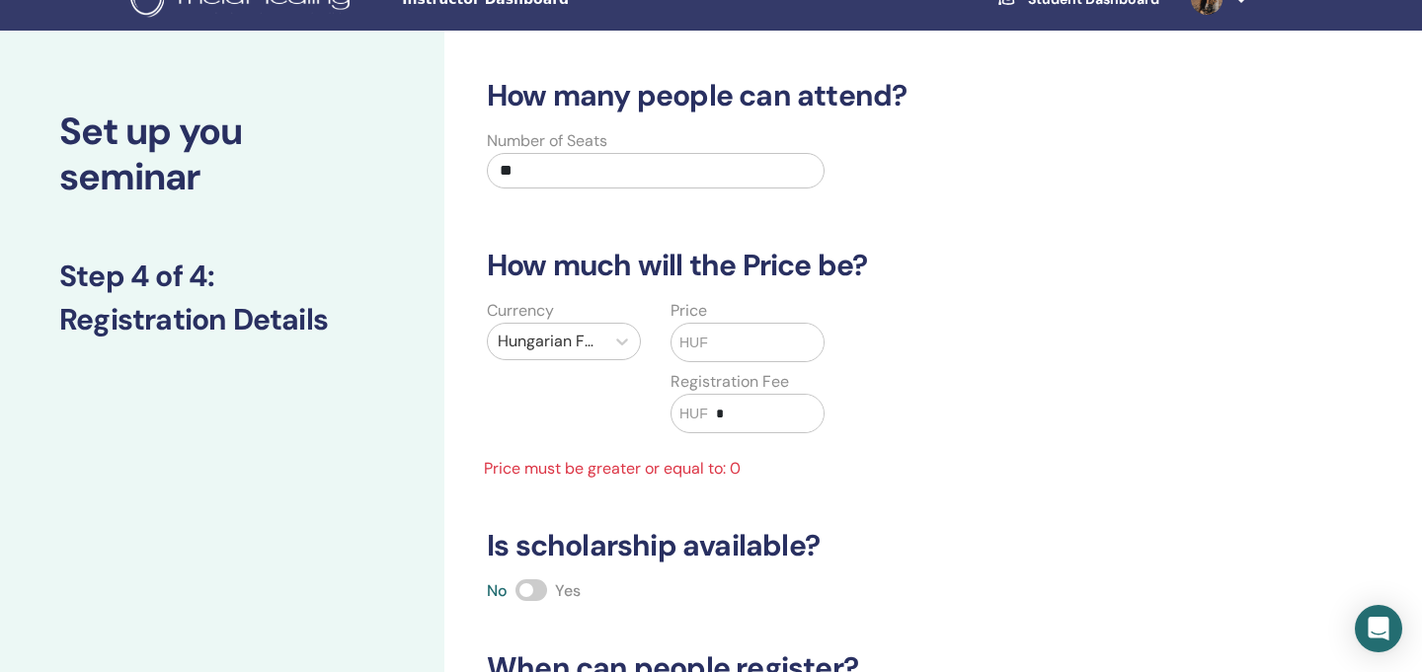
click at [712, 342] on input "text" at bounding box center [766, 343] width 116 height 38
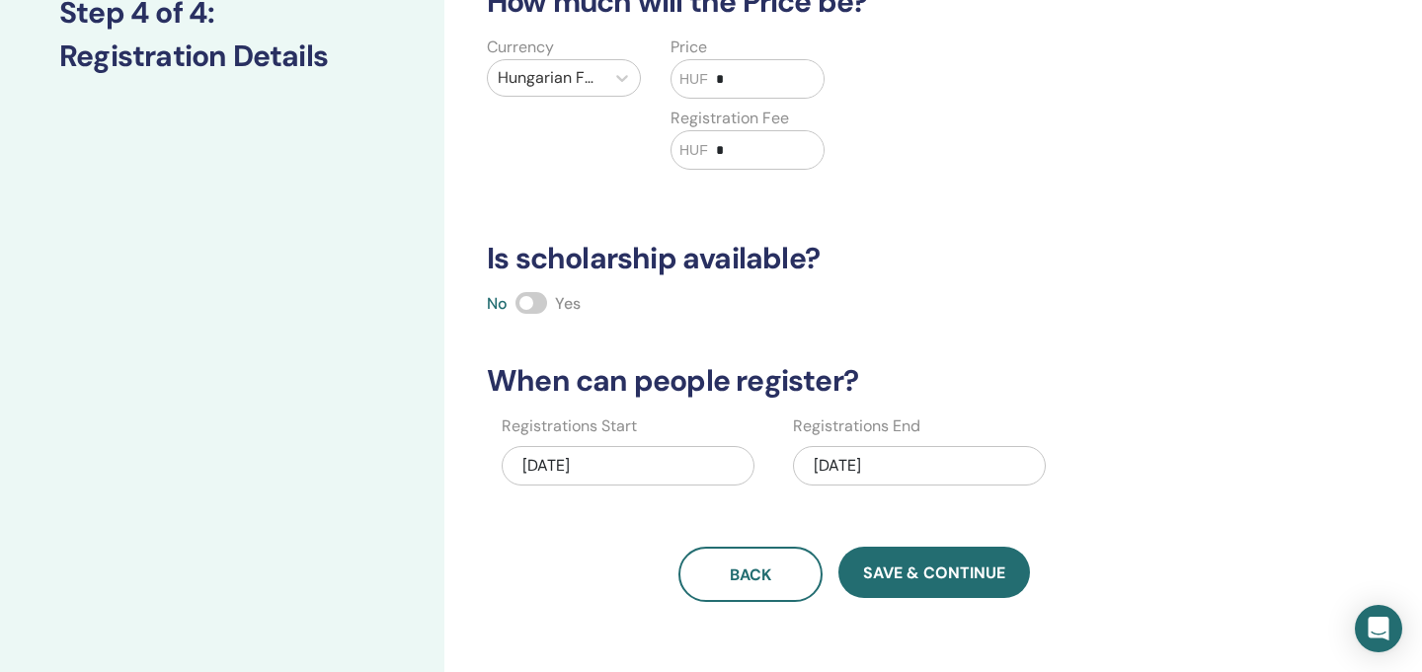
scroll to position [297, 0]
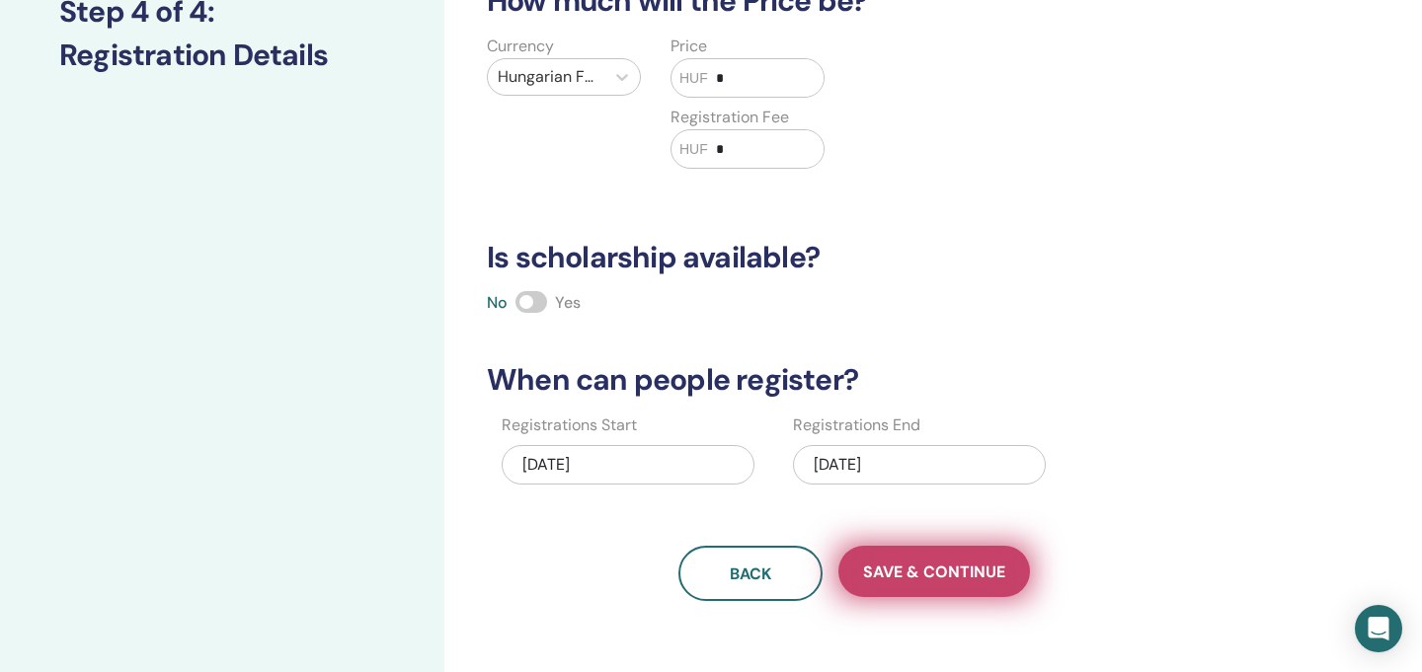
type input "*"
click at [931, 573] on span "Save & Continue" at bounding box center [934, 572] width 142 height 21
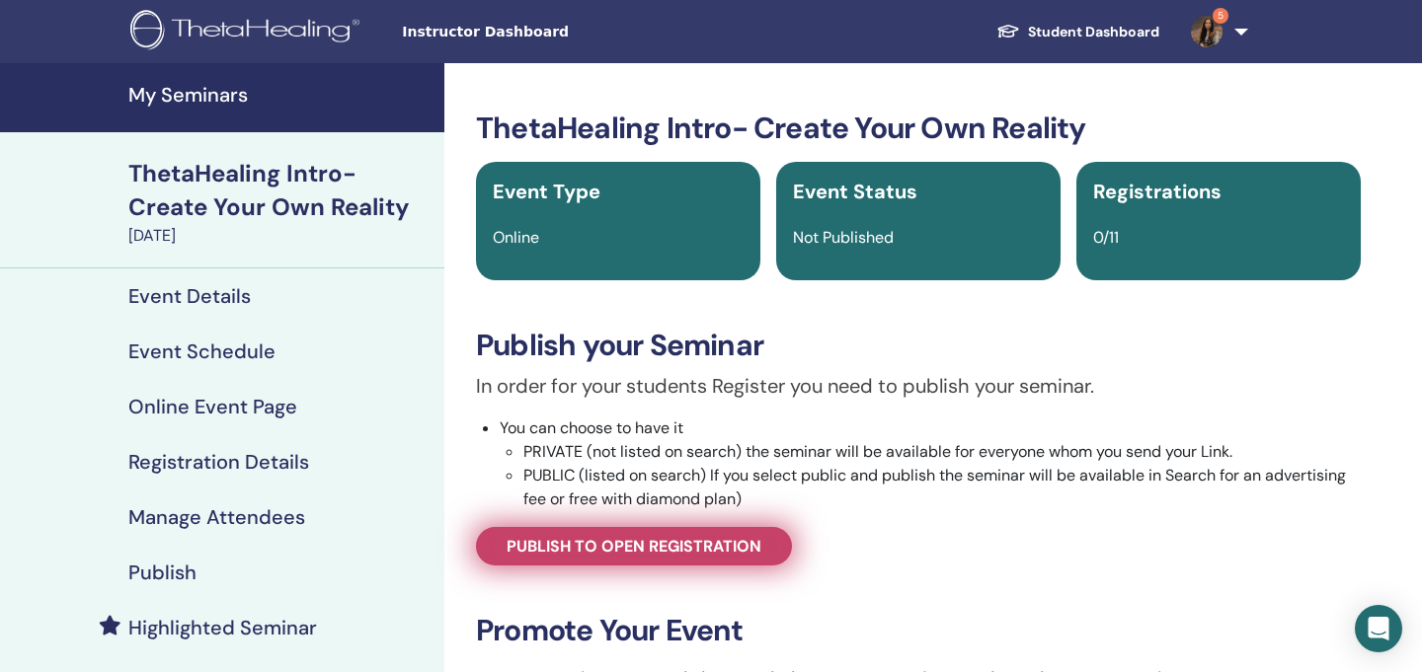
click at [621, 559] on link "Publish to open registration" at bounding box center [634, 546] width 316 height 39
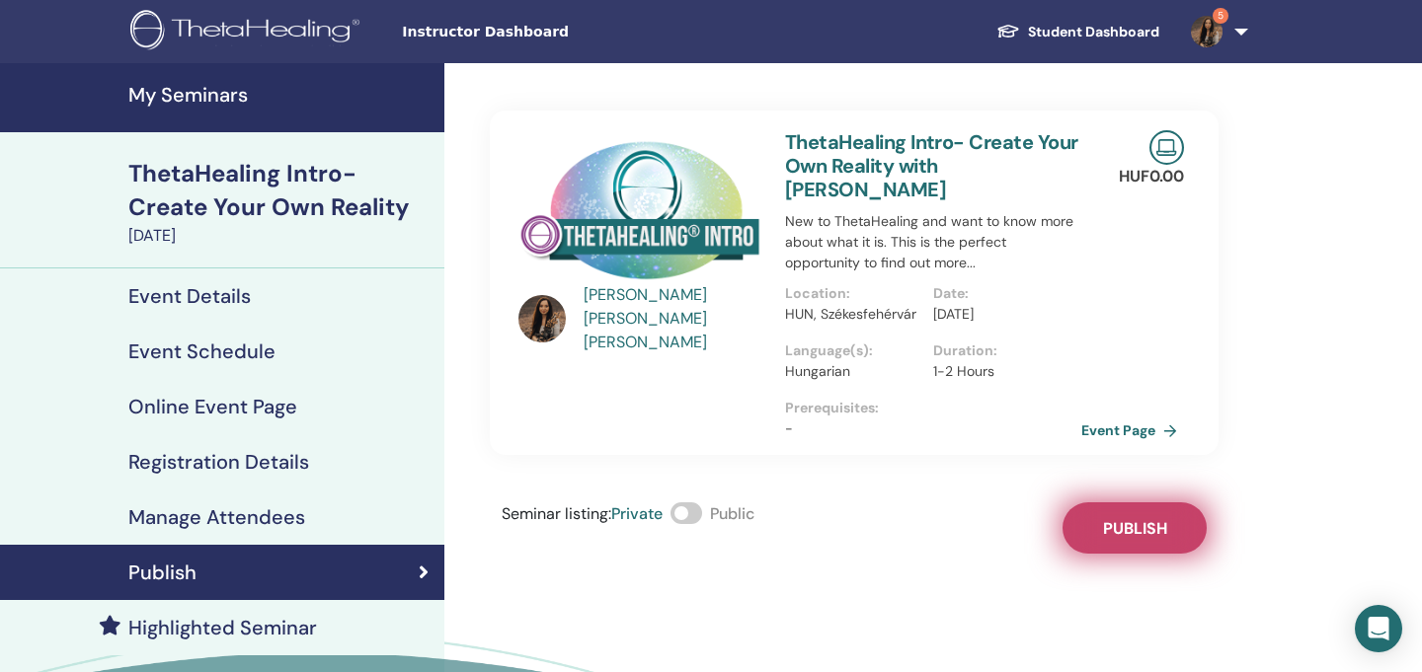
click at [1106, 518] on span "Publish" at bounding box center [1135, 528] width 64 height 21
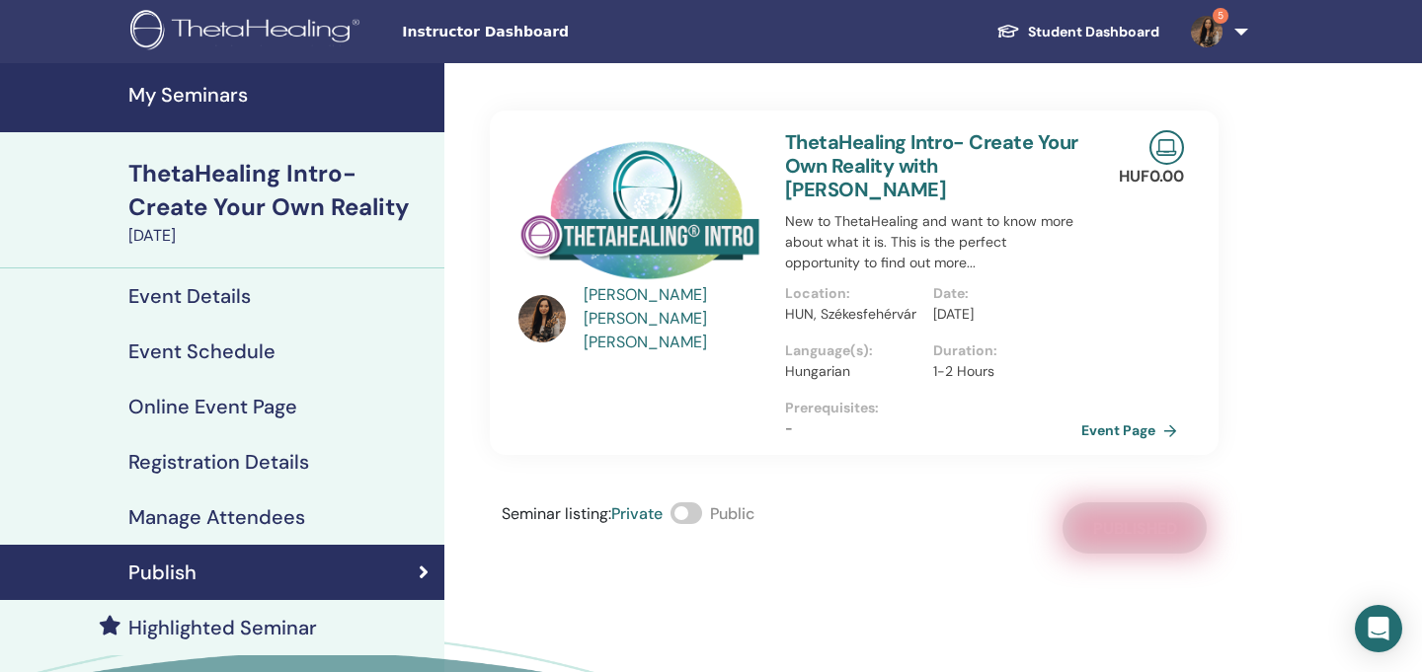
click at [235, 86] on h4 "My Seminars" at bounding box center [280, 95] width 304 height 24
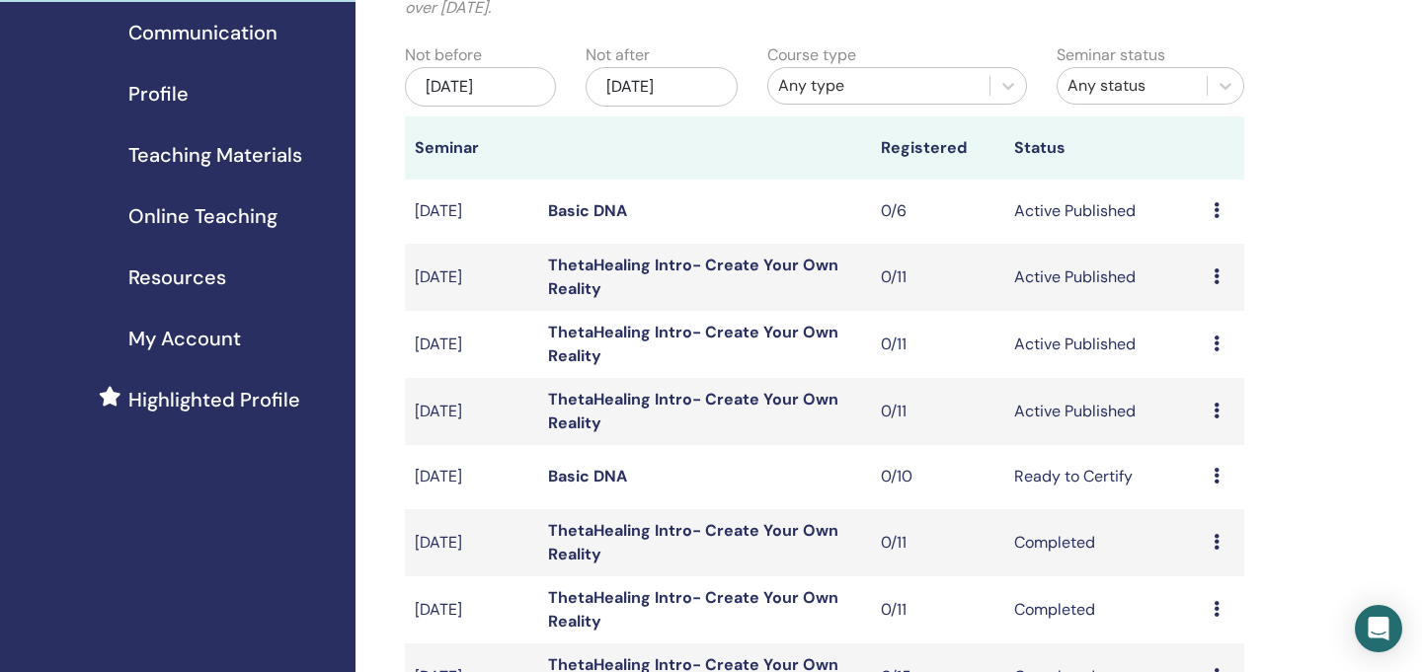
scroll to position [188, 0]
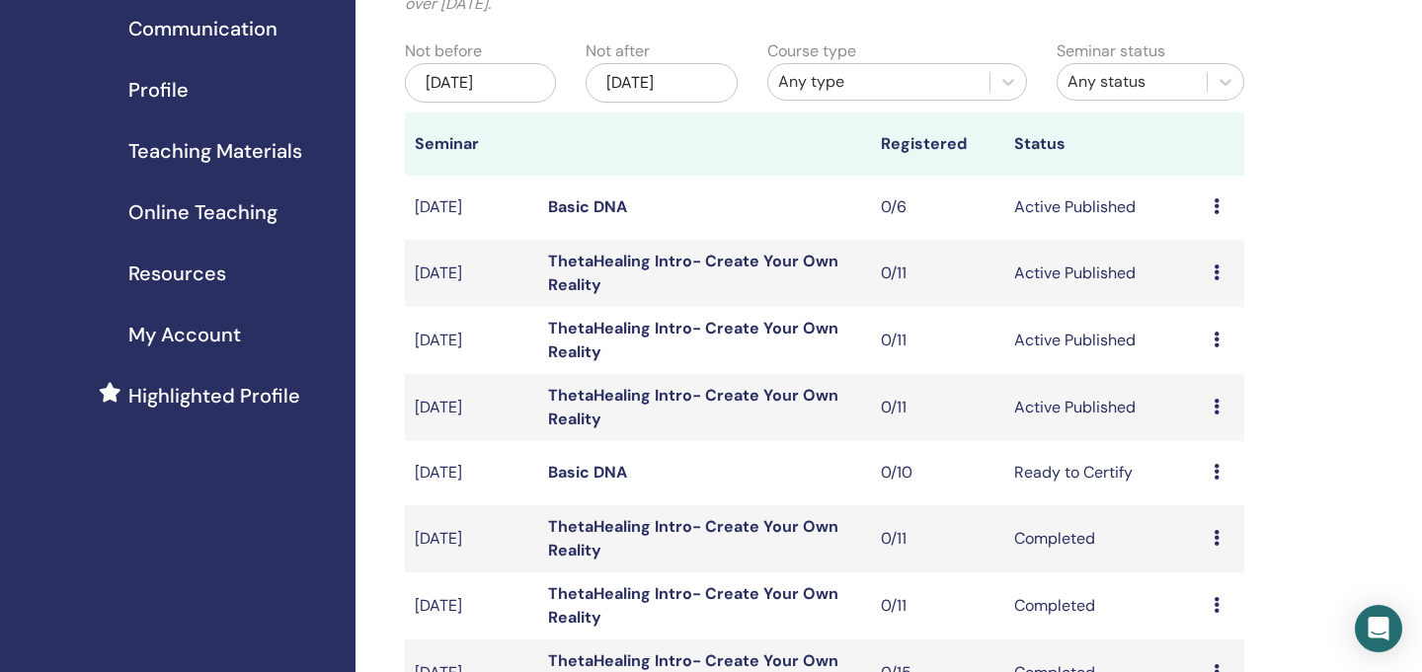
click at [652, 327] on link "ThetaHealing Intro- Create Your Own Reality" at bounding box center [693, 340] width 290 height 44
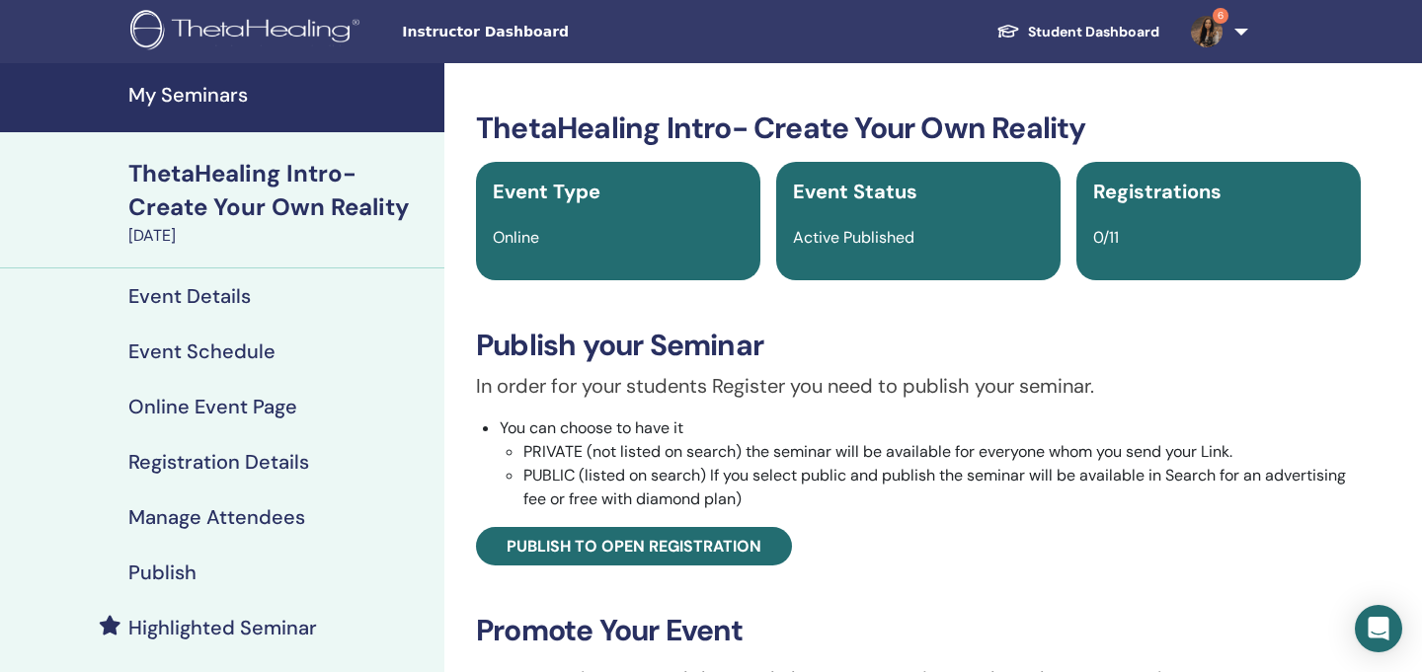
click at [205, 293] on h4 "Event Details" at bounding box center [189, 296] width 122 height 24
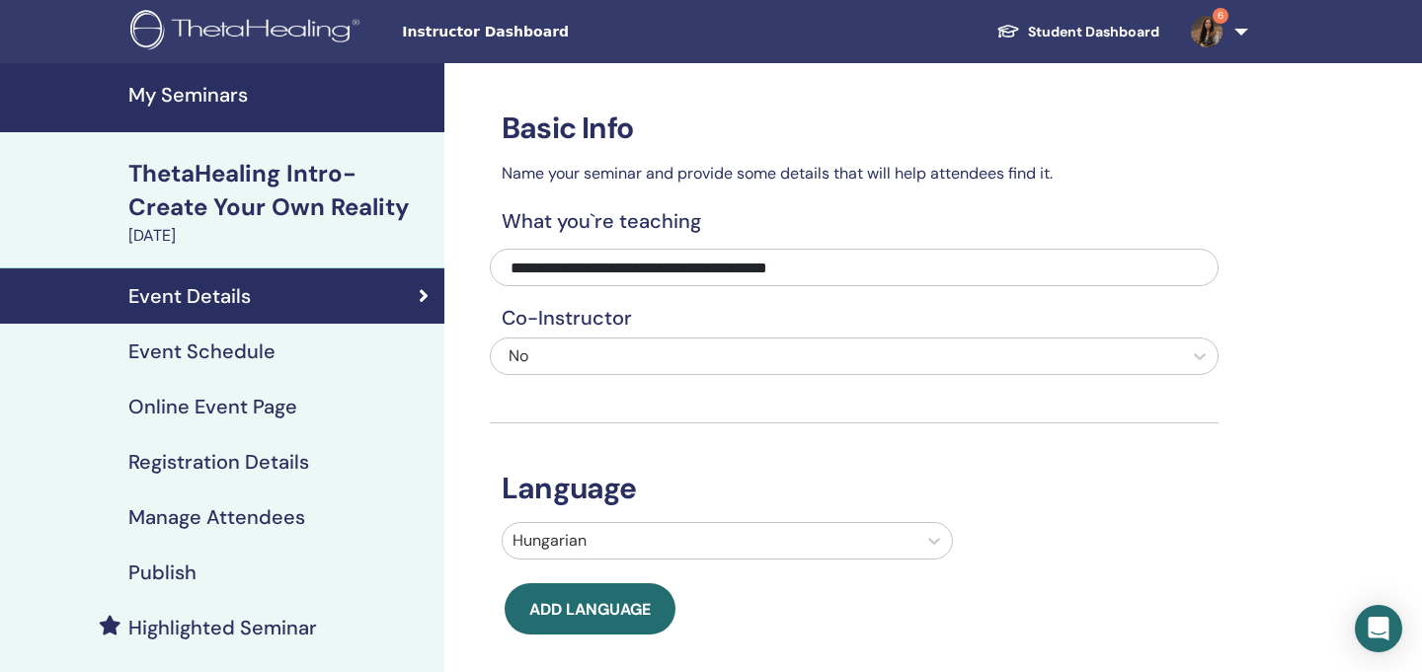
click at [195, 340] on h4 "Event Schedule" at bounding box center [201, 352] width 147 height 24
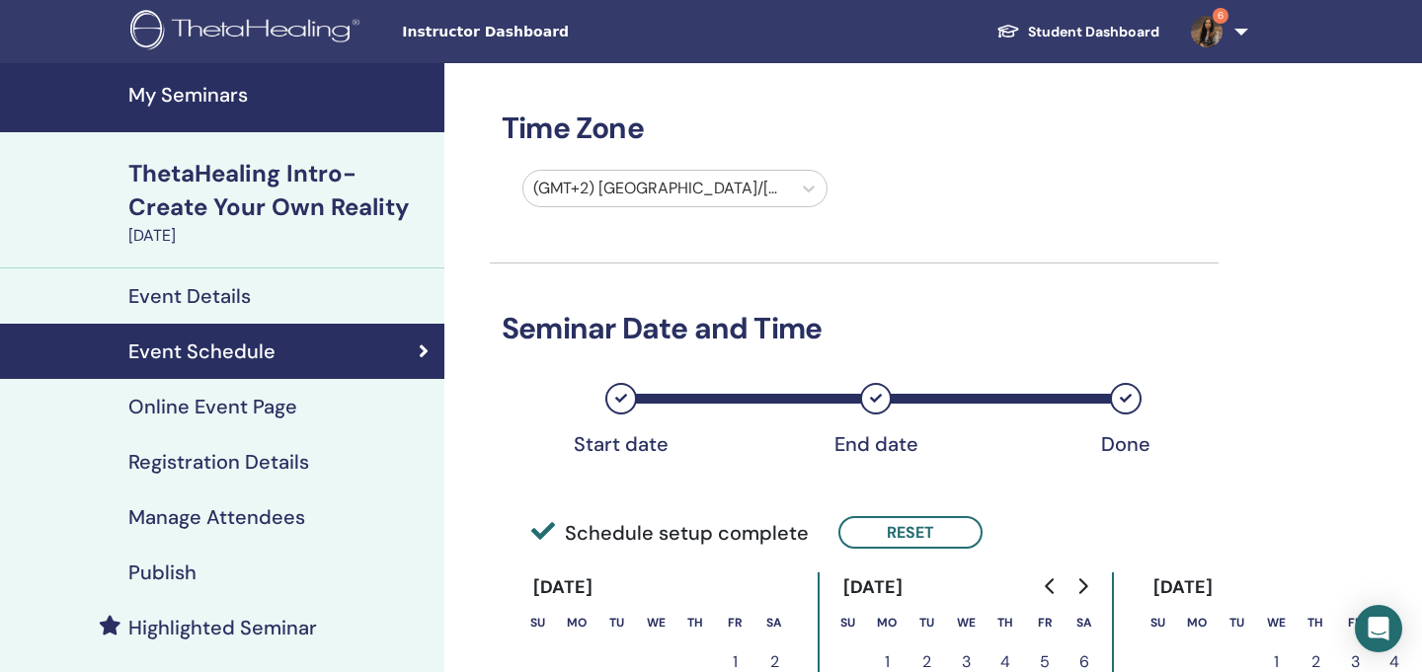
click at [178, 565] on h4 "Publish" at bounding box center [162, 573] width 68 height 24
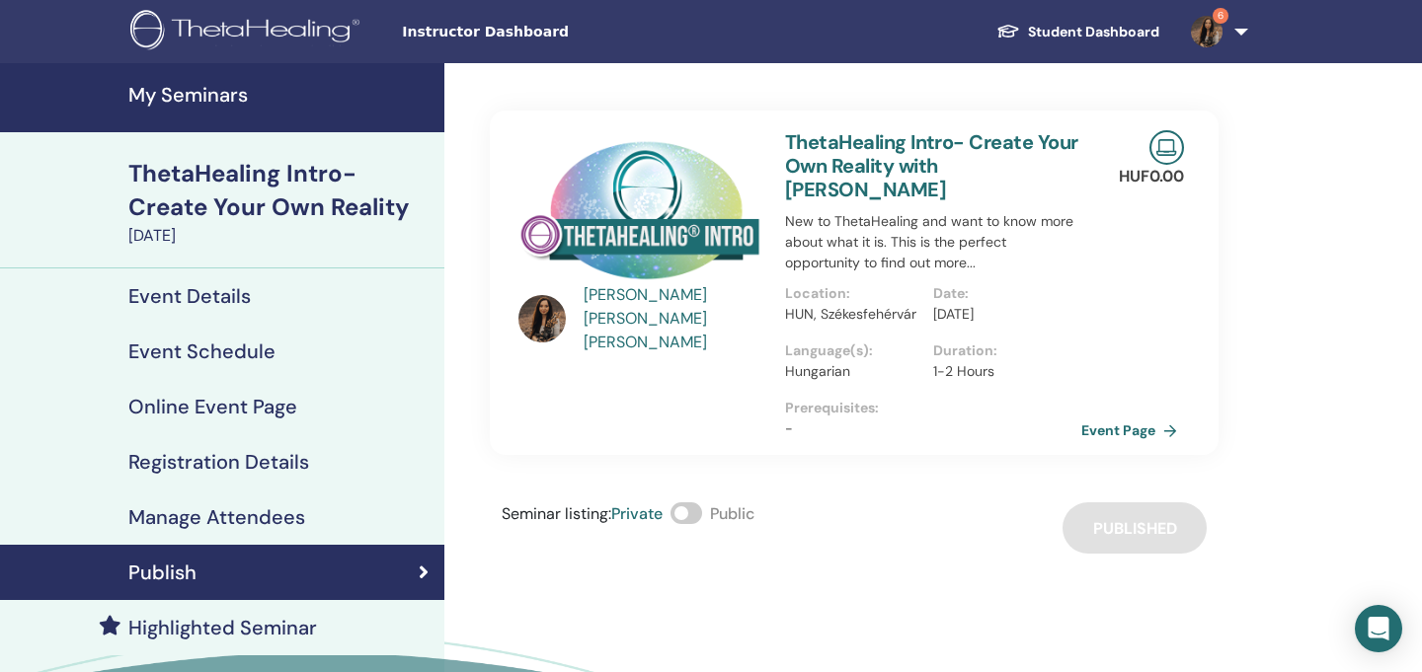
click at [880, 152] on link "ThetaHealing Intro- Create Your Own Reality with Gréta Laura Nagy" at bounding box center [931, 165] width 292 height 73
click at [232, 101] on h4 "My Seminars" at bounding box center [280, 95] width 304 height 24
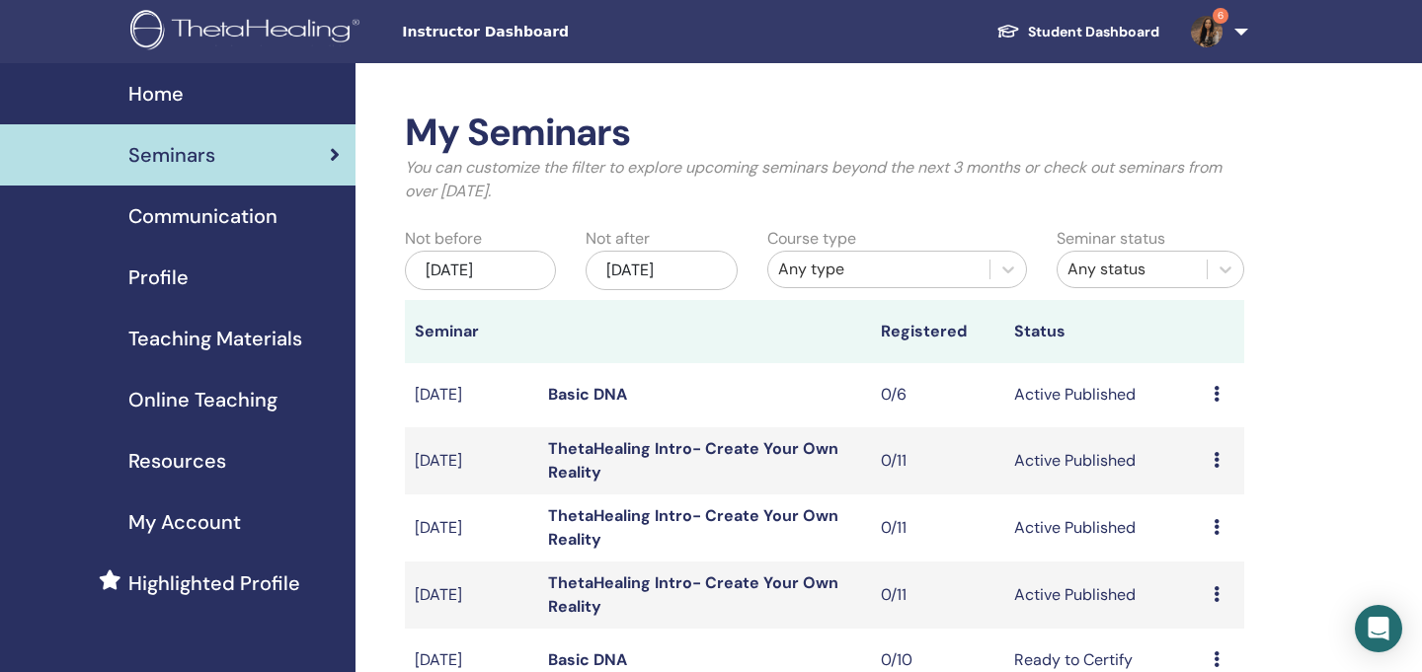
scroll to position [127, 0]
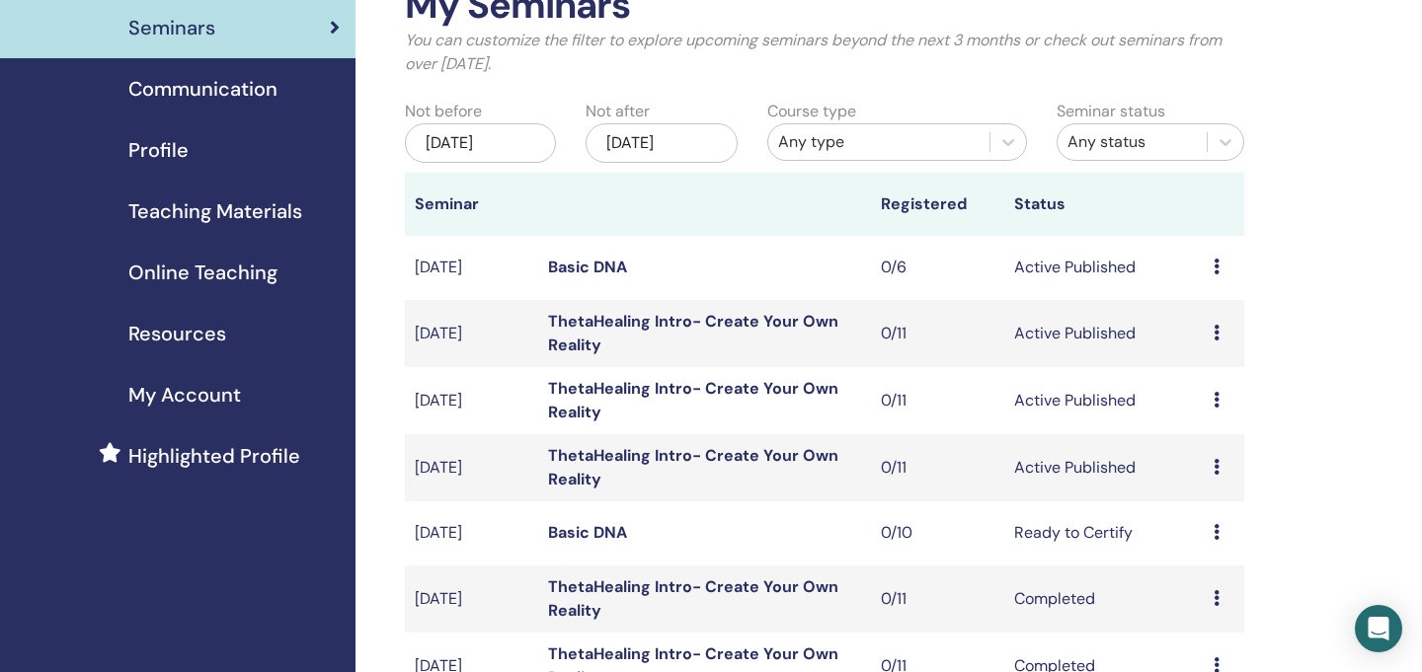
click at [1224, 406] on div "Preview Edit Attendees Cancel" at bounding box center [1224, 401] width 21 height 24
click at [1220, 430] on link "Preview" at bounding box center [1207, 421] width 56 height 21
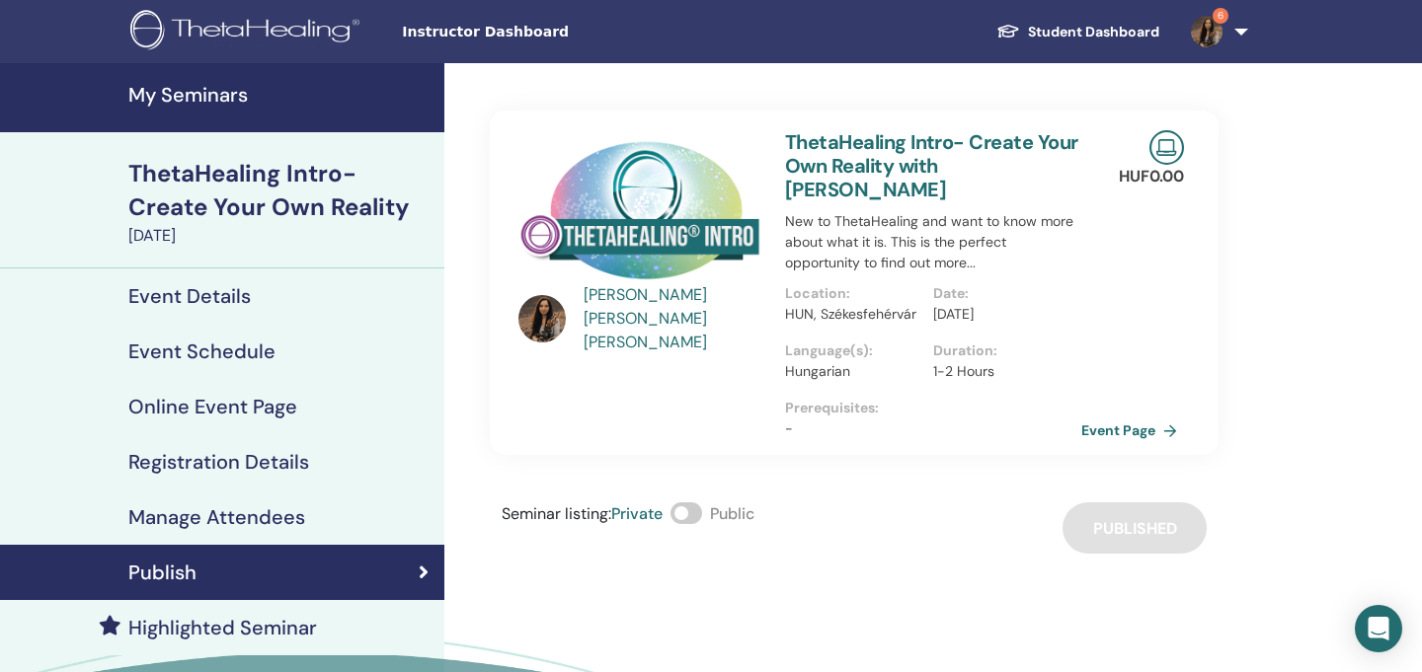
click at [845, 175] on link "ThetaHealing Intro- Create Your Own Reality with [PERSON_NAME]" at bounding box center [931, 165] width 292 height 73
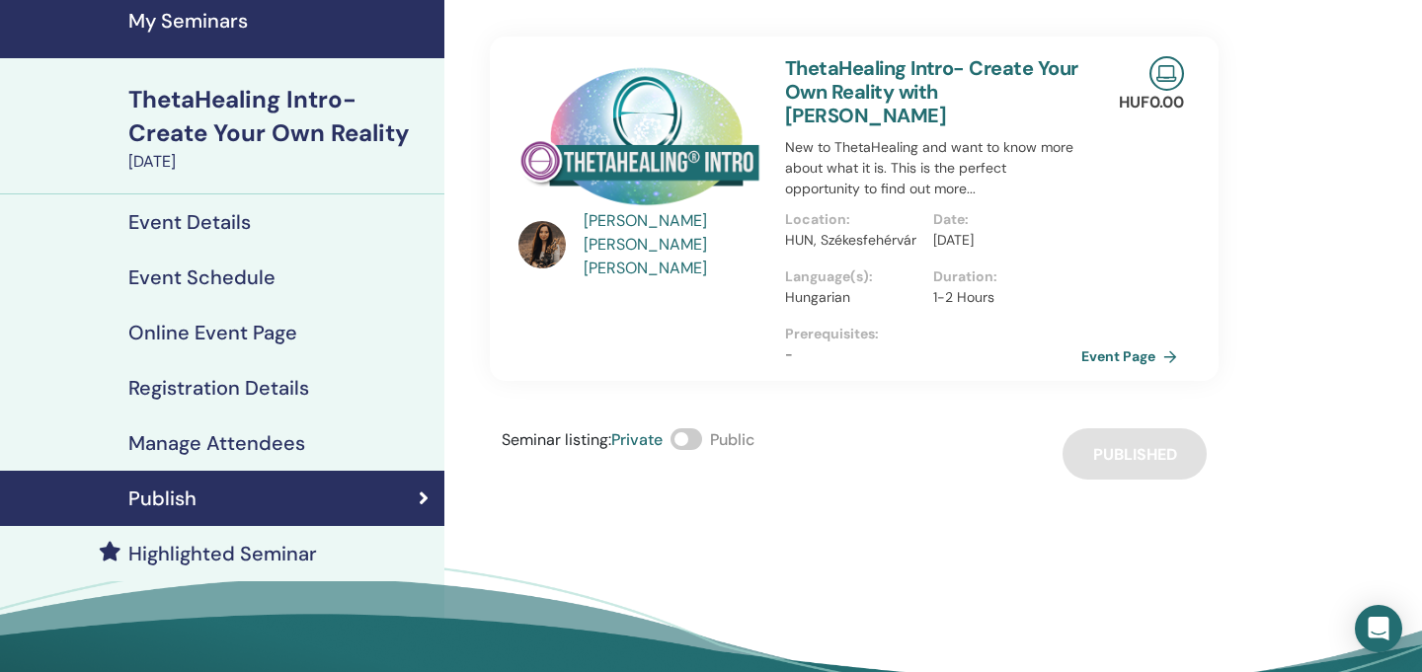
scroll to position [76, 0]
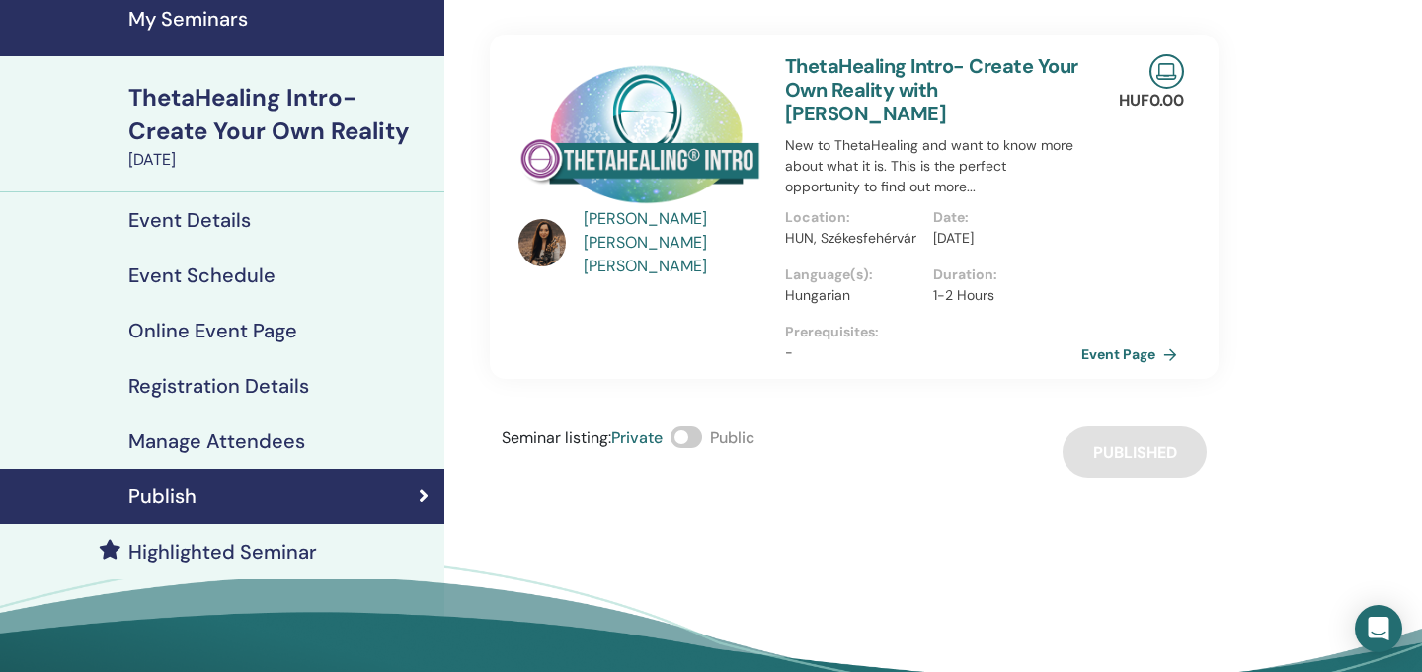
click at [191, 214] on h4 "Event Details" at bounding box center [189, 220] width 122 height 24
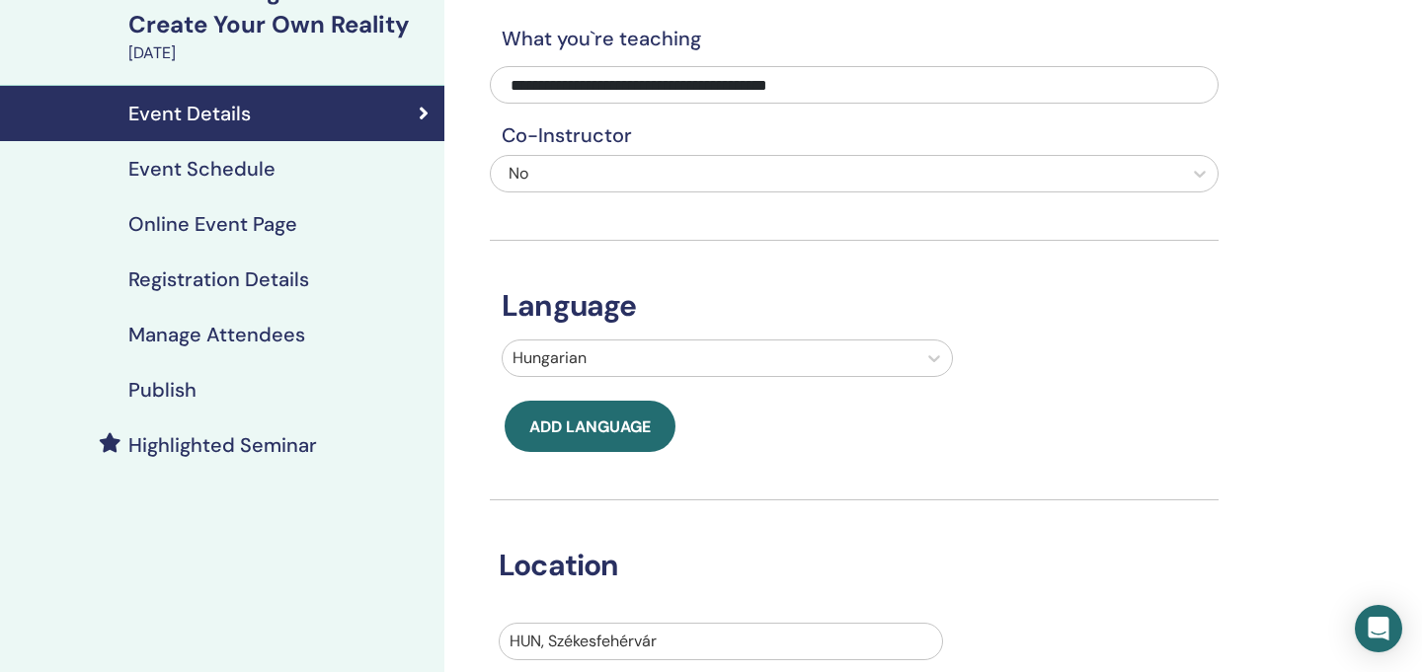
scroll to position [137, 0]
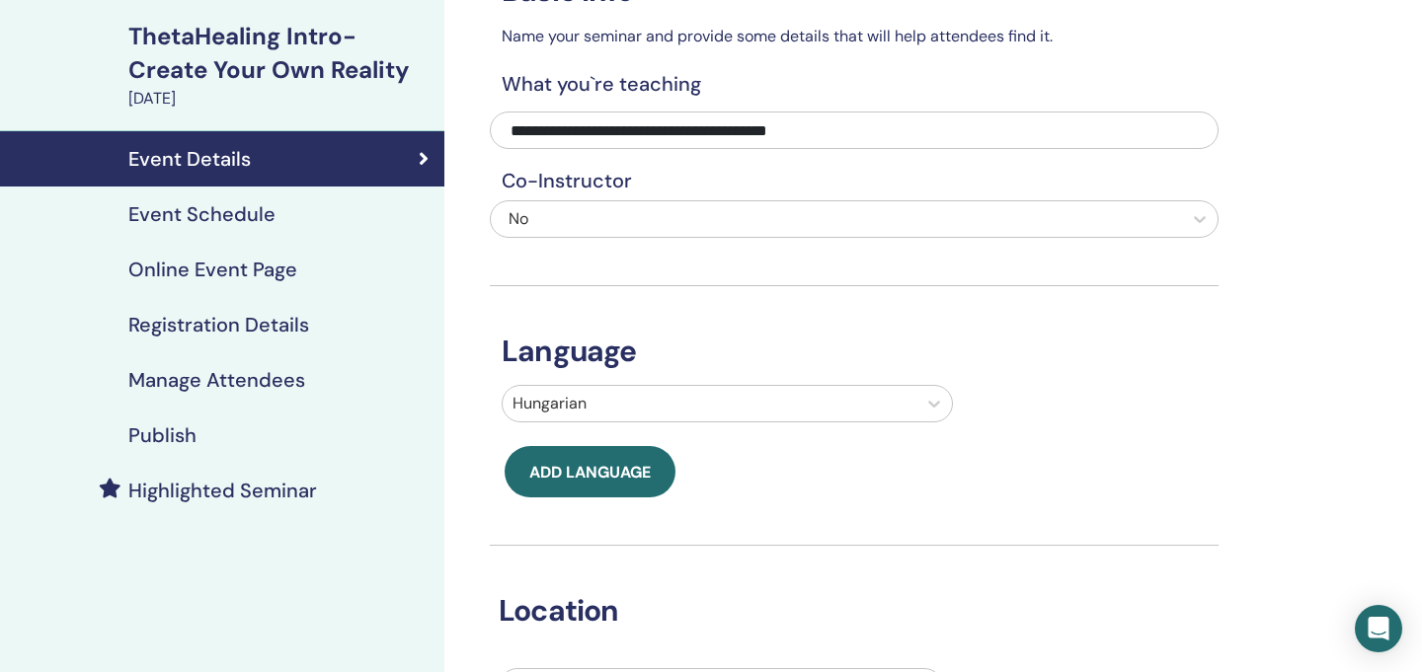
click at [260, 37] on div "ThetaHealing Intro- Create Your Own Reality" at bounding box center [280, 53] width 304 height 67
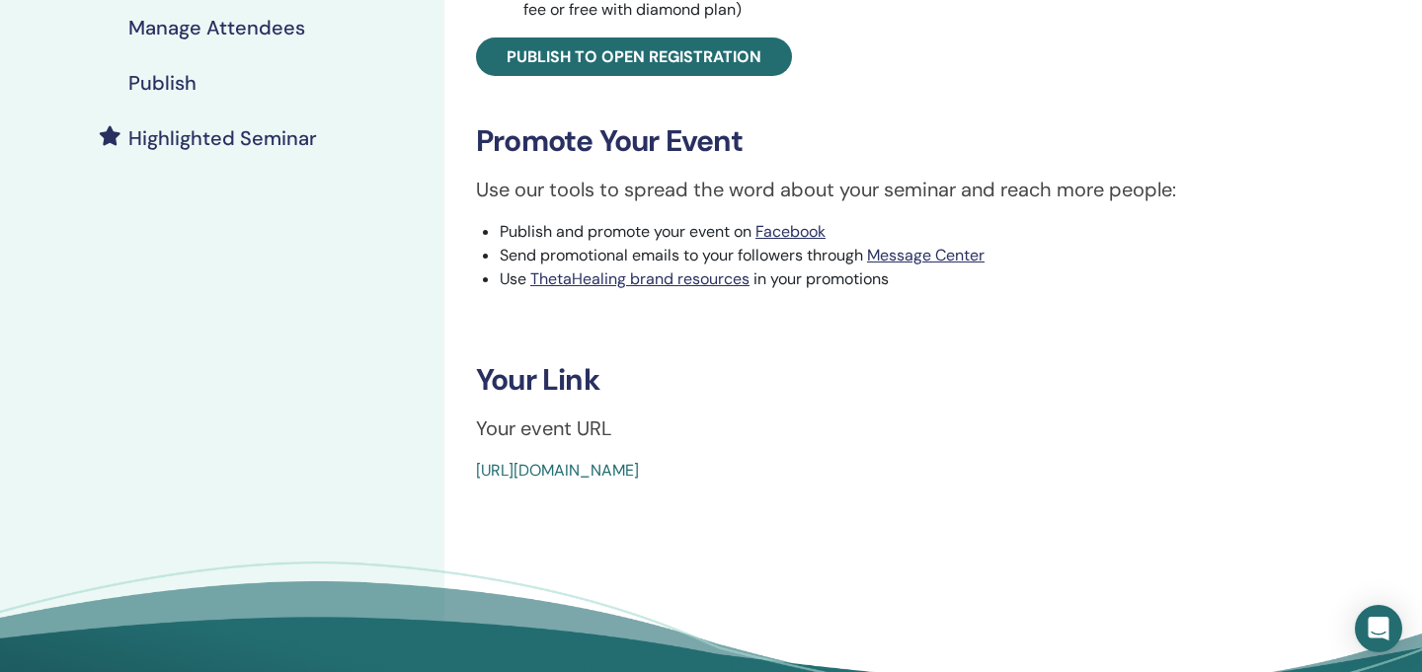
scroll to position [505, 0]
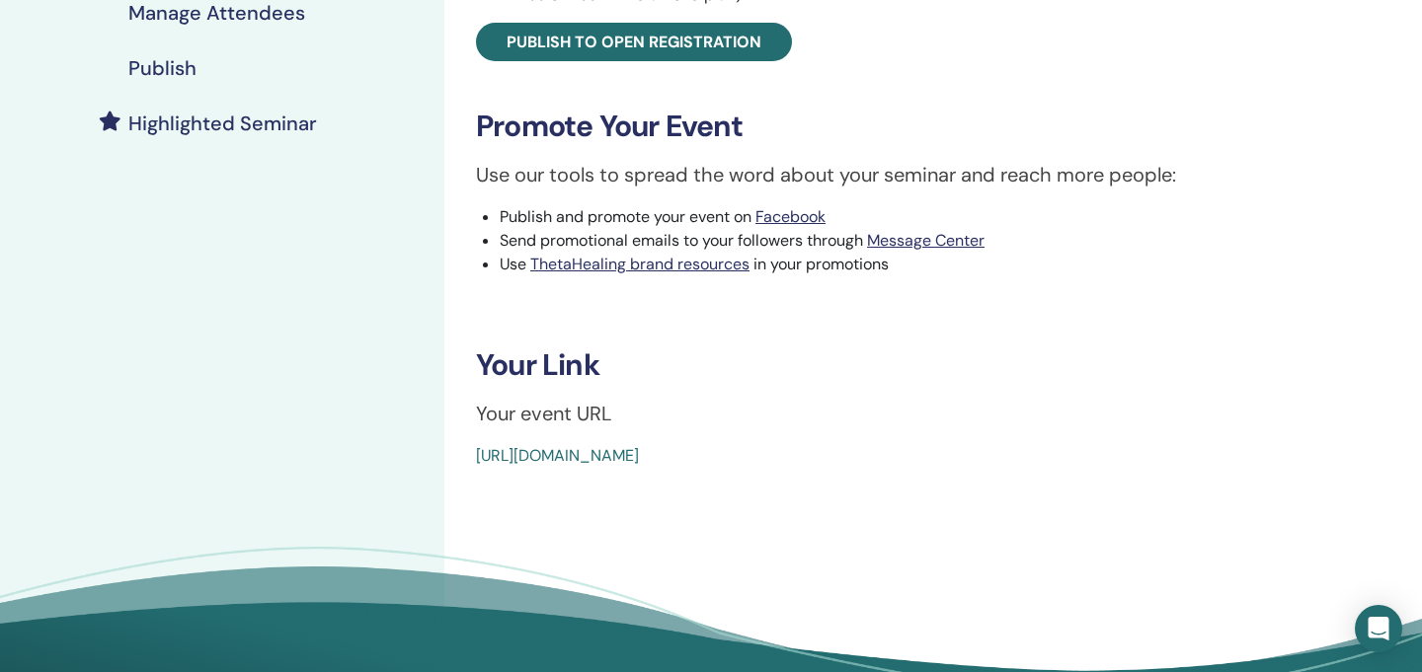
drag, startPoint x: 945, startPoint y: 457, endPoint x: 475, endPoint y: 459, distance: 470.0
click at [475, 459] on div "ThetaHealing Intro- Create Your Own Reality Event Type Online Event Status Acti…" at bounding box center [918, 37] width 924 height 862
copy link "[URL][DOMAIN_NAME]"
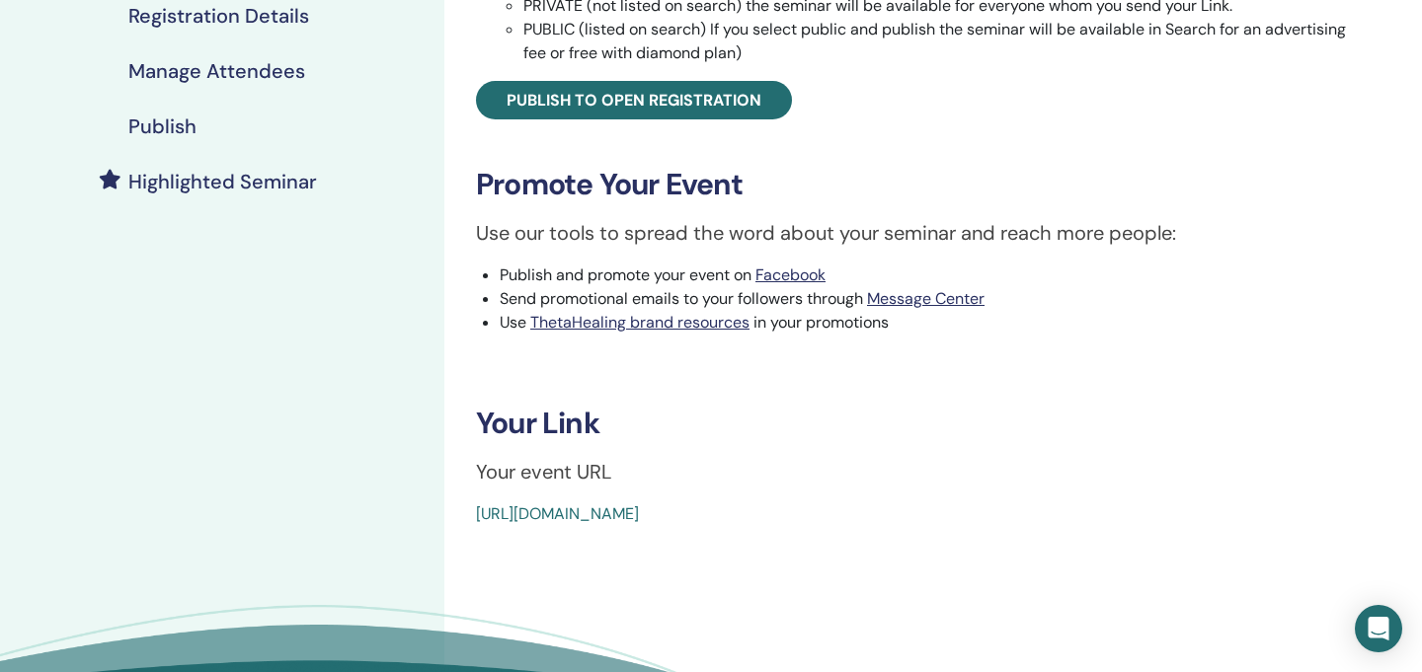
scroll to position [499, 0]
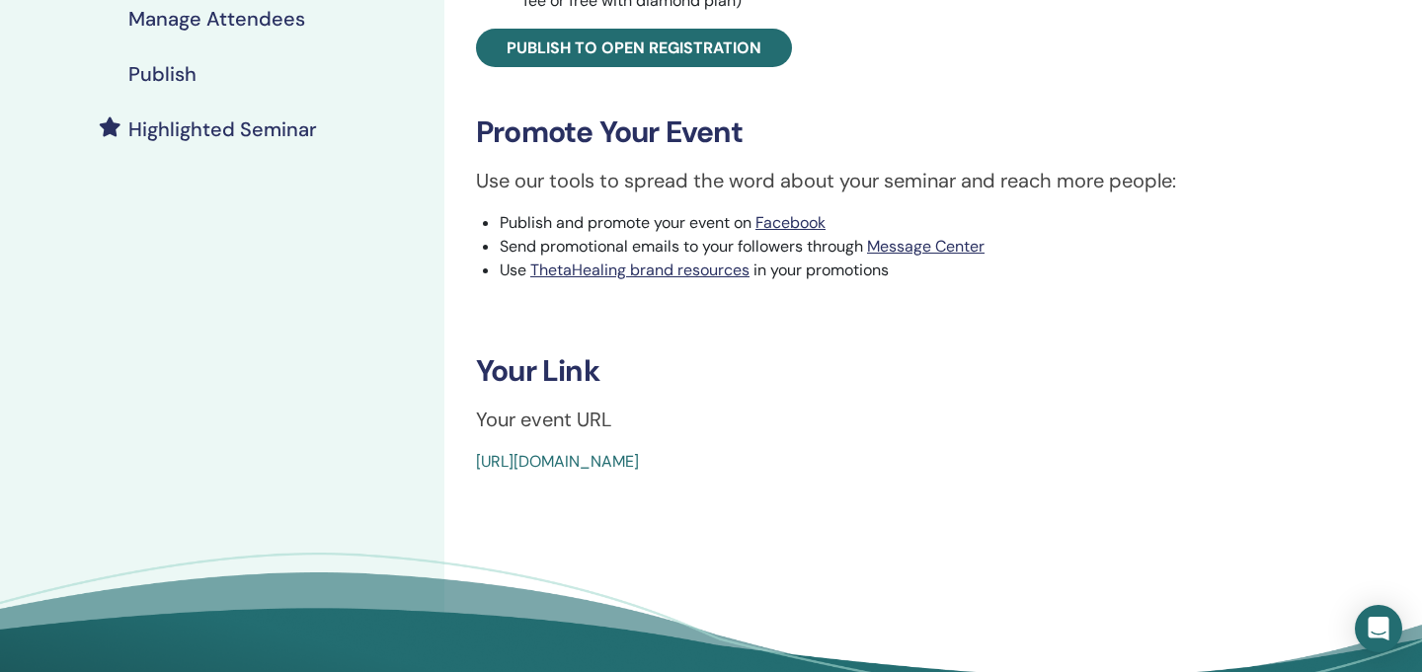
drag, startPoint x: 949, startPoint y: 469, endPoint x: 467, endPoint y: 468, distance: 481.9
click at [467, 468] on div "ThetaHealing Intro- Create Your Own Reality Event Type Online Event Status Acti…" at bounding box center [918, 43] width 924 height 862
copy link "[URL][DOMAIN_NAME]"
